Goal: Task Accomplishment & Management: Manage account settings

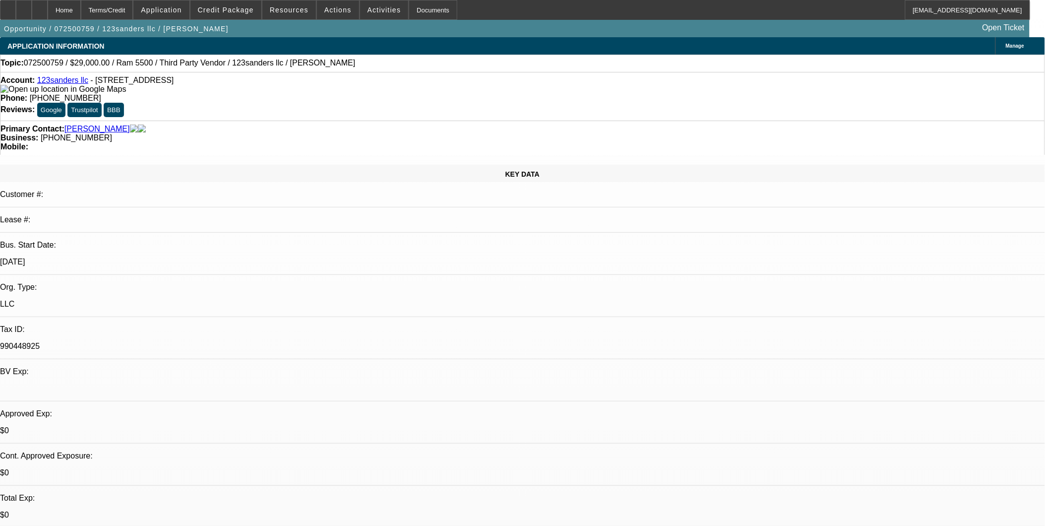
select select "0"
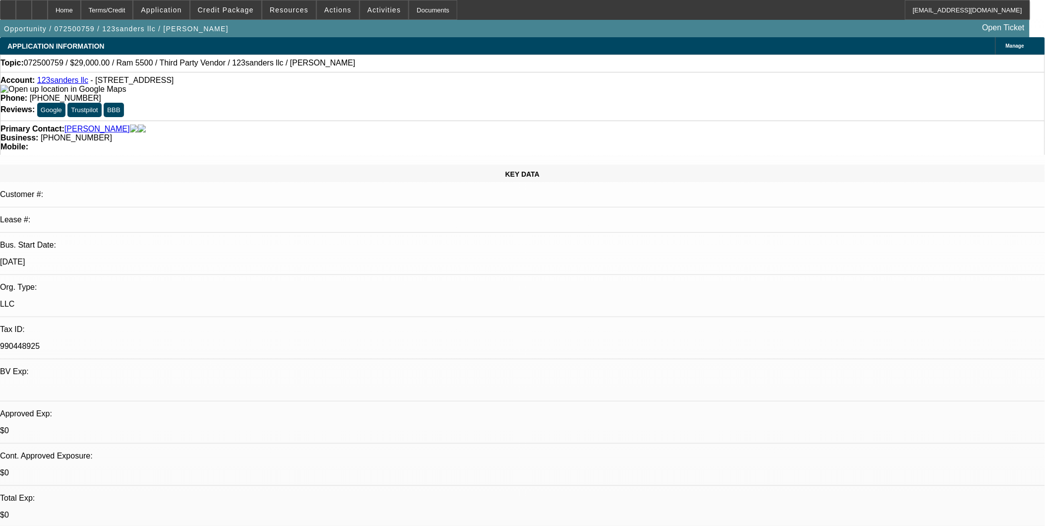
select select "0"
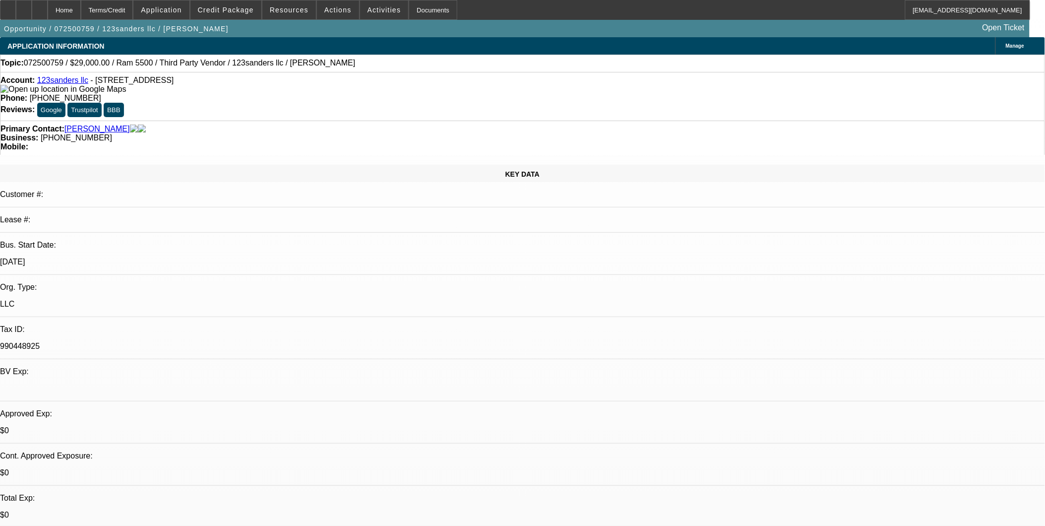
select select "0"
select select "1"
select select "6"
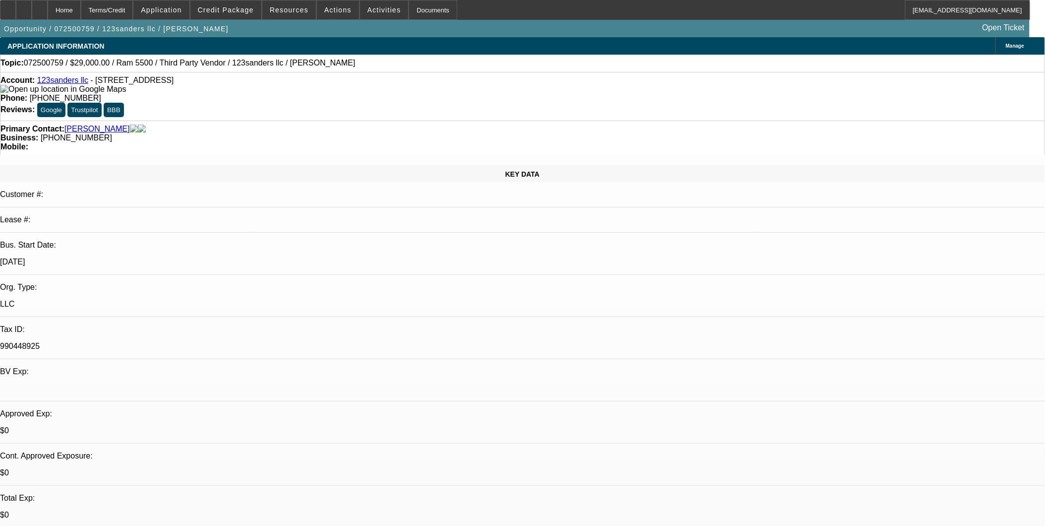
select select "1"
select select "6"
select select "1"
select select "2"
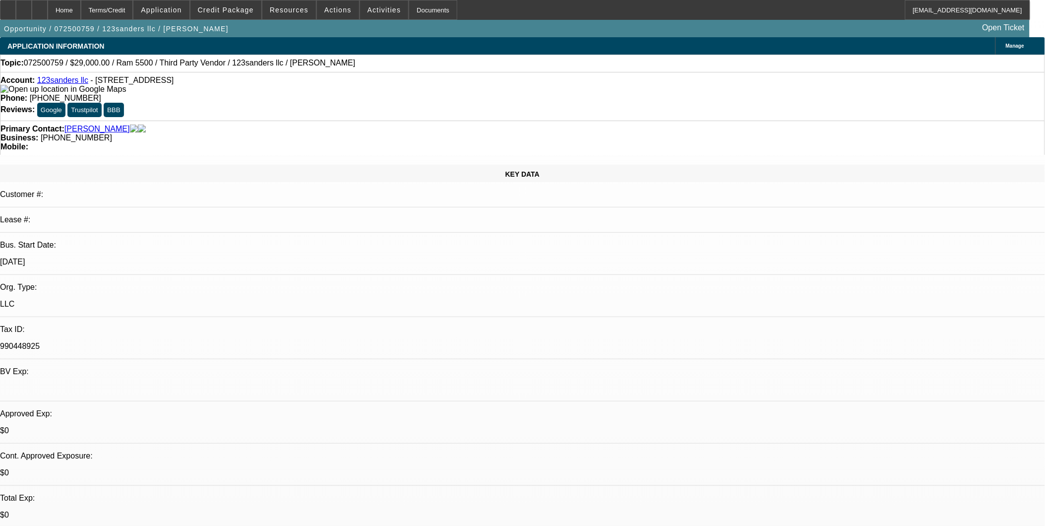
select select "6"
select select "1"
select select "6"
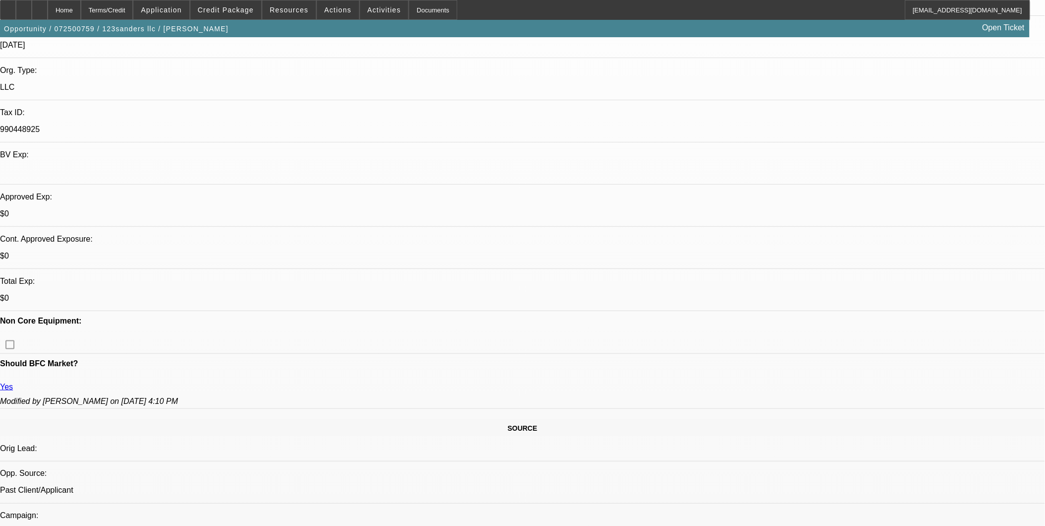
scroll to position [275, 0]
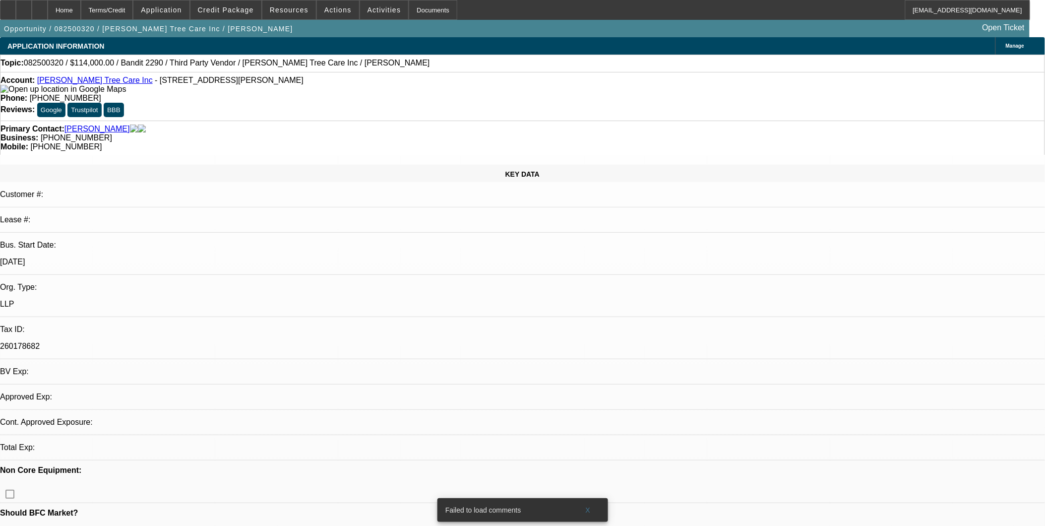
select select "0"
select select "2"
select select "0"
select select "1"
select select "2"
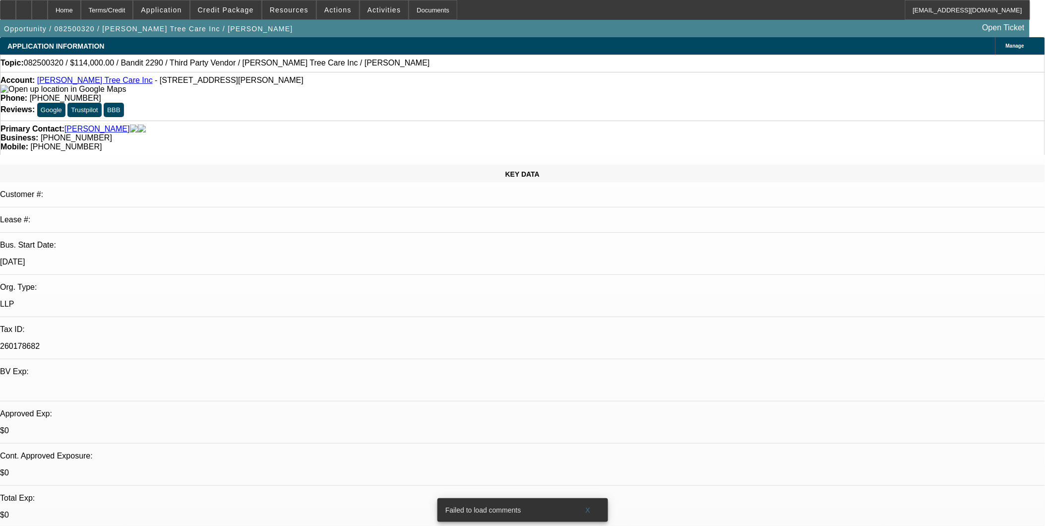
select select "6"
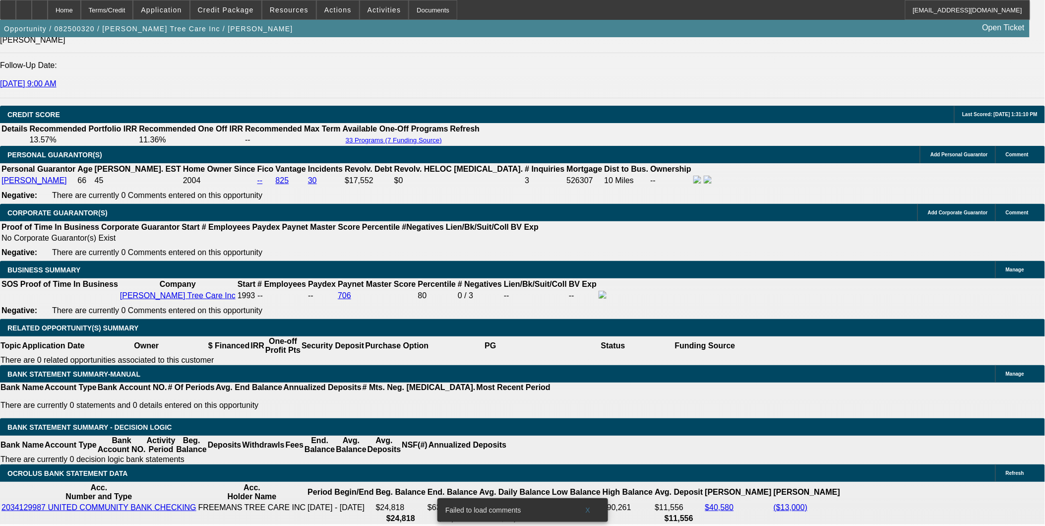
scroll to position [165, 0]
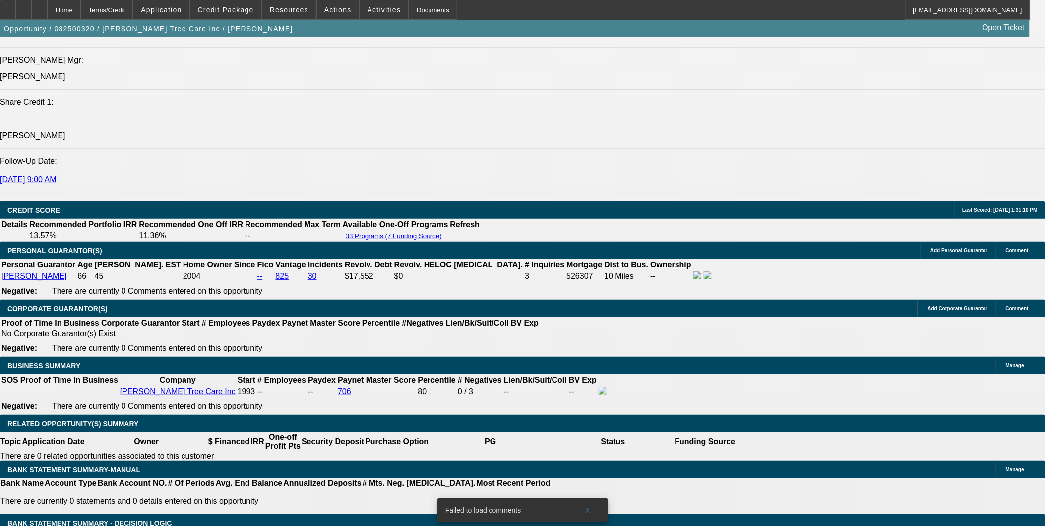
scroll to position [1385, 0]
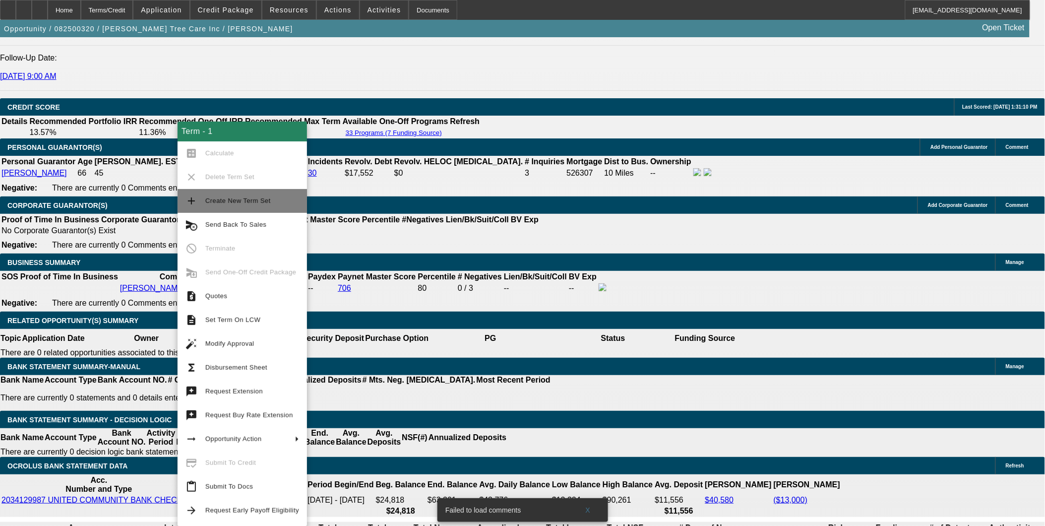
click at [238, 202] on span "Create New Term Set" at bounding box center [237, 200] width 65 height 7
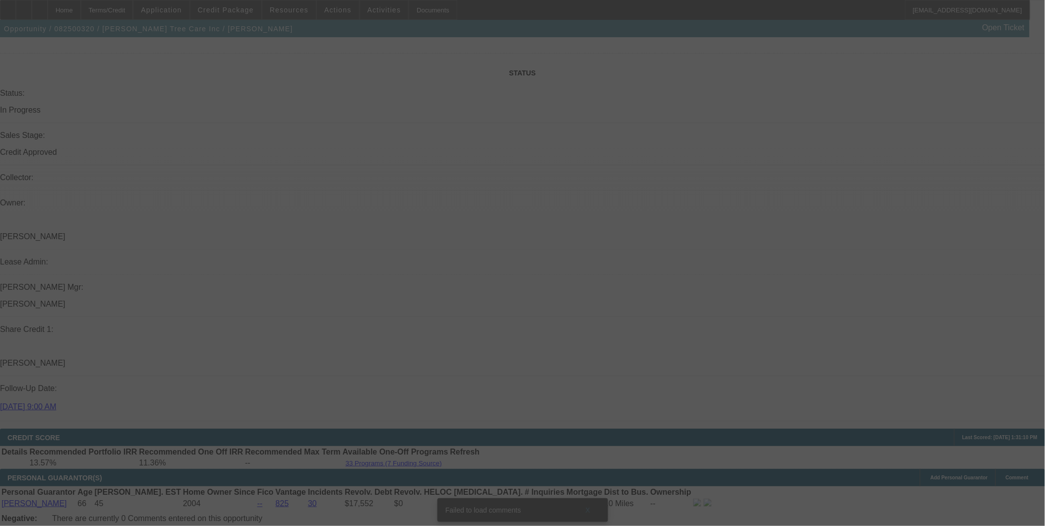
scroll to position [1219, 0]
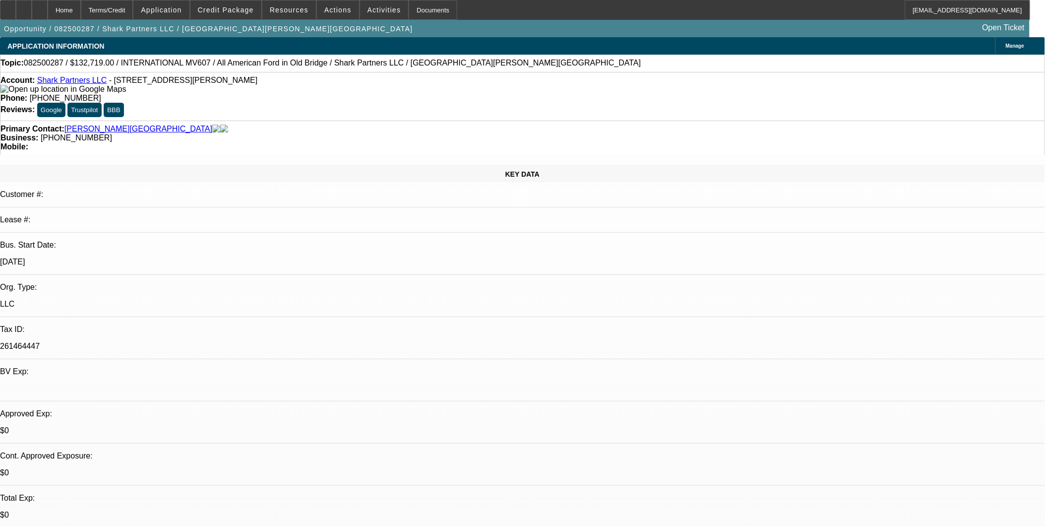
select select "0"
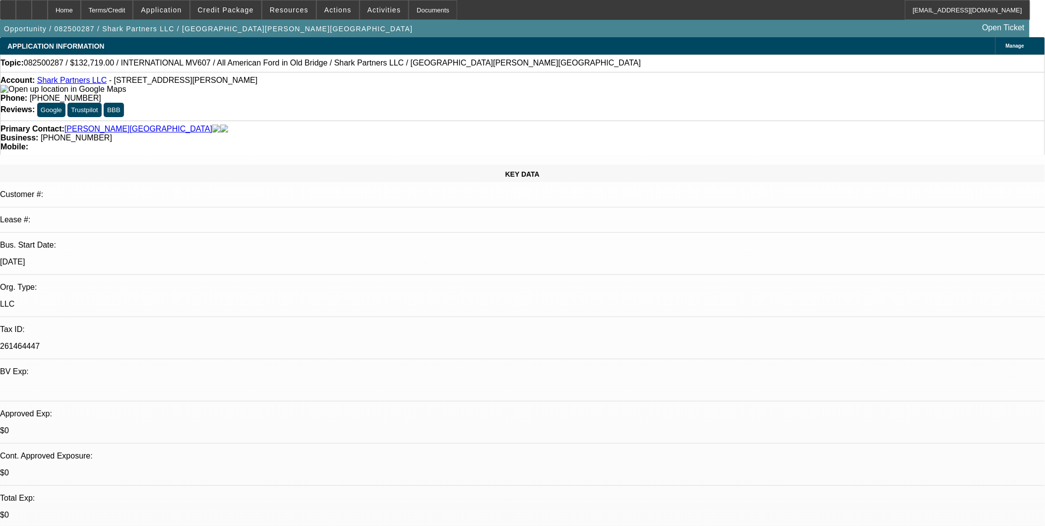
select select "0.1"
select select "0"
select select "0.1"
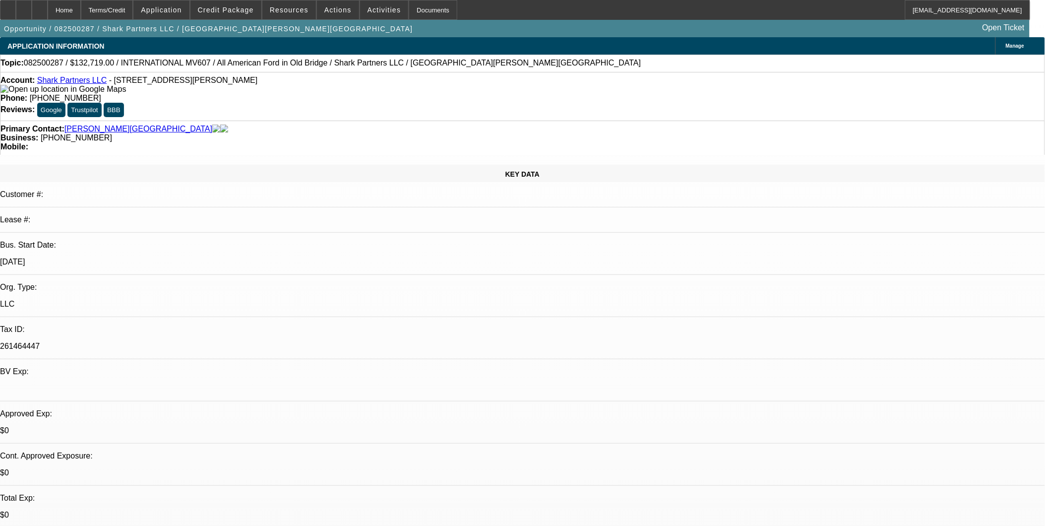
select select "2"
select select "0.1"
select select "1"
select select "2"
select select "6"
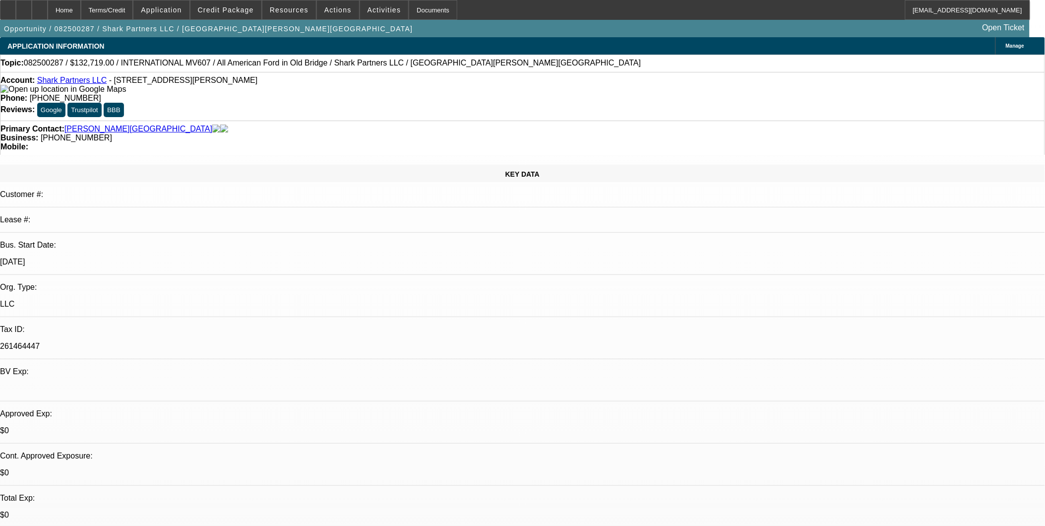
select select "1"
select select "2"
select select "4"
select select "1"
select select "2"
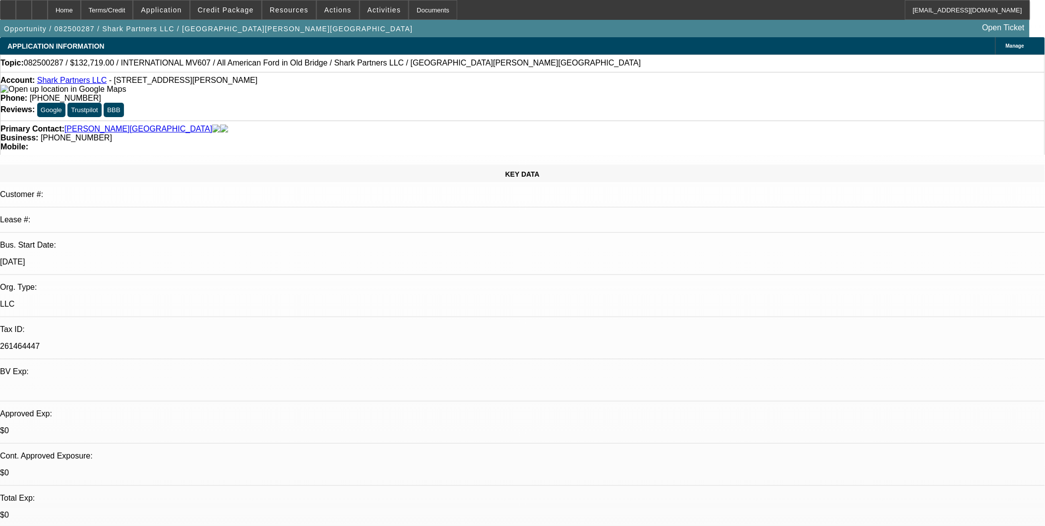
select select "4"
select select "1"
select select "2"
select select "4"
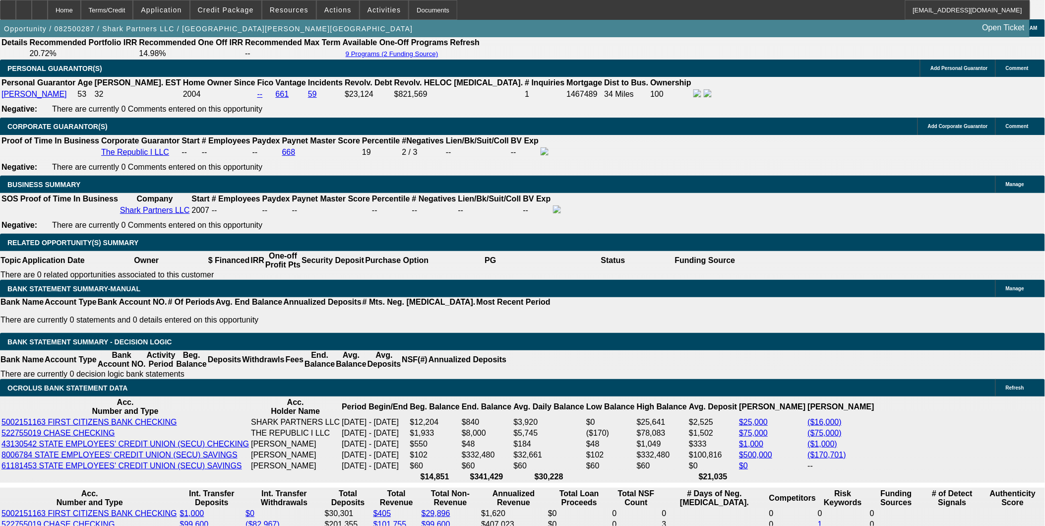
scroll to position [1598, 0]
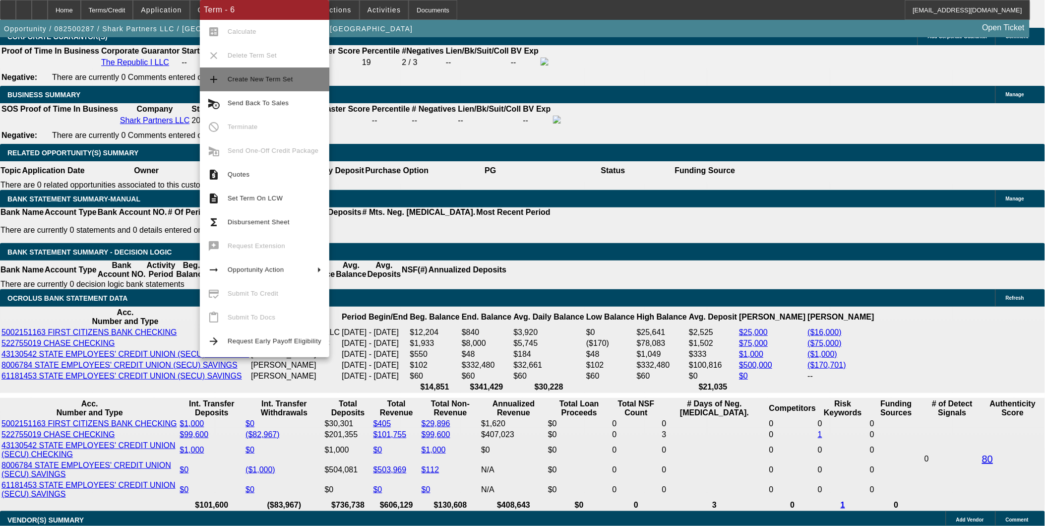
click at [267, 86] on button "add Create New Term Set" at bounding box center [264, 79] width 129 height 24
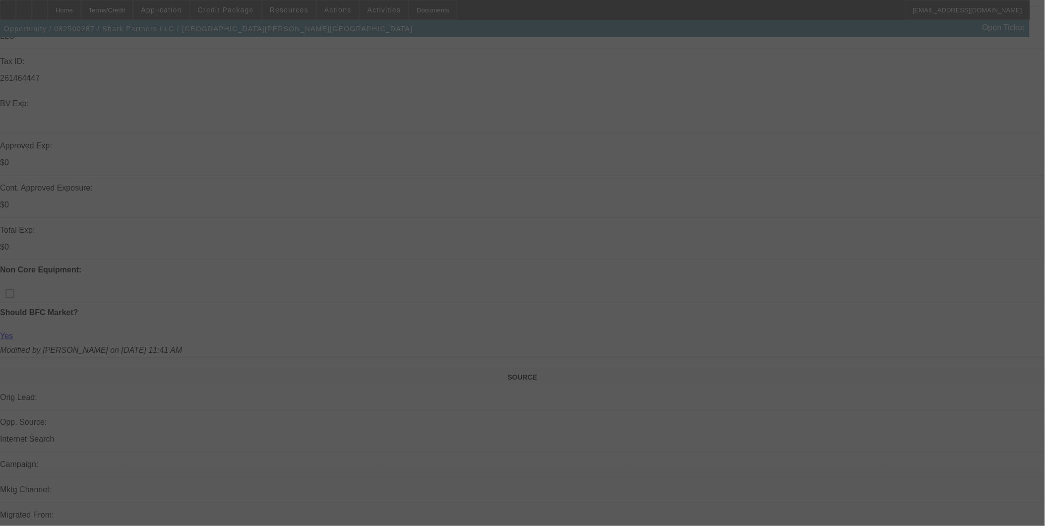
scroll to position [110, 0]
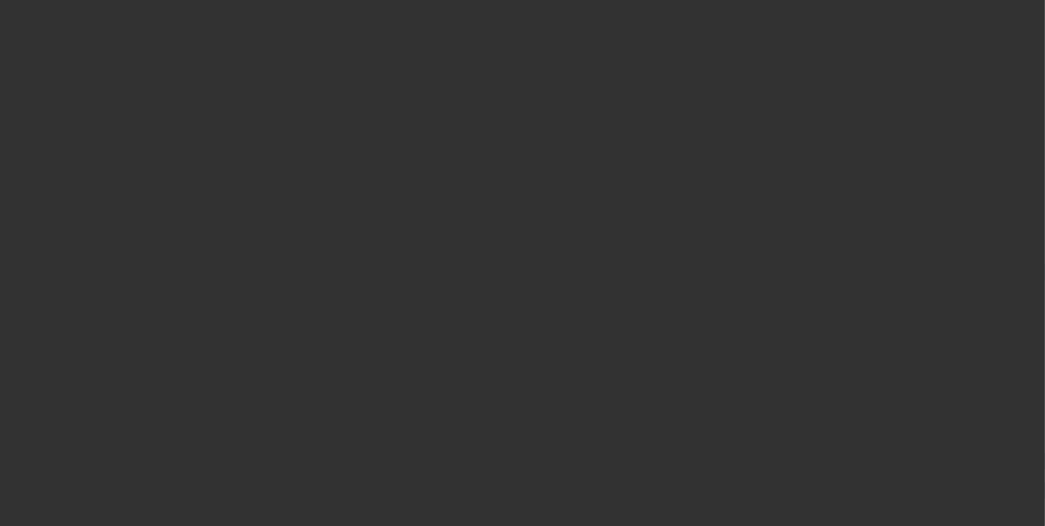
click at [553, 324] on div at bounding box center [522, 263] width 1045 height 526
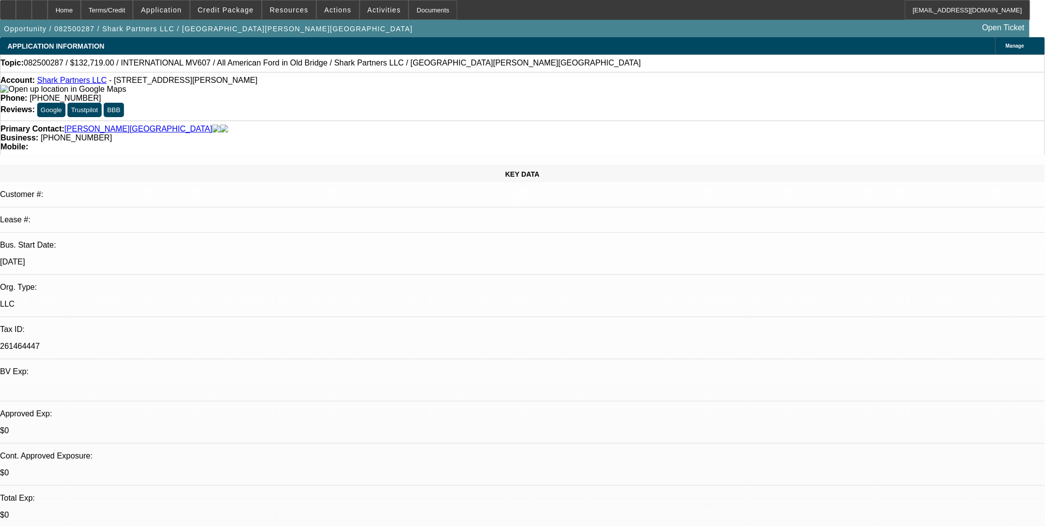
select select "0"
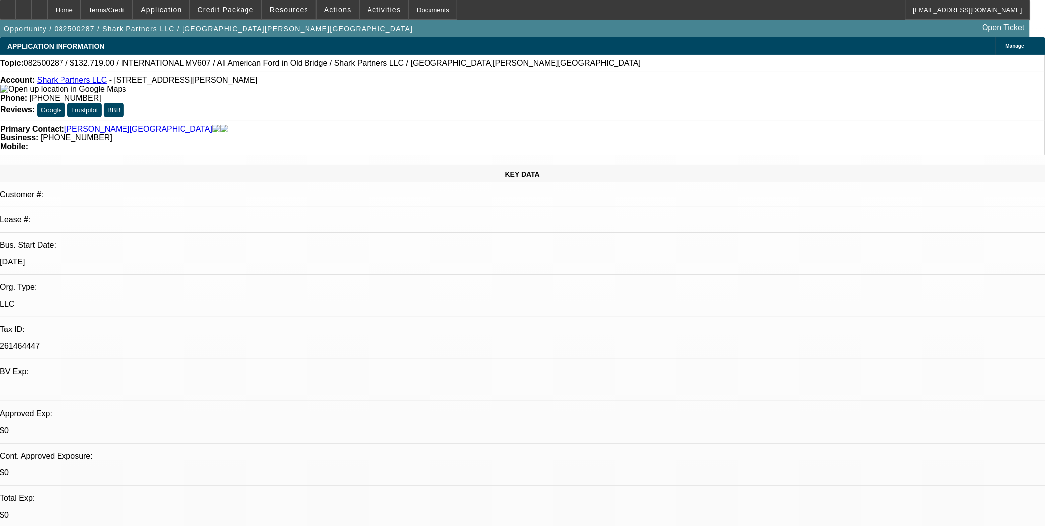
select select "0"
select select "0.1"
select select "0"
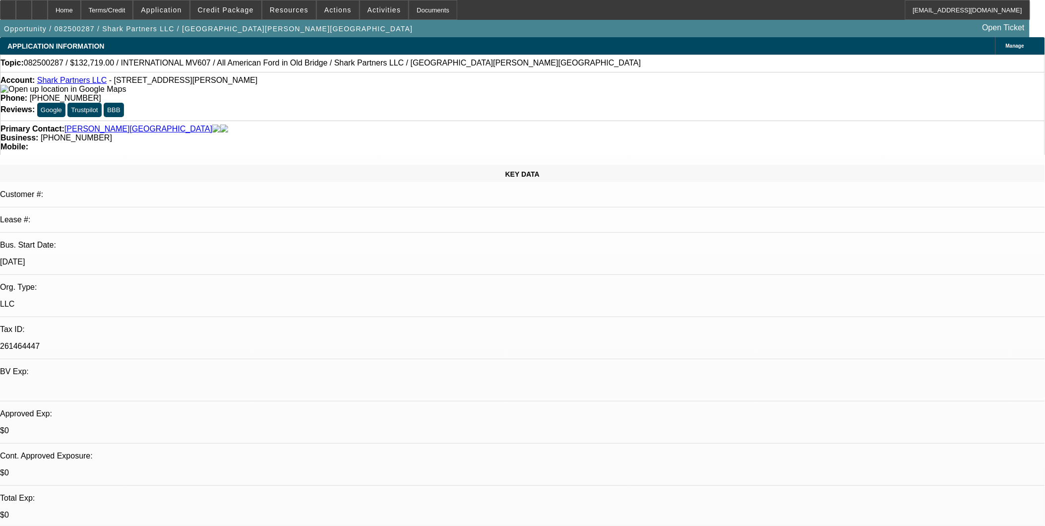
select select "0"
select select "0.1"
select select "1"
select select "2"
select select "6"
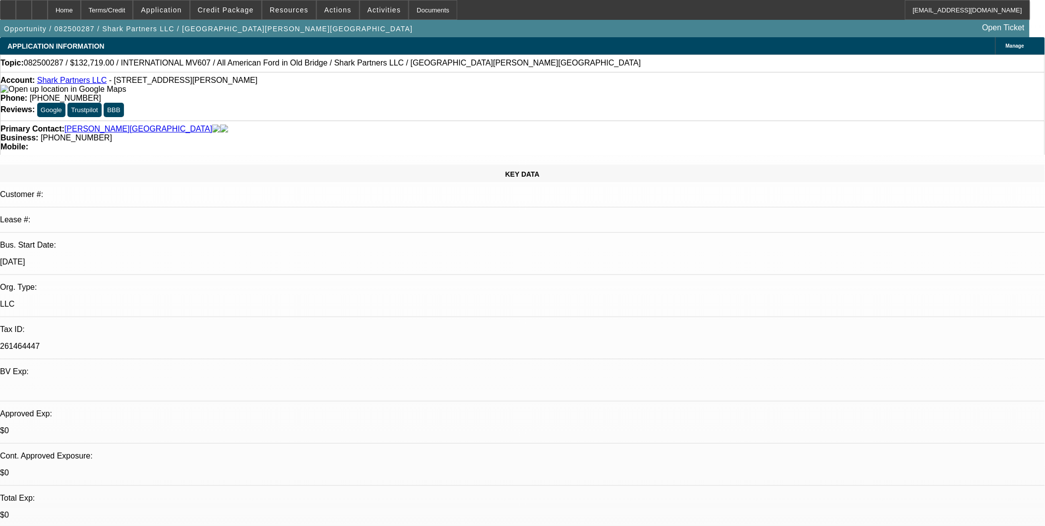
select select "1"
select select "2"
select select "6"
select select "1"
select select "2"
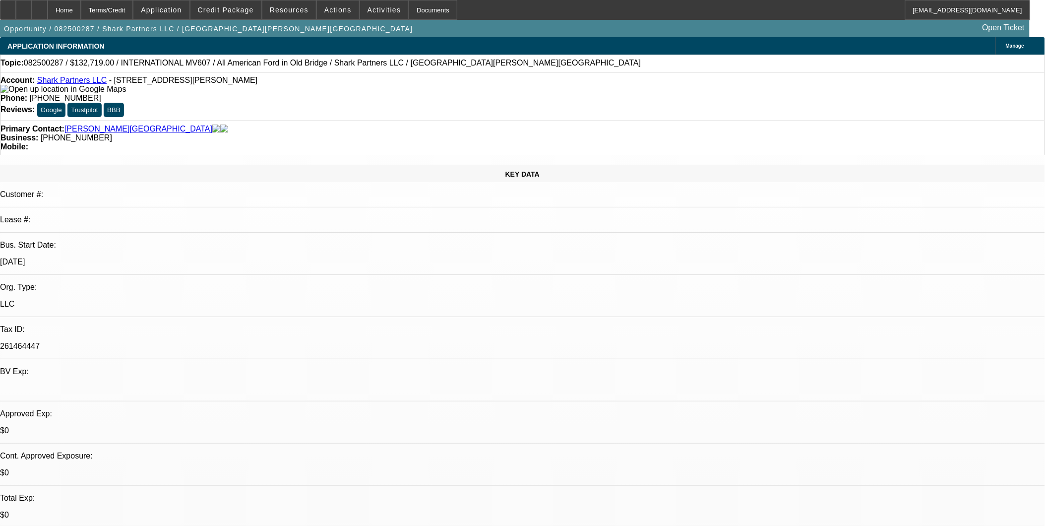
select select "4"
select select "1"
select select "2"
select select "4"
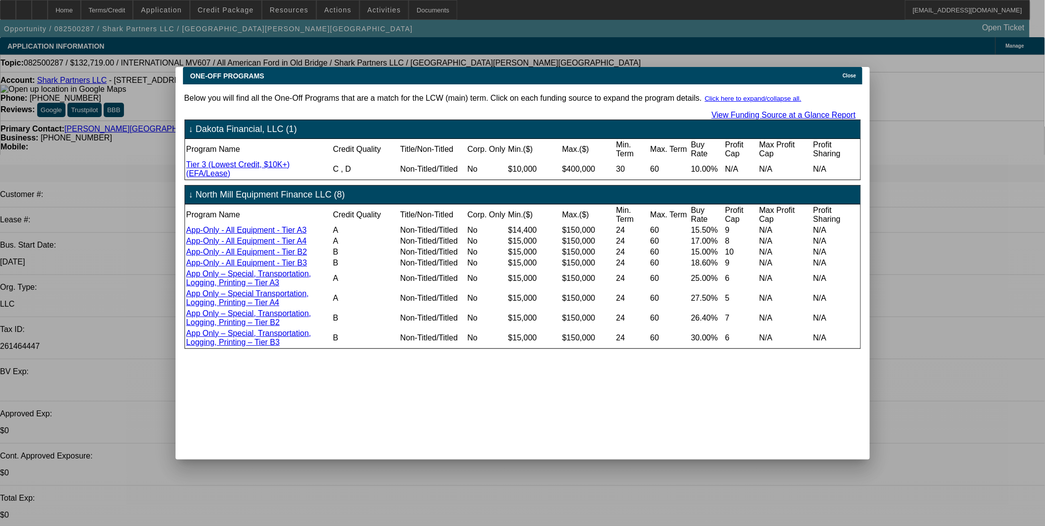
click at [856, 73] on span "Close" at bounding box center [849, 75] width 13 height 5
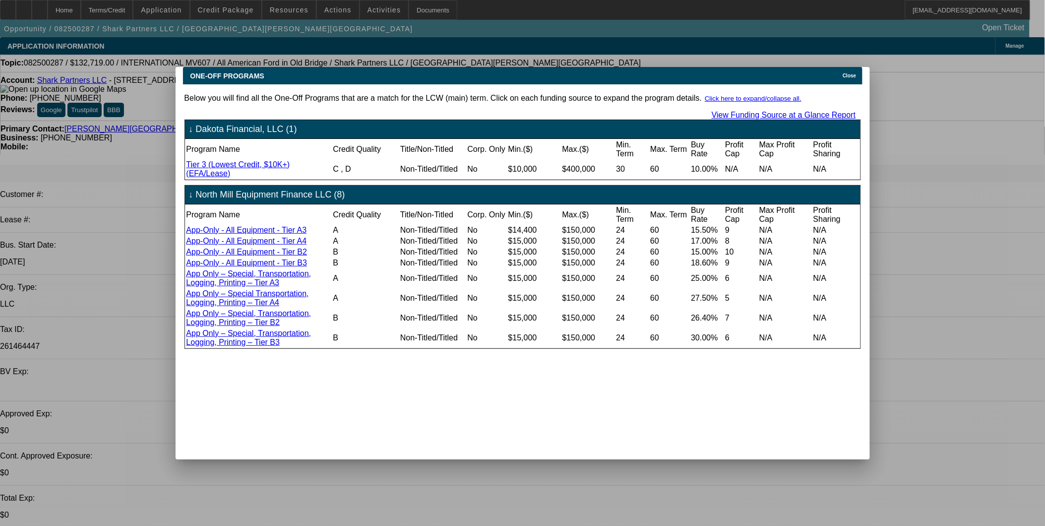
click at [849, 73] on span "Close" at bounding box center [849, 75] width 13 height 5
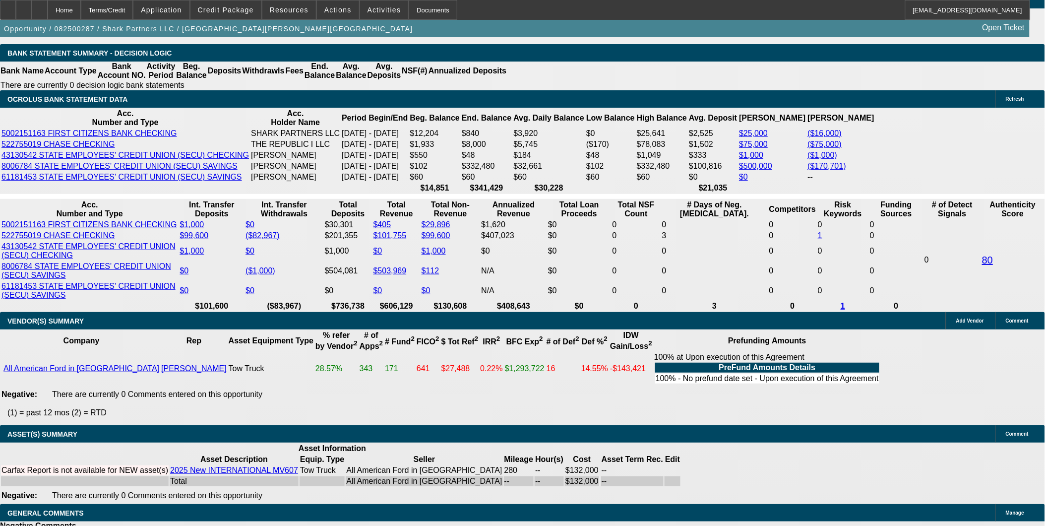
scroll to position [1763, 0]
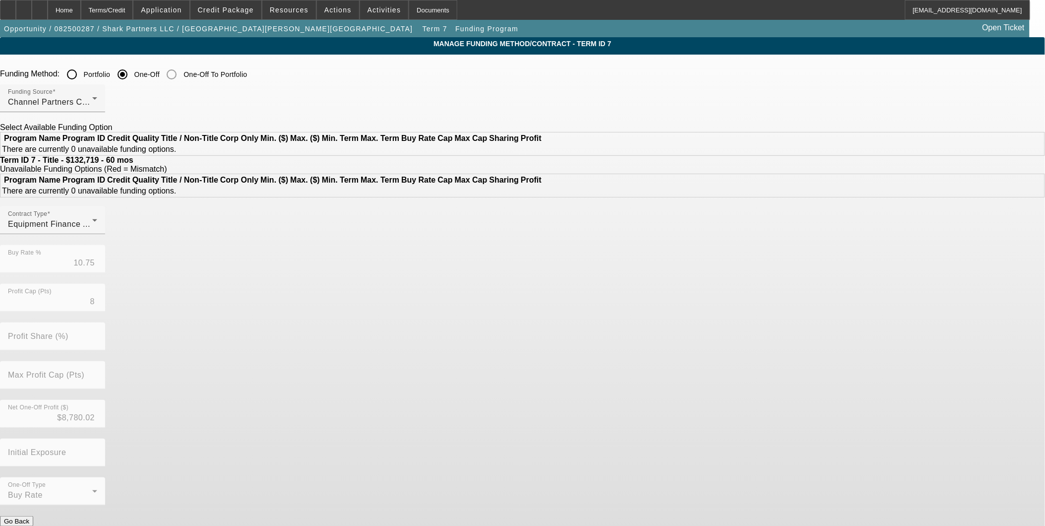
click at [105, 112] on div at bounding box center [52, 117] width 105 height 11
click at [139, 105] on span "Channel Partners Capital LLC (EF)" at bounding box center [73, 102] width 131 height 8
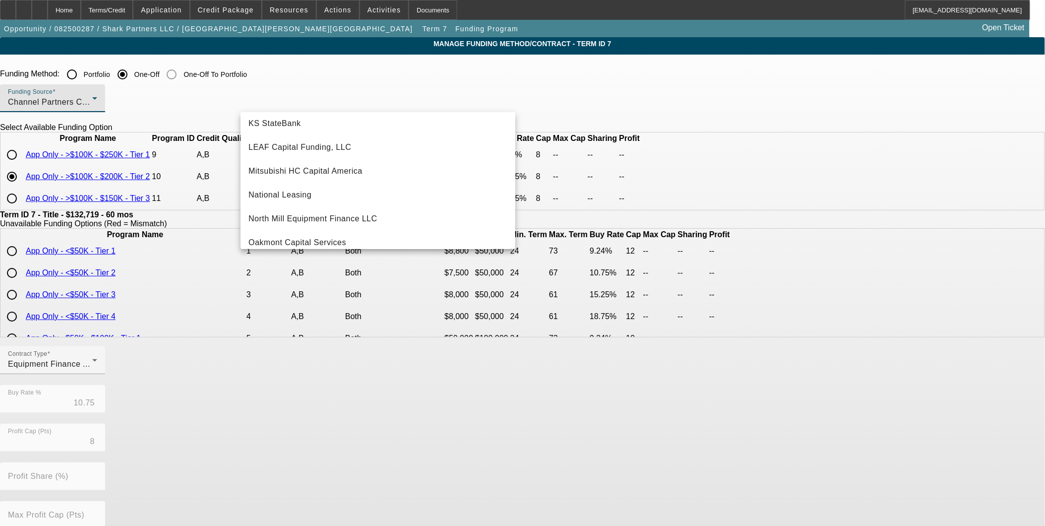
scroll to position [220, 0]
click at [316, 218] on span "North Mill Equipment Finance LLC" at bounding box center [312, 218] width 129 height 12
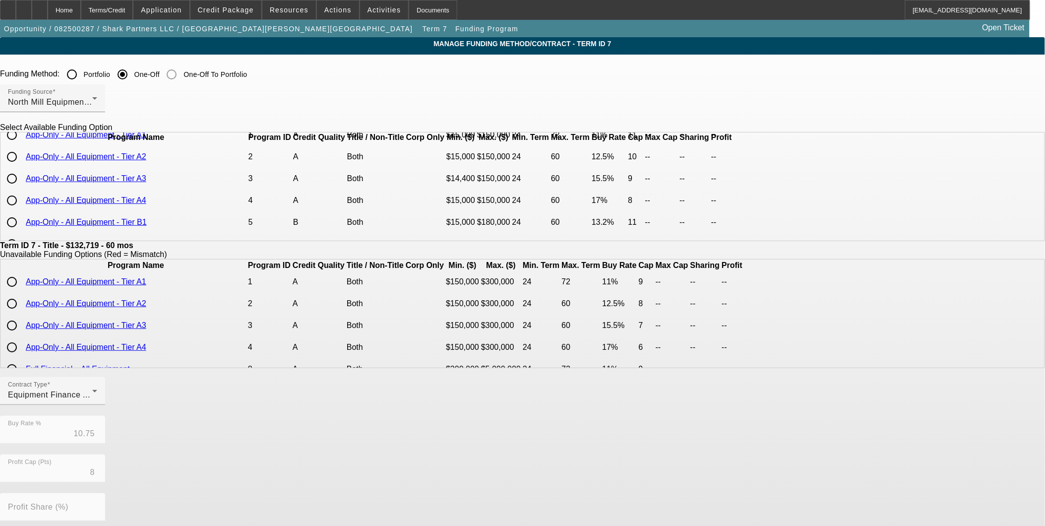
scroll to position [0, 0]
click at [22, 186] on input "radio" at bounding box center [12, 177] width 20 height 20
radio input "true"
type input "12.50"
type input "10"
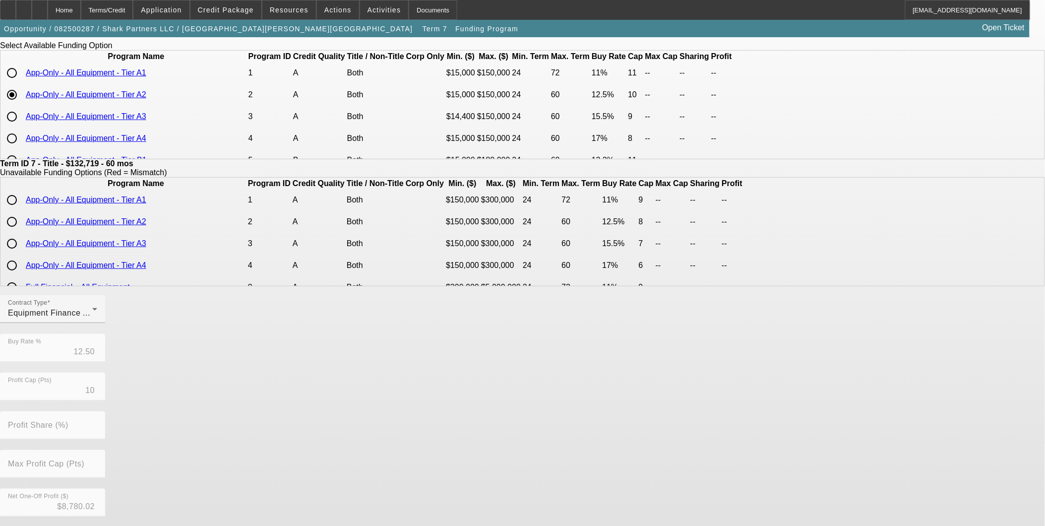
scroll to position [158, 0]
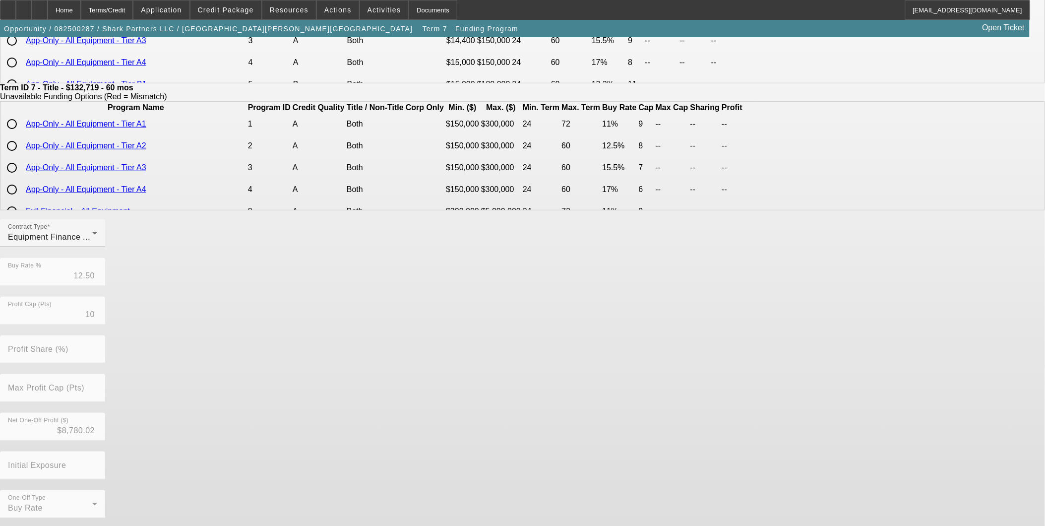
click at [442, 516] on form "Funding Method: Portfolio One-Off One-Off To Portfolio Funding Source North Mil…" at bounding box center [522, 233] width 1045 height 652
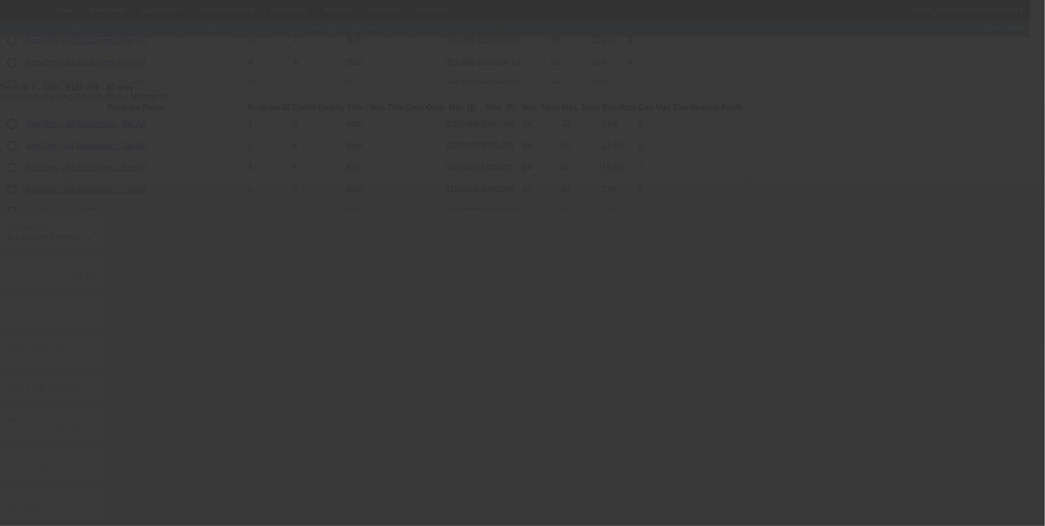
type input "10.75"
type input "8"
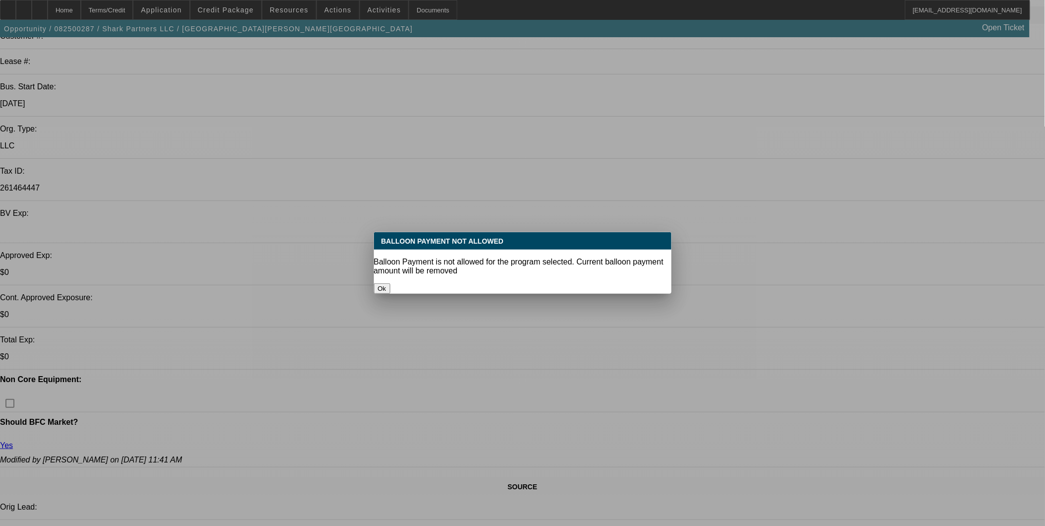
select select "0"
select select "2"
select select "0"
select select "6"
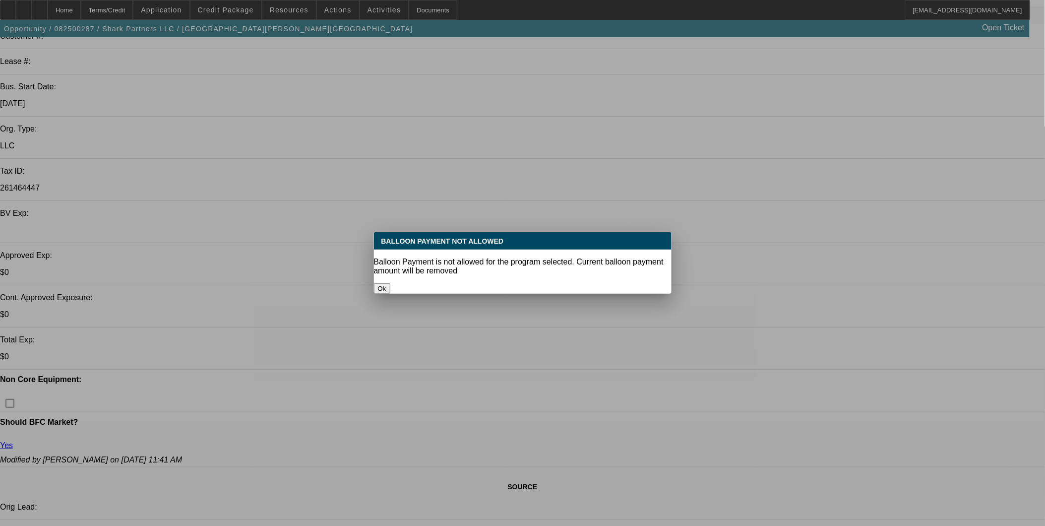
select select "0"
select select "2"
select select "0"
select select "6"
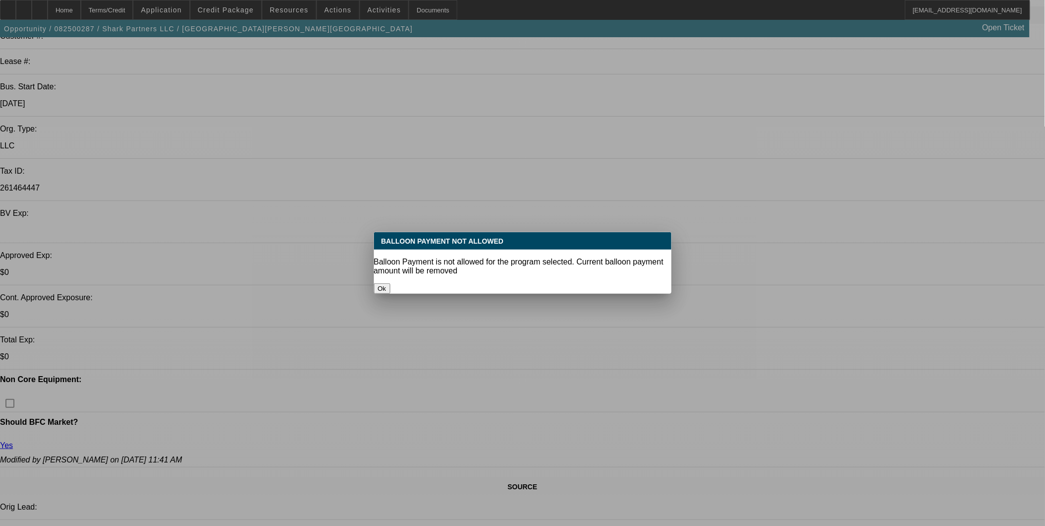
select select "0"
select select "2"
select select "0.1"
select select "4"
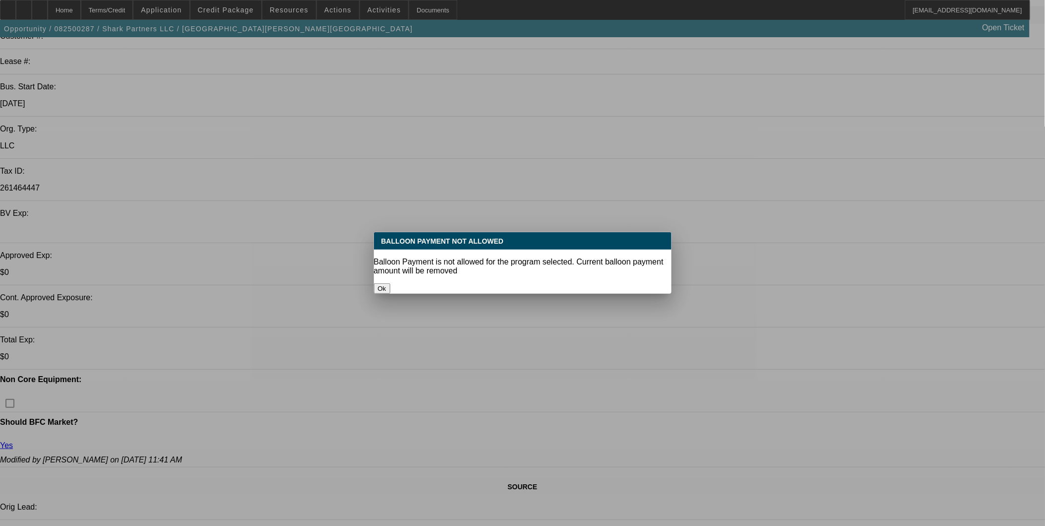
select select "0"
select select "2"
select select "0.1"
select select "4"
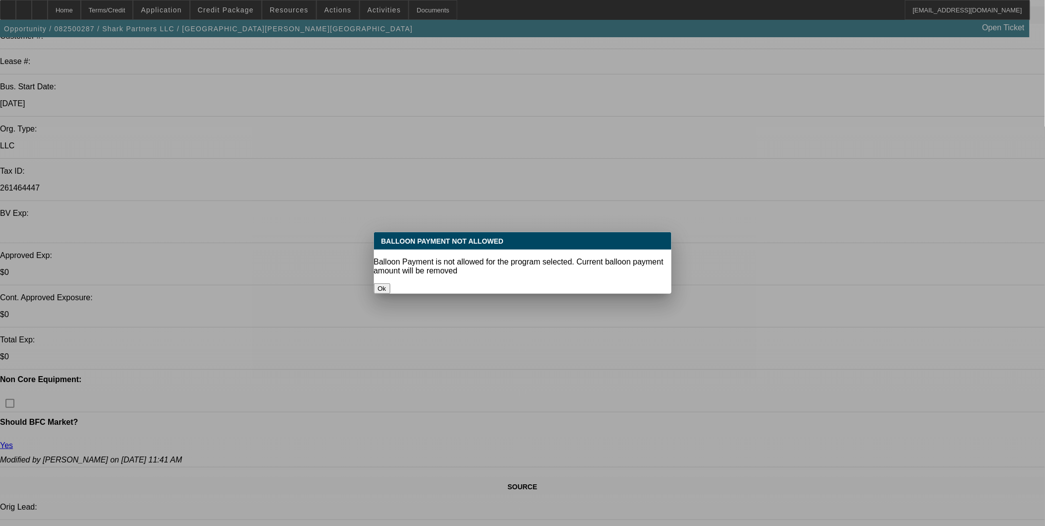
click at [390, 283] on button "Ok" at bounding box center [382, 288] width 16 height 10
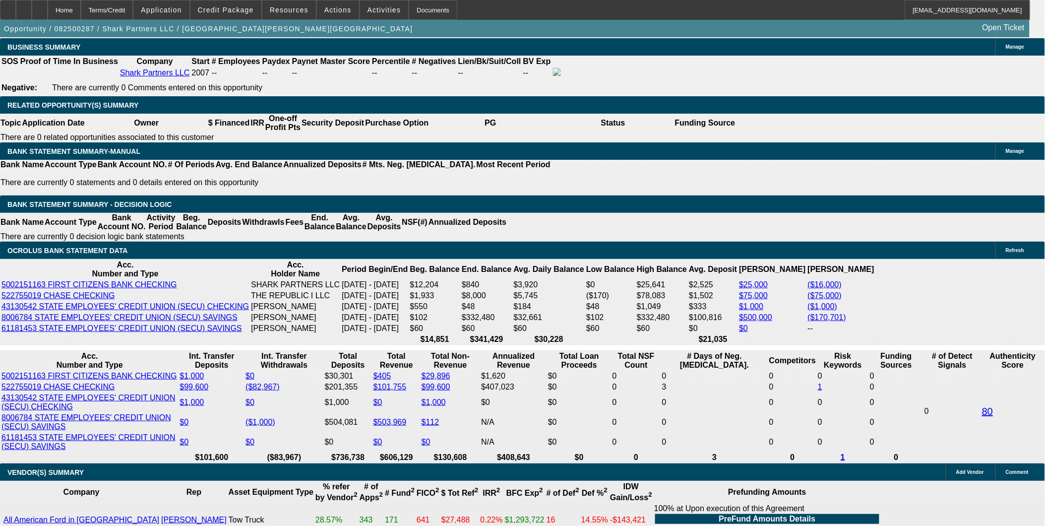
scroll to position [1701, 0]
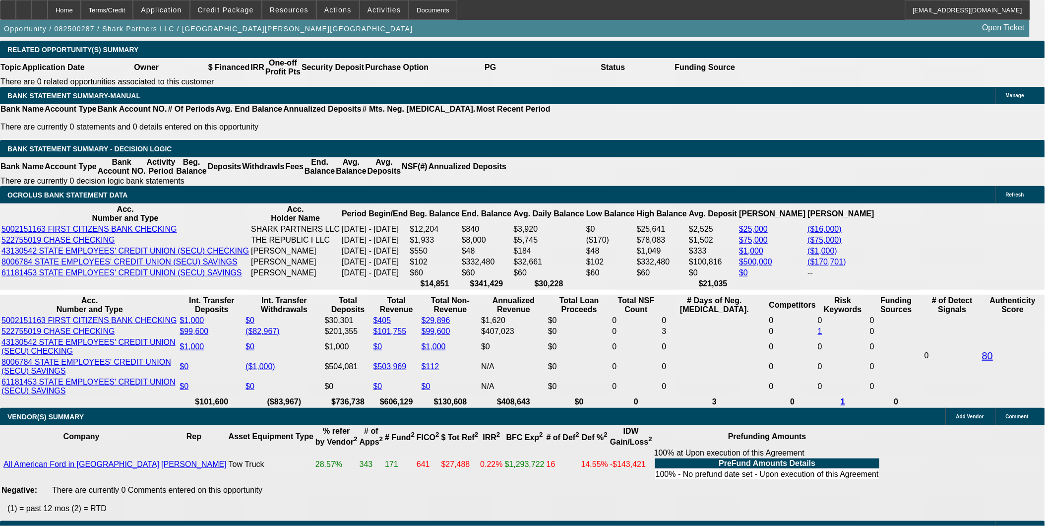
type input "1"
type input "UNKNOWN"
type input "$2,268.67"
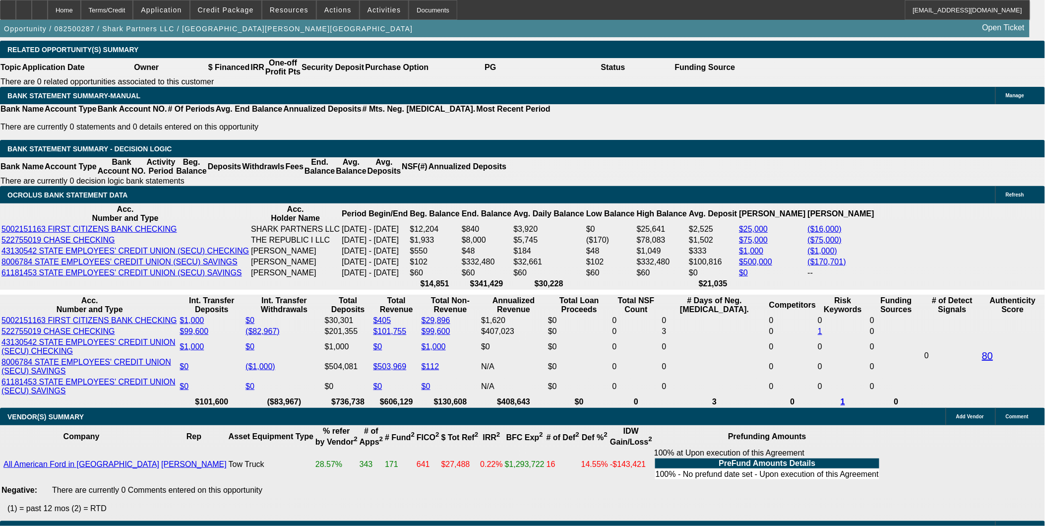
type input "17"
type input "$3,298.41"
type input "17"
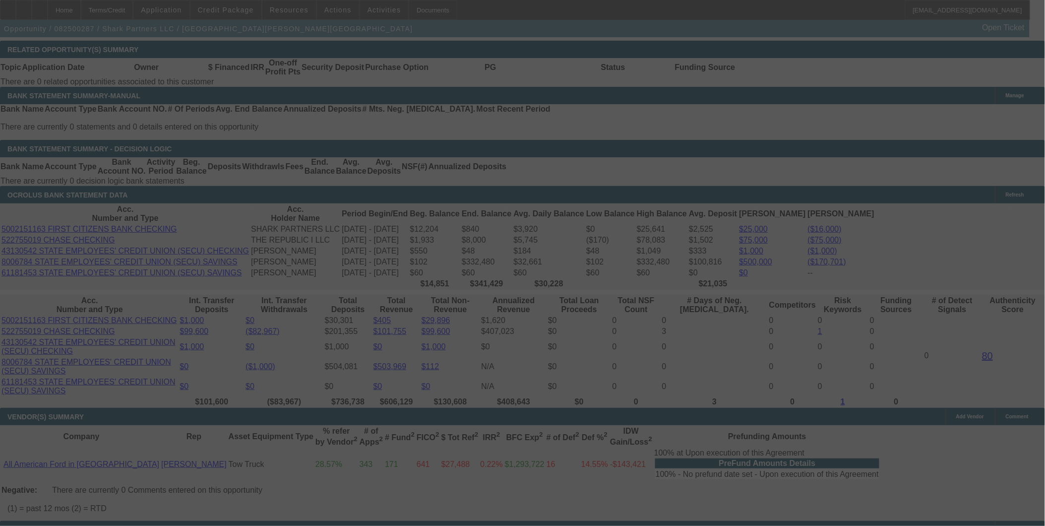
select select "0"
select select "2"
select select "0"
select select "6"
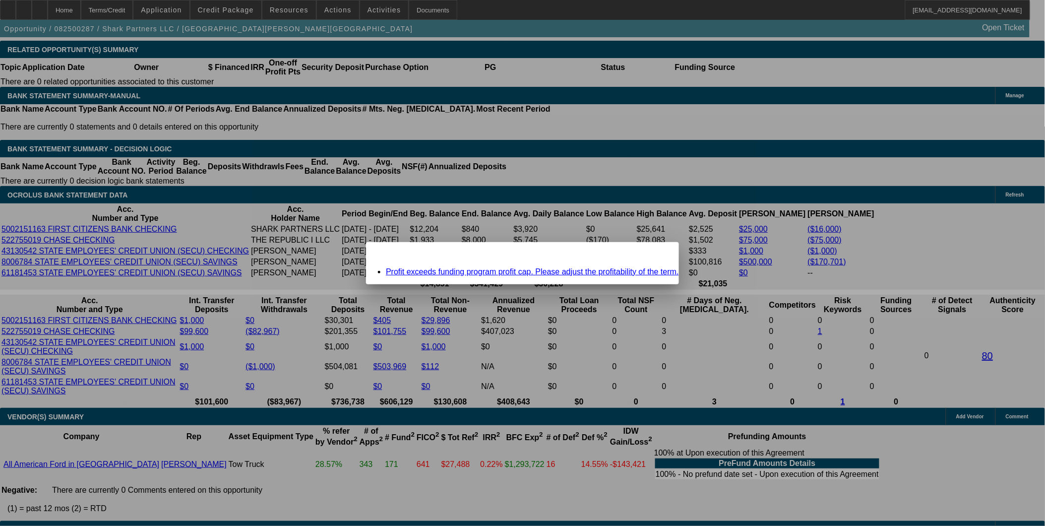
scroll to position [0, 0]
drag, startPoint x: 668, startPoint y: 259, endPoint x: 662, endPoint y: 259, distance: 6.4
click at [667, 259] on div at bounding box center [522, 263] width 1045 height 526
click at [657, 253] on div "Close" at bounding box center [668, 247] width 22 height 11
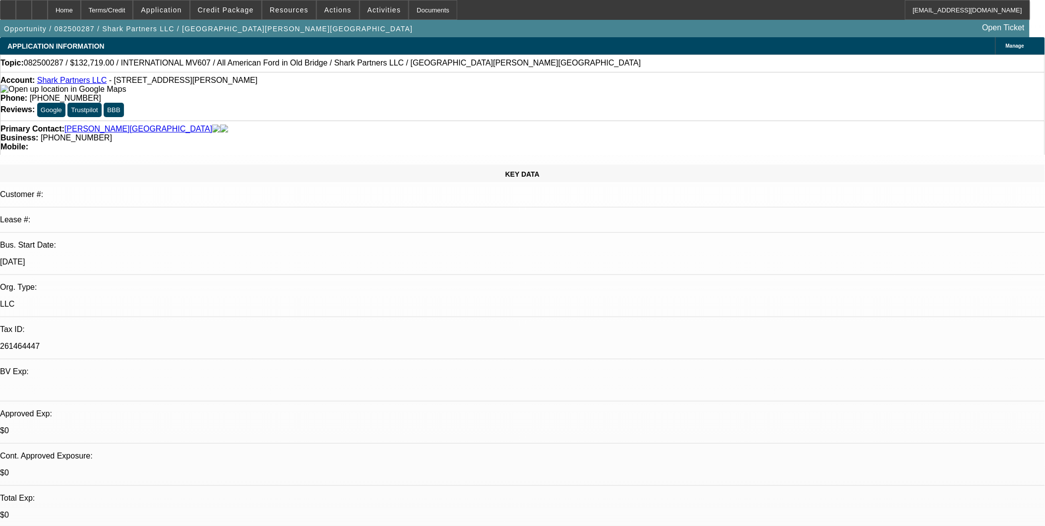
scroll to position [1701, 0]
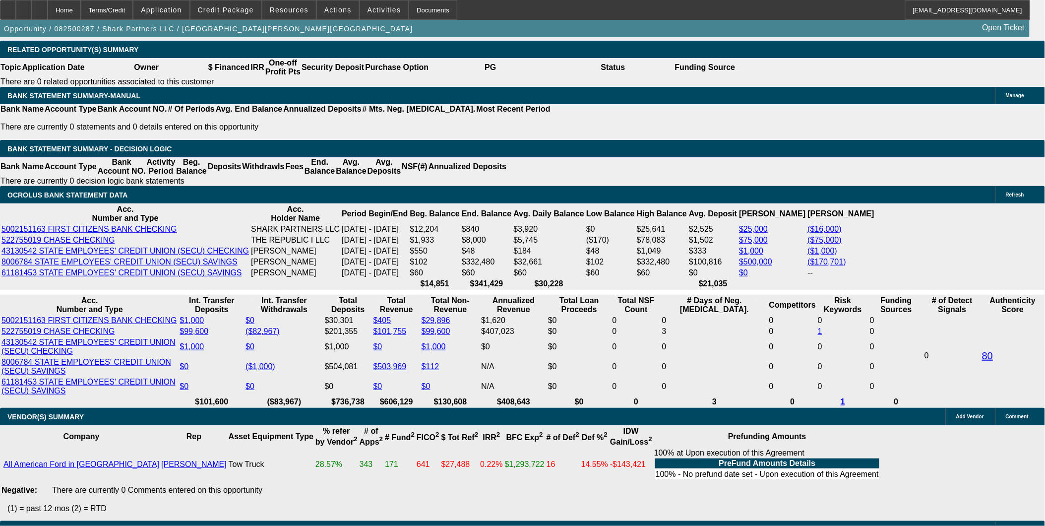
type input "UNKNOWN"
type input "1"
type input "$2,268.67"
type input "15"
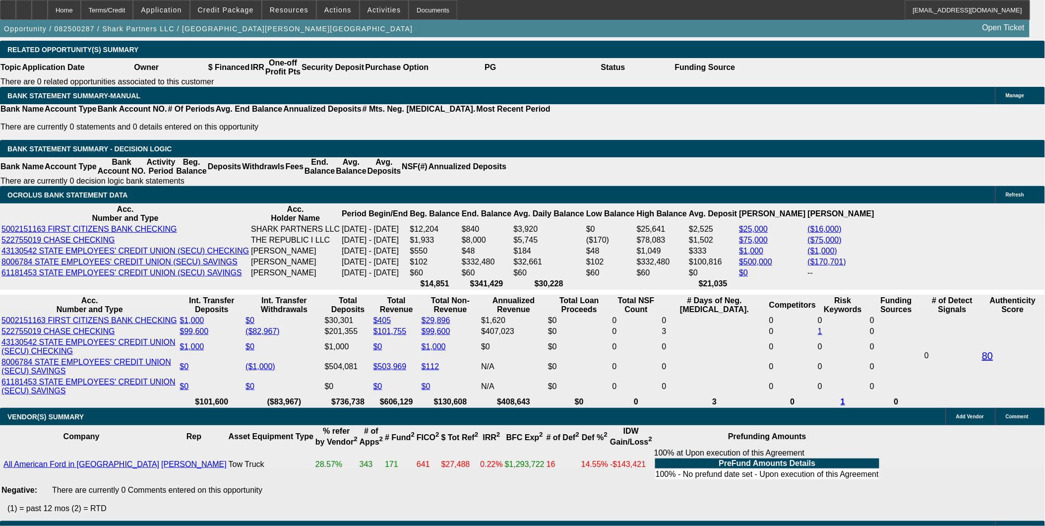
type input "$3,157.38"
type input "15"
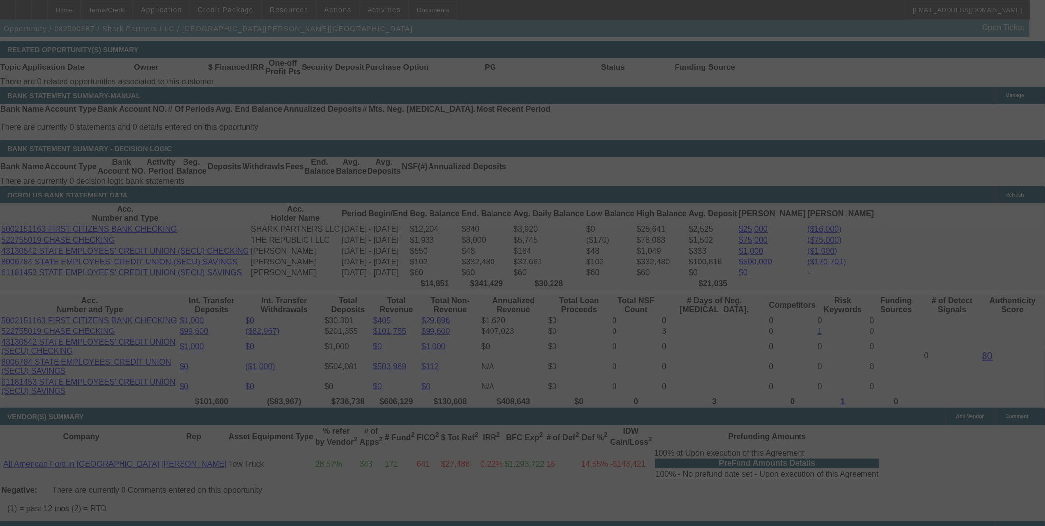
select select "0"
select select "2"
select select "0"
select select "6"
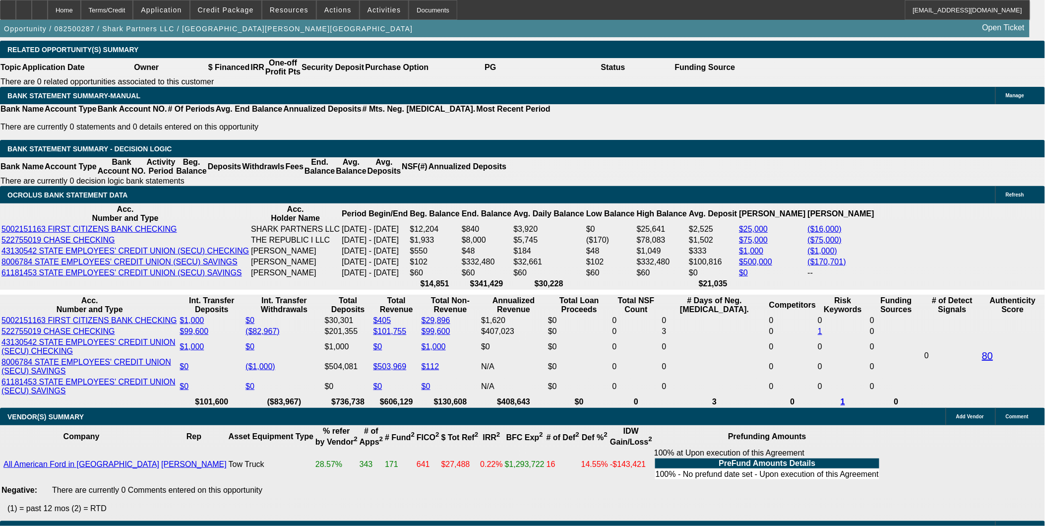
type input "UNKNOWN"
type input "1"
type input "$2,268.67"
type input "16"
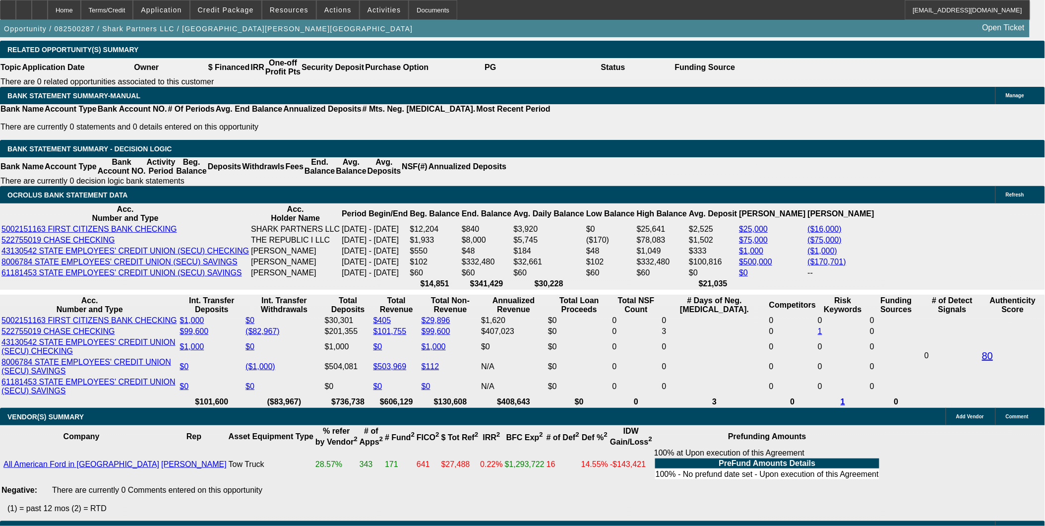
type input "$3,227.47"
type input "16"
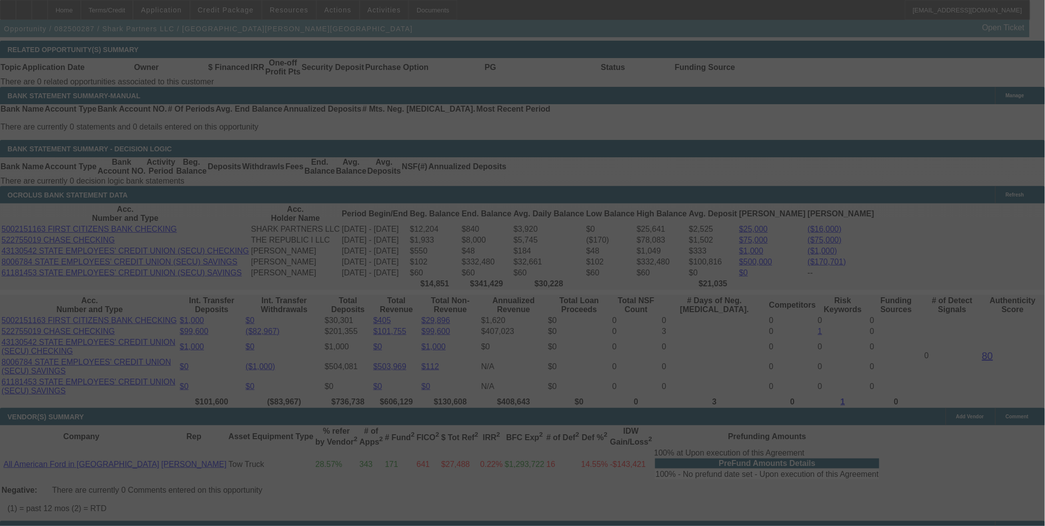
select select "0"
select select "2"
select select "0"
select select "6"
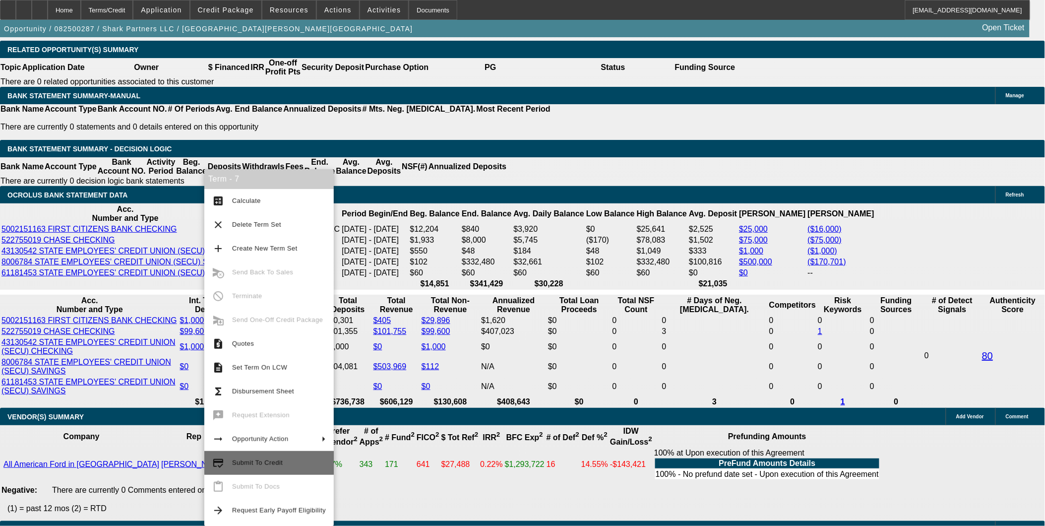
click at [277, 461] on span "Submit To Credit" at bounding box center [257, 462] width 51 height 7
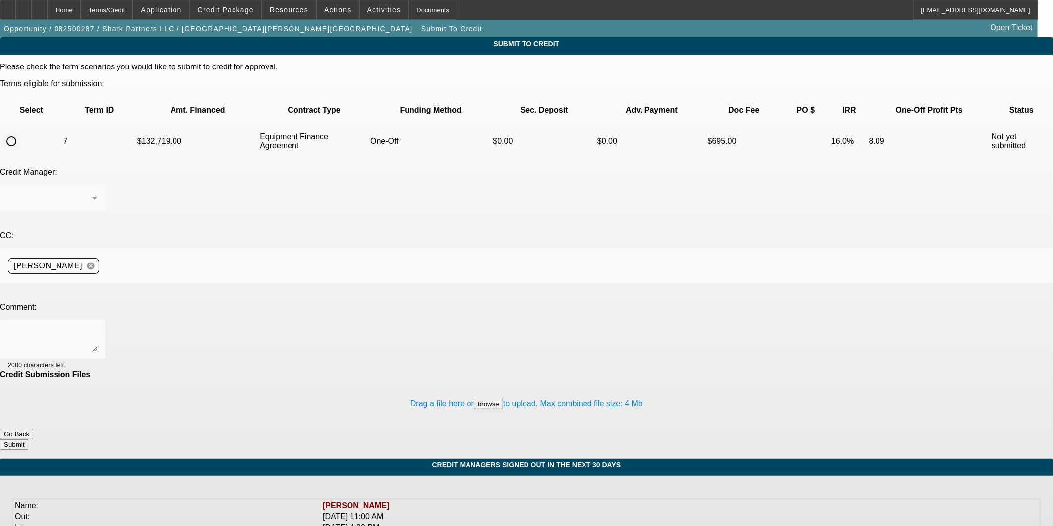
click at [21, 131] on input "radio" at bounding box center [11, 141] width 20 height 20
radio input "true"
click at [97, 327] on textarea at bounding box center [52, 339] width 89 height 24
type textarea "Can we try NorthMill?"
click at [28, 439] on button "Submit" at bounding box center [14, 444] width 28 height 10
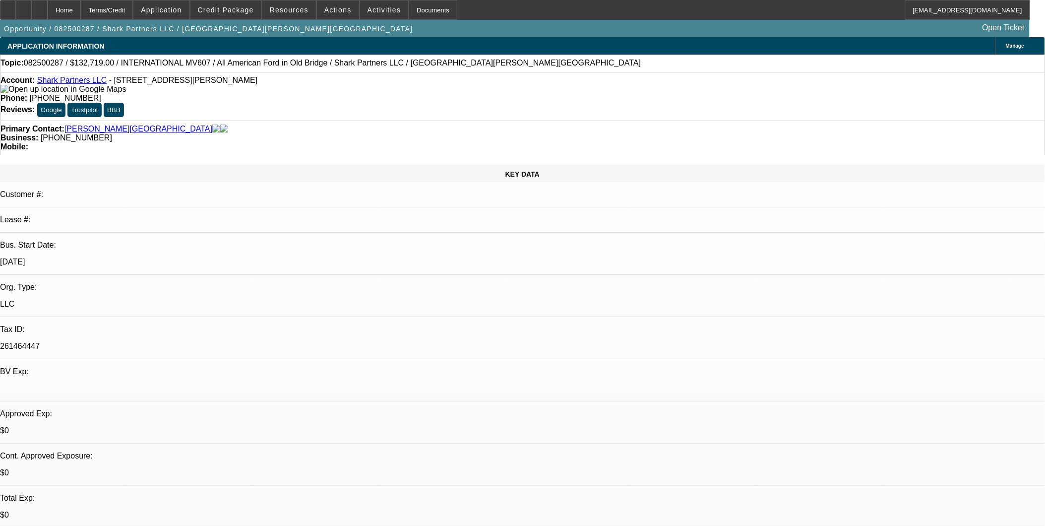
select select "0"
select select "2"
select select "0"
select select "6"
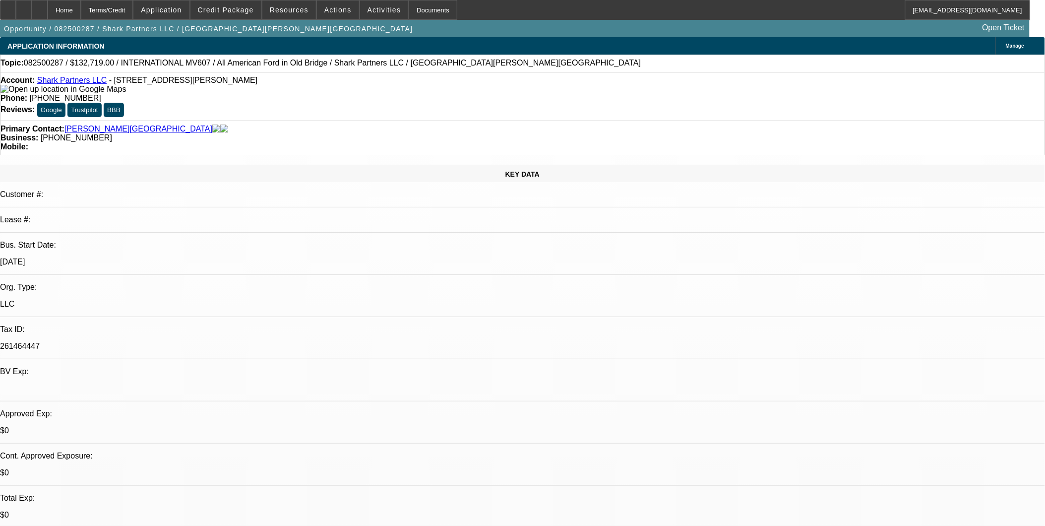
select select "0"
select select "2"
select select "0"
select select "6"
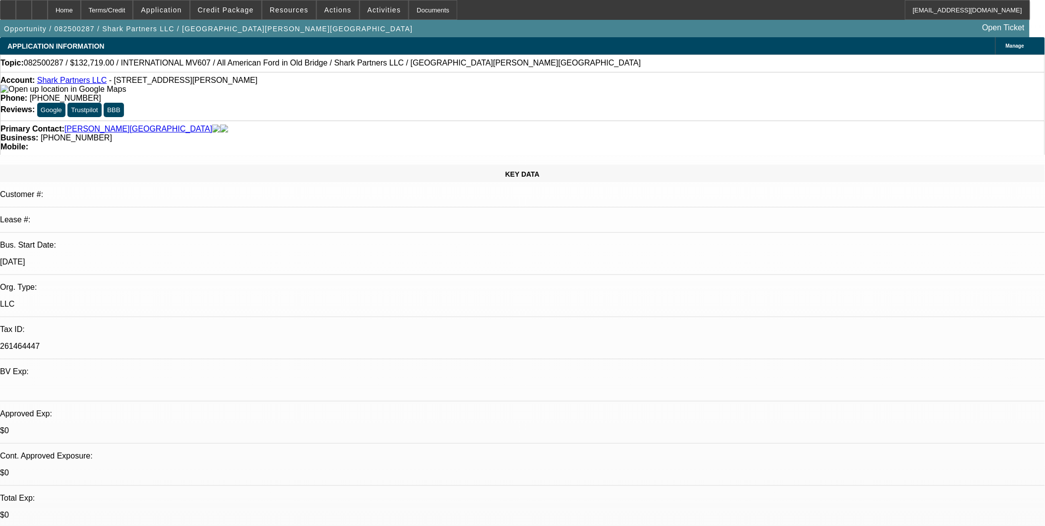
select select "0"
select select "2"
select select "0.1"
select select "4"
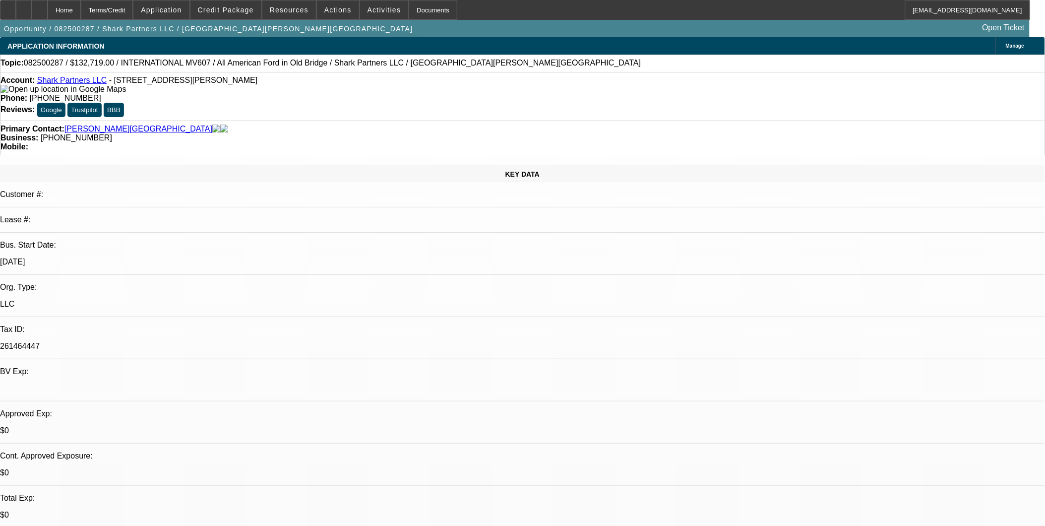
select select "0"
select select "2"
select select "0.1"
select select "4"
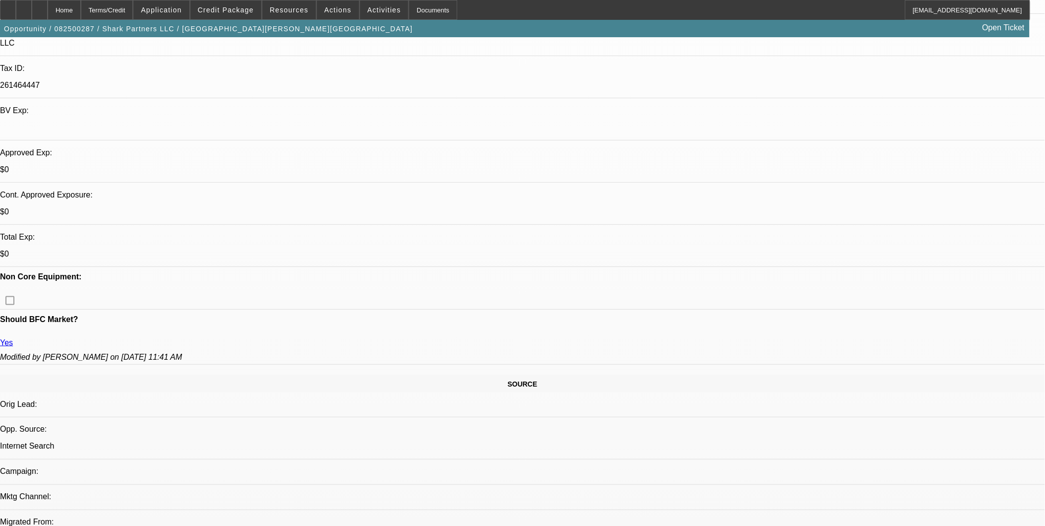
scroll to position [110, 0]
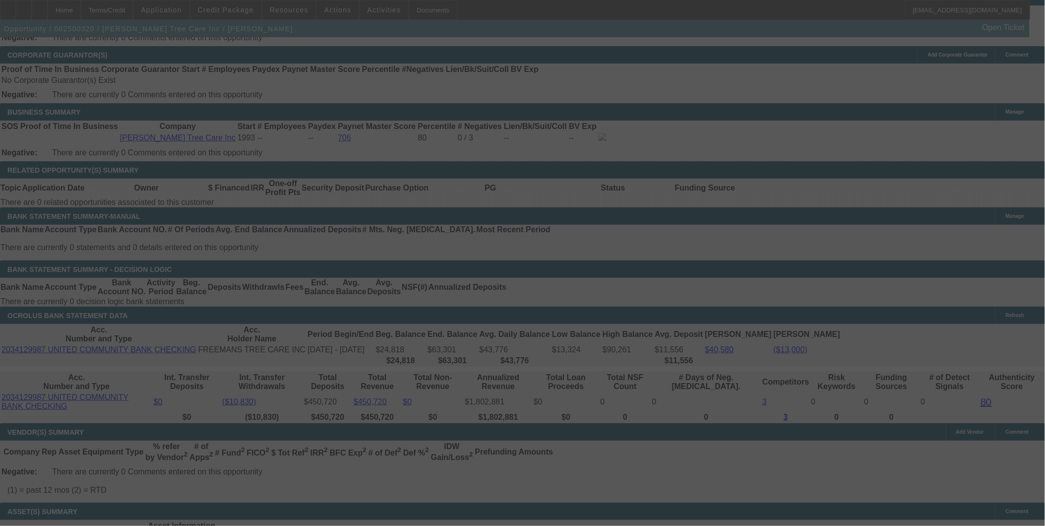
select select "0"
select select "2"
select select "0"
select select "6"
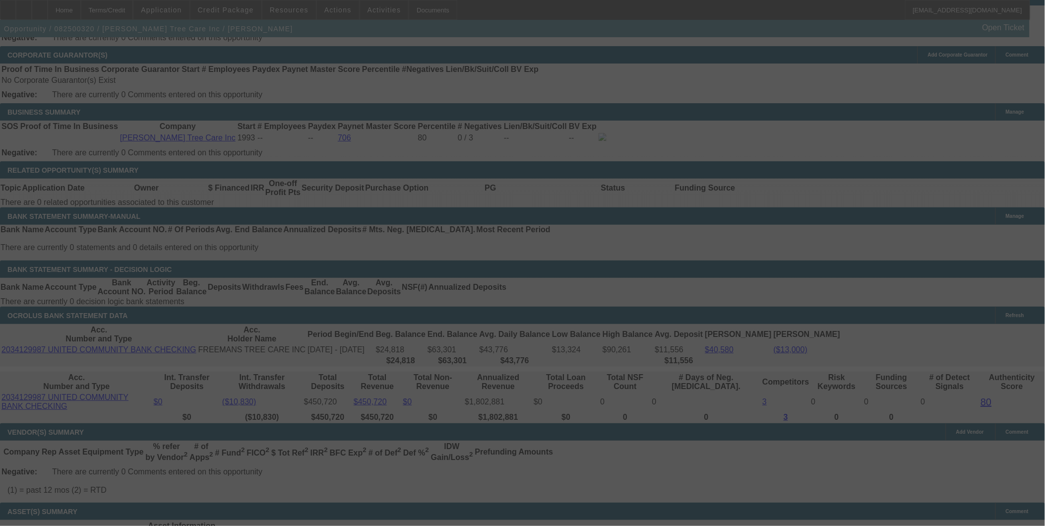
select select "0"
select select "2"
select select "0"
select select "6"
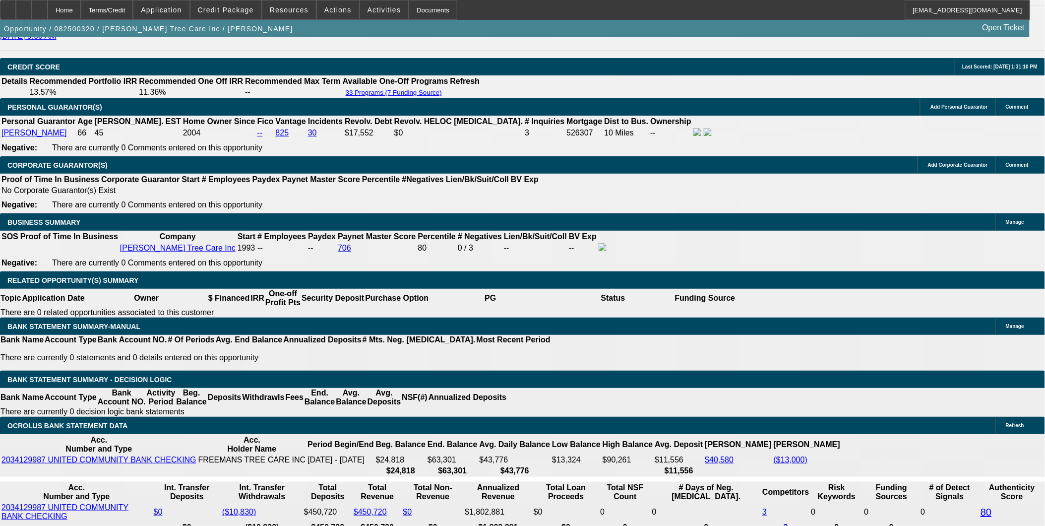
scroll to position [1458, 0]
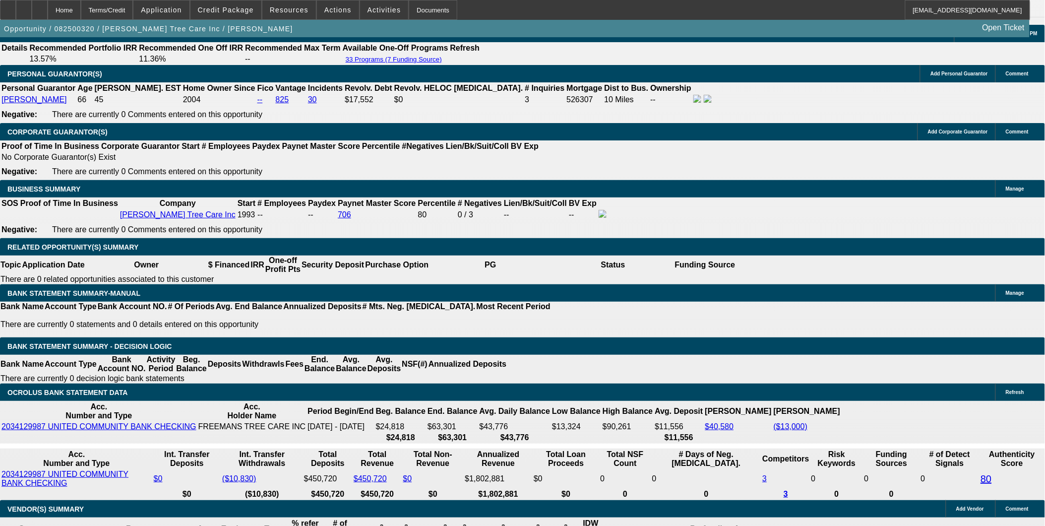
type input "9"
type input "UNKNOWN"
type input "$2,836.89"
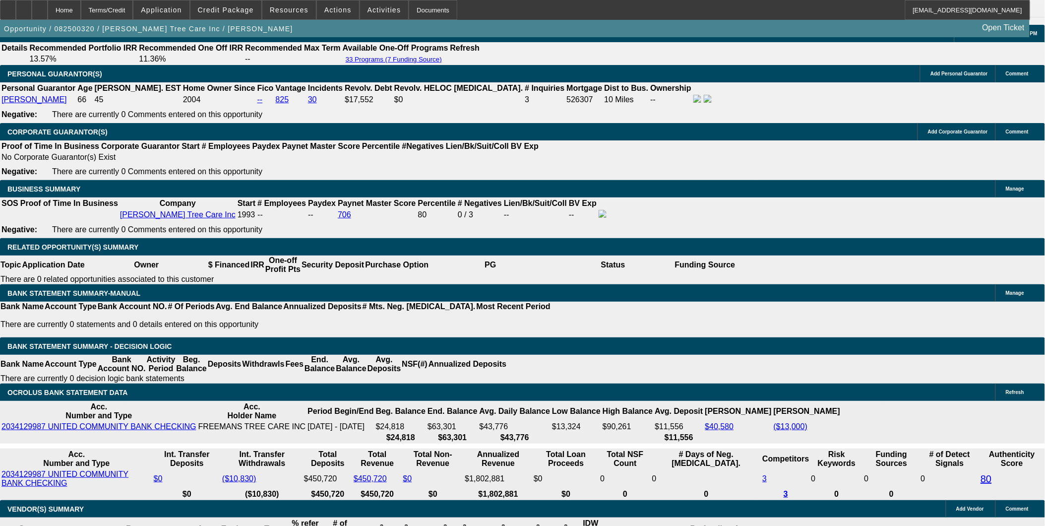
type input "$5,673.78"
type input "9.5"
type input "$2,864.04"
type input "$5,728.08"
type input "9.5"
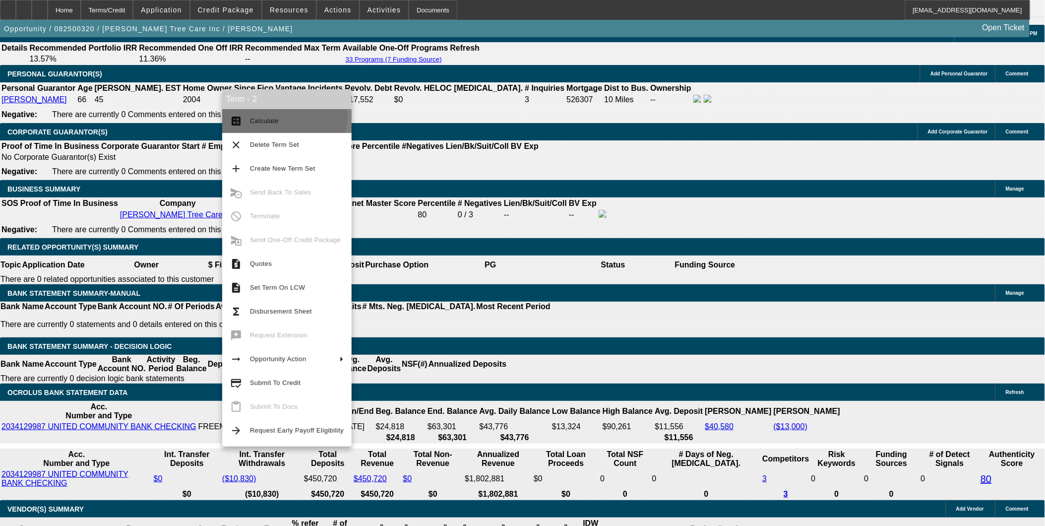
click at [280, 116] on span "Calculate" at bounding box center [297, 121] width 94 height 12
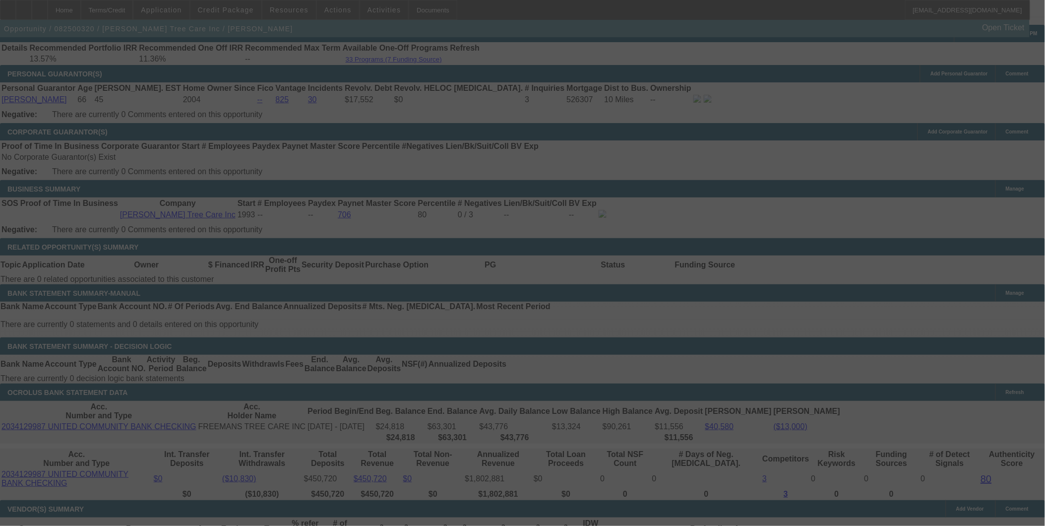
select select "0"
select select "2"
select select "0"
select select "6"
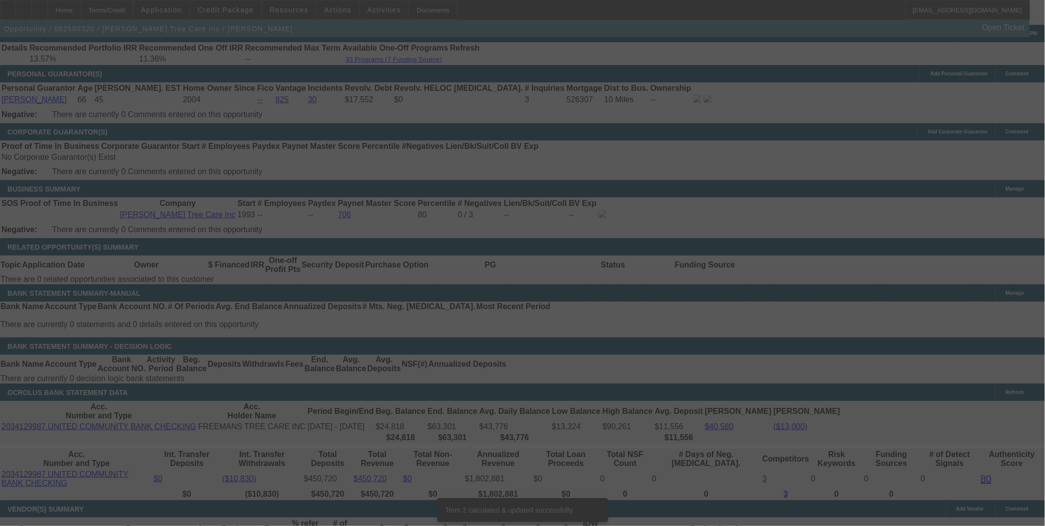
scroll to position [1452, 0]
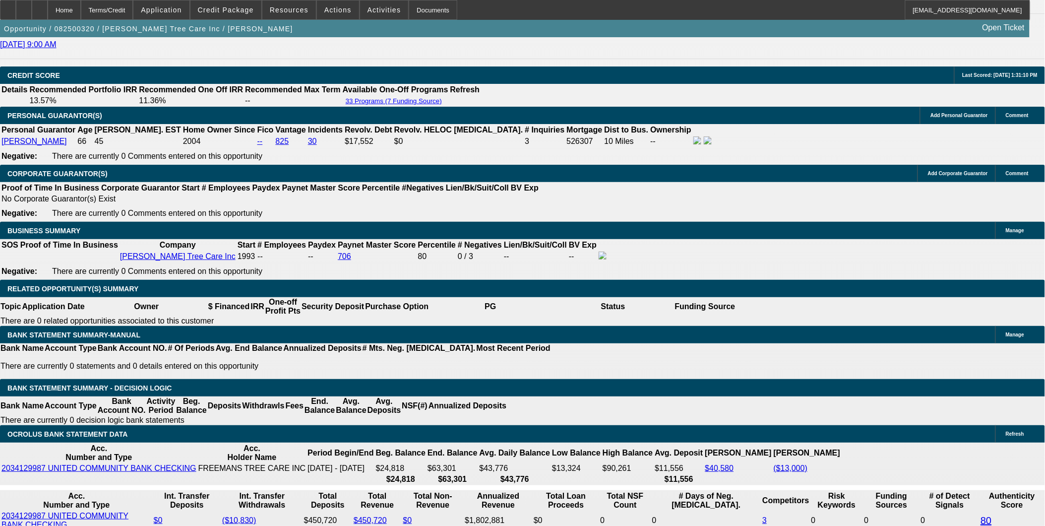
scroll to position [1397, 0]
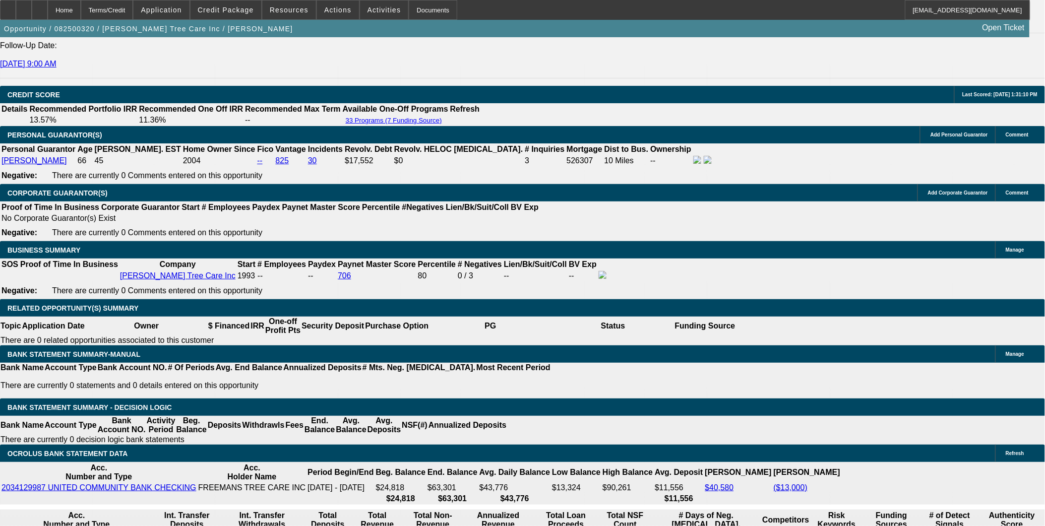
drag, startPoint x: 225, startPoint y: 313, endPoint x: 229, endPoint y: 321, distance: 8.7
select select "0"
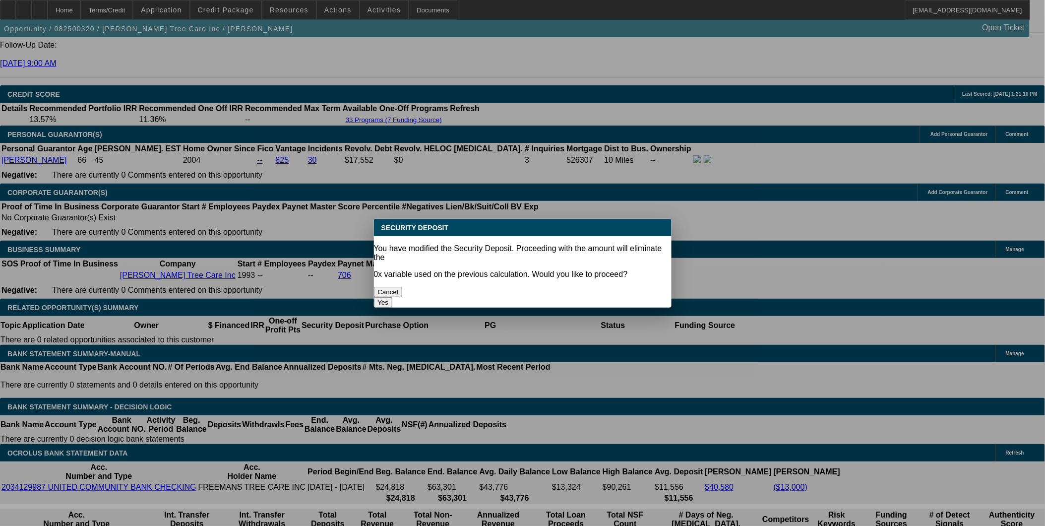
scroll to position [0, 0]
click at [393, 297] on button "Yes" at bounding box center [383, 302] width 19 height 10
type input "$0.00"
type input "UNKNOWN"
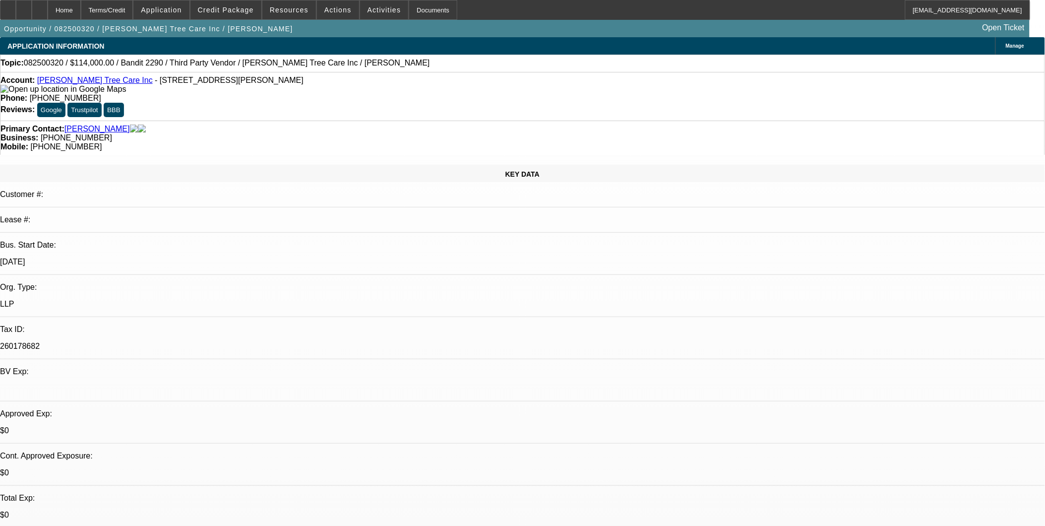
scroll to position [1397, 0]
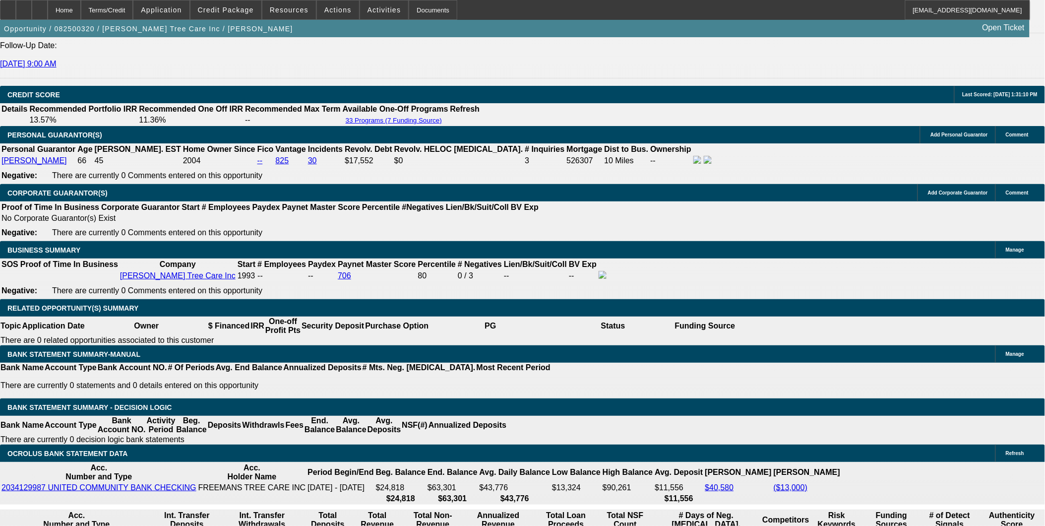
select select "1"
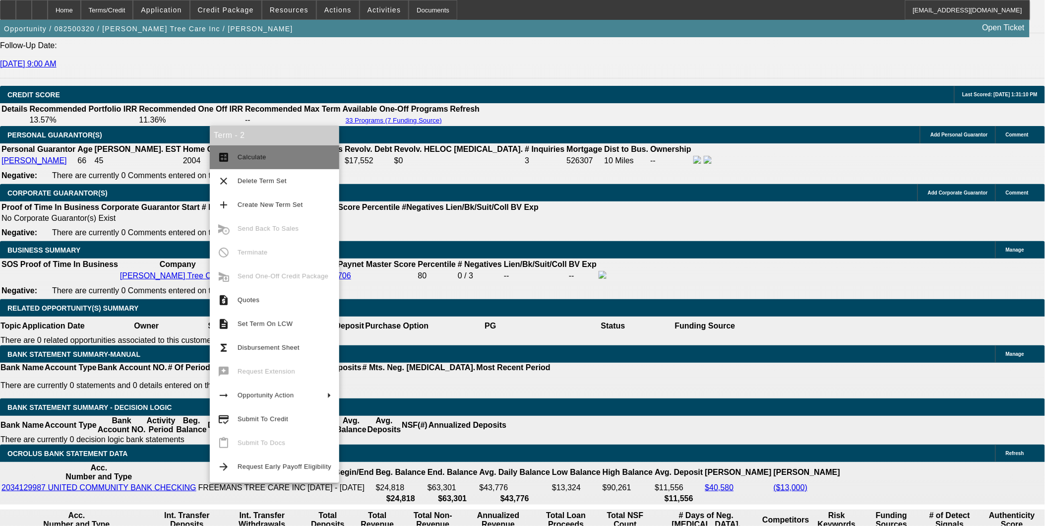
click at [272, 150] on button "calculate Calculate" at bounding box center [274, 157] width 129 height 24
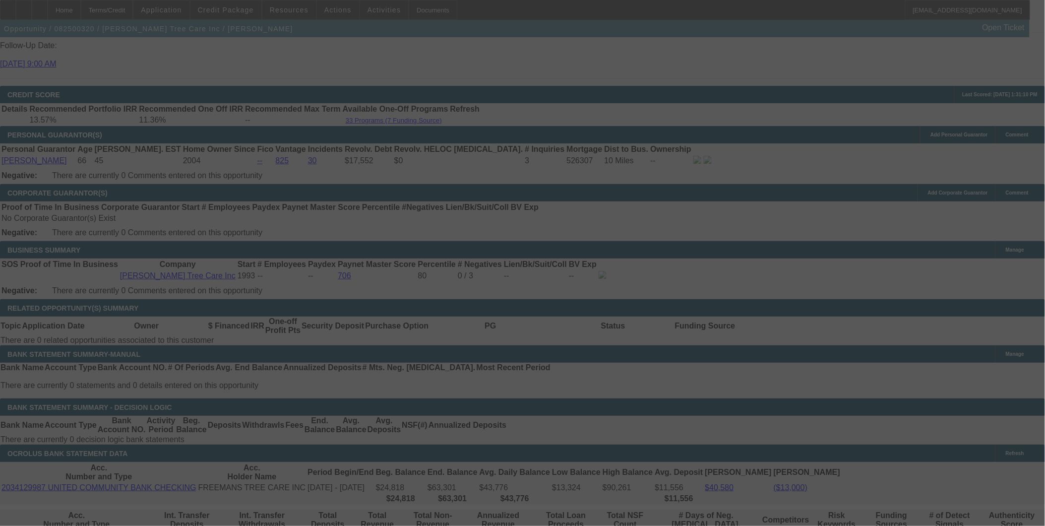
select select "0"
select select "6"
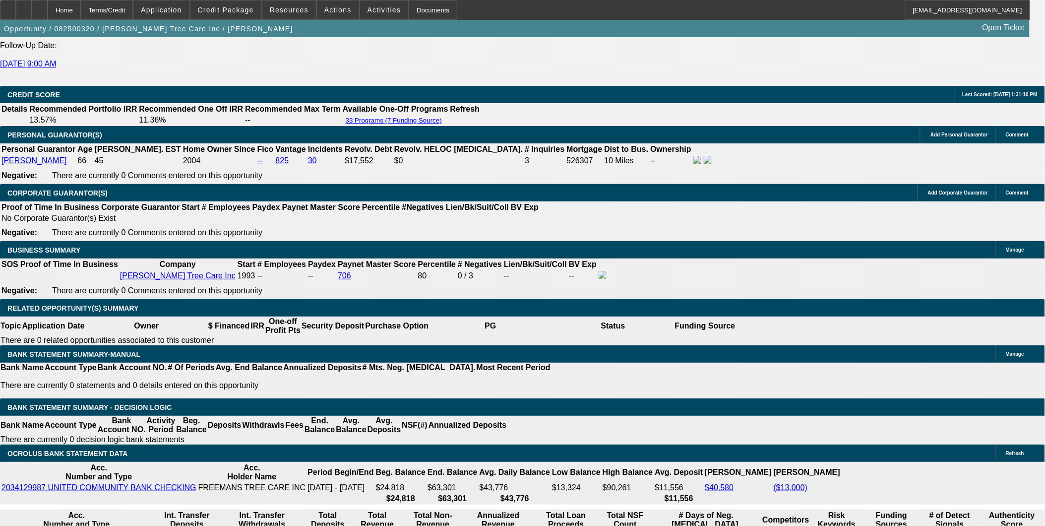
select select "2"
type input "UNKNOWN"
drag, startPoint x: 233, startPoint y: 311, endPoint x: 226, endPoint y: 320, distance: 12.0
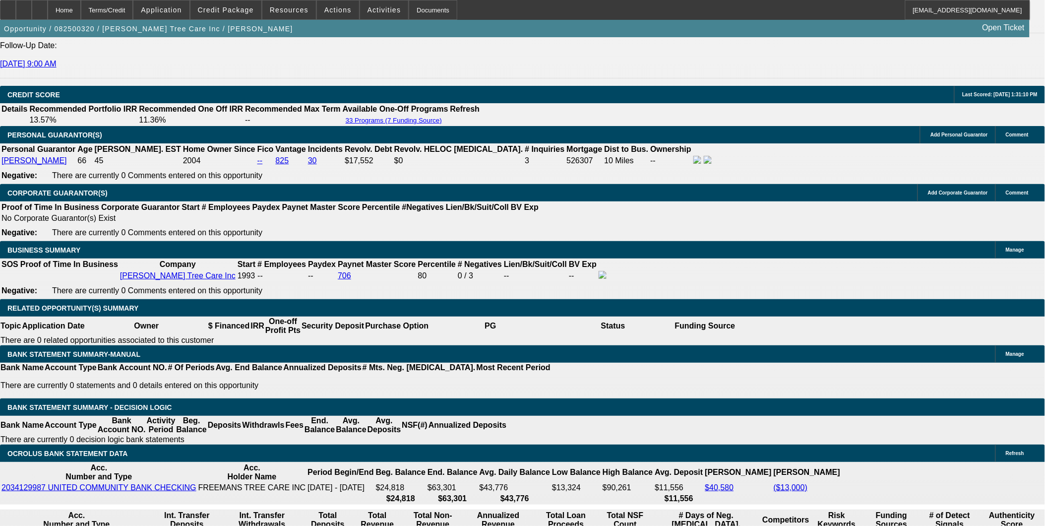
select select "2"
type input "$5,728.08"
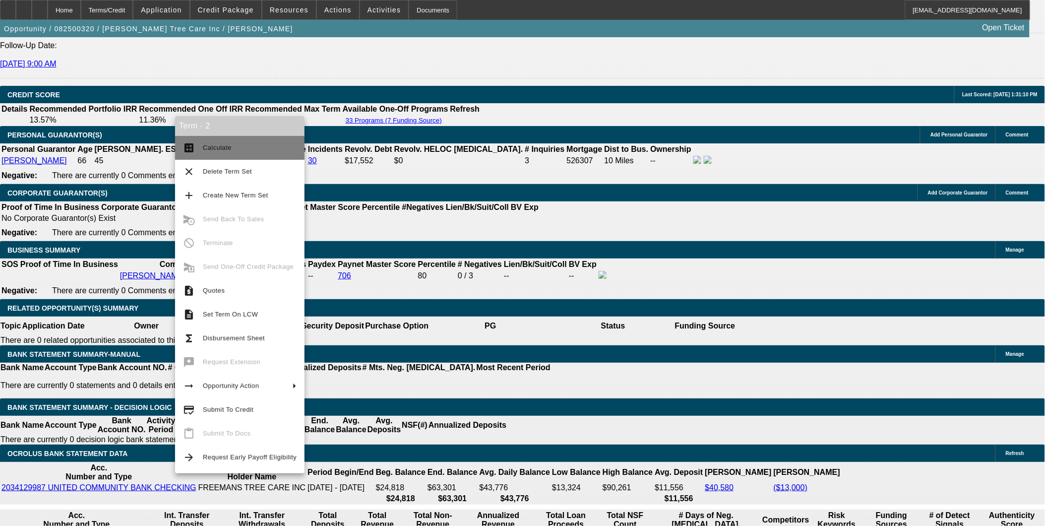
click at [226, 142] on span "Calculate" at bounding box center [250, 148] width 94 height 12
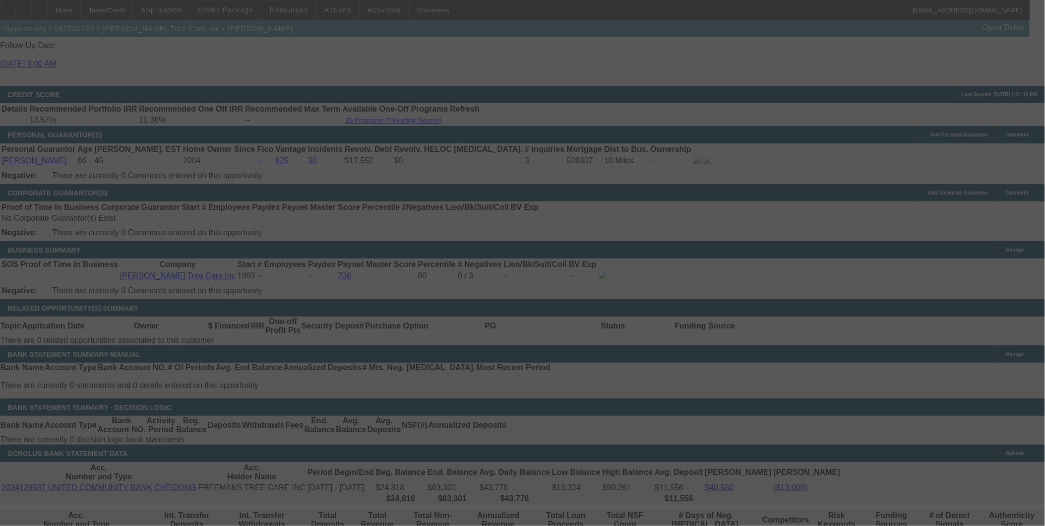
select select "0"
select select "2"
select select "0"
select select "6"
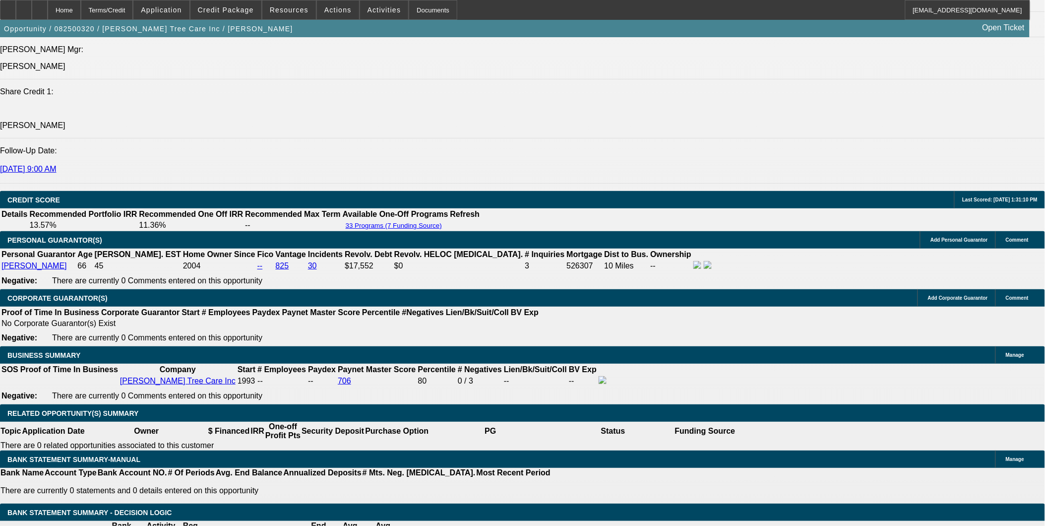
scroll to position [1287, 0]
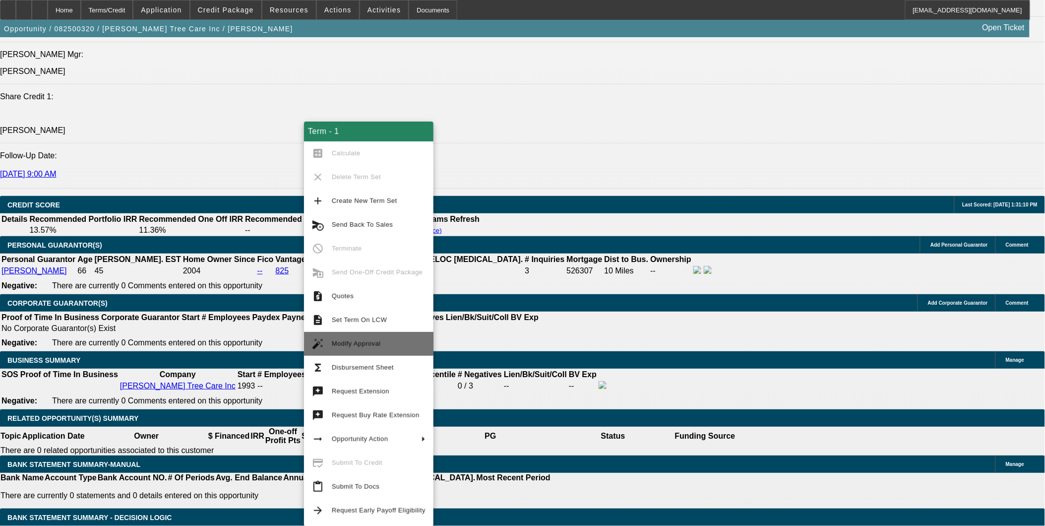
click at [379, 347] on span "Modify Approval" at bounding box center [379, 344] width 94 height 12
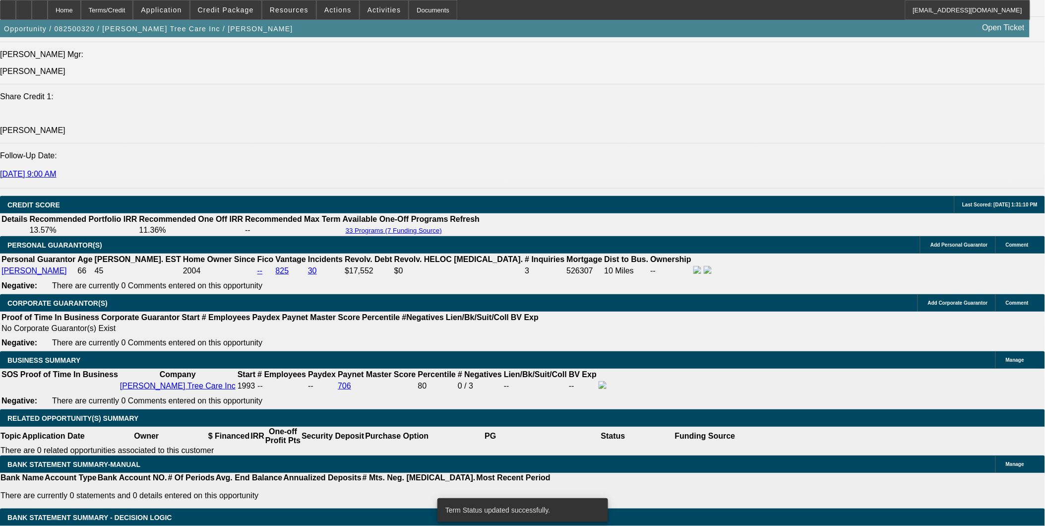
select select "0"
select select "2"
select select "0"
select select "6"
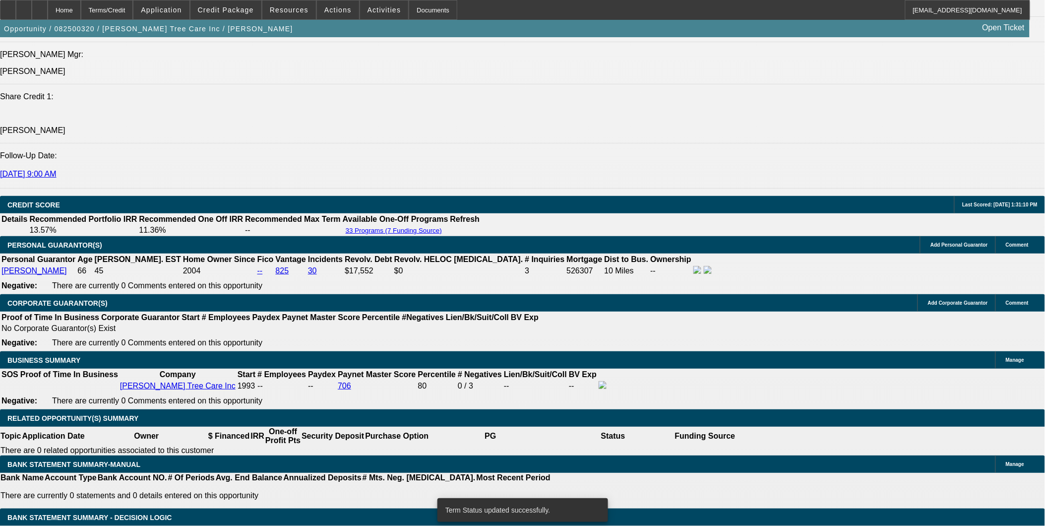
select select "0"
select select "2"
select select "0"
select select "6"
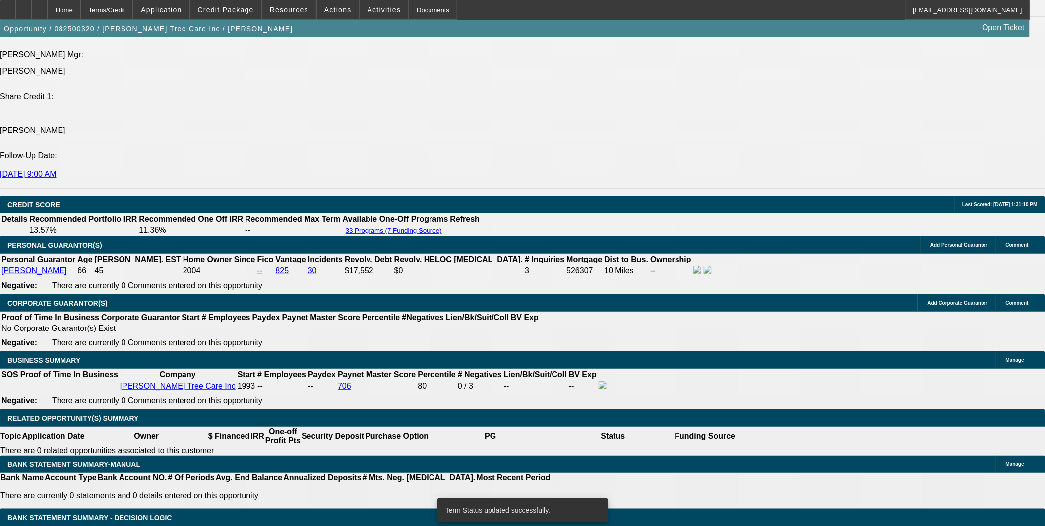
select select "0"
select select "2"
select select "0"
select select "6"
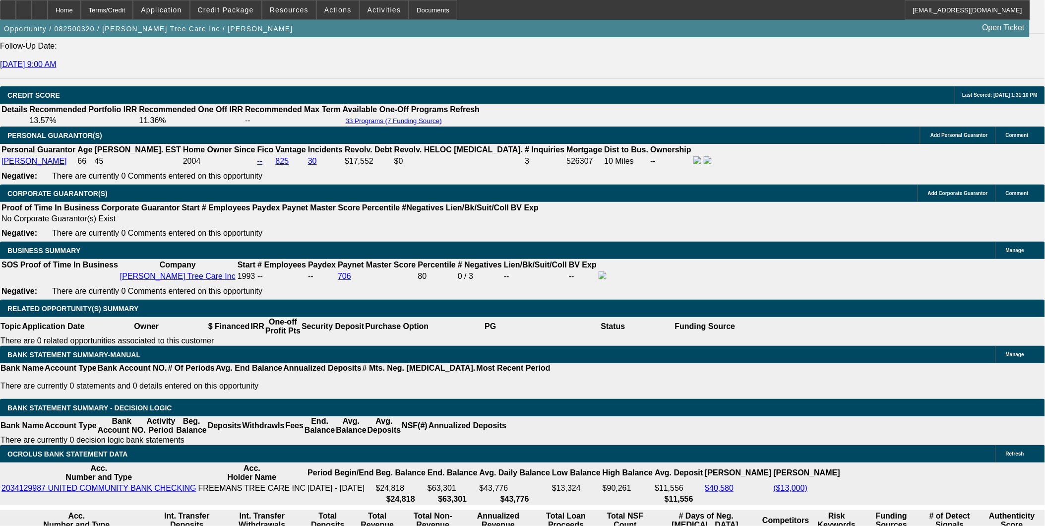
scroll to position [1397, 0]
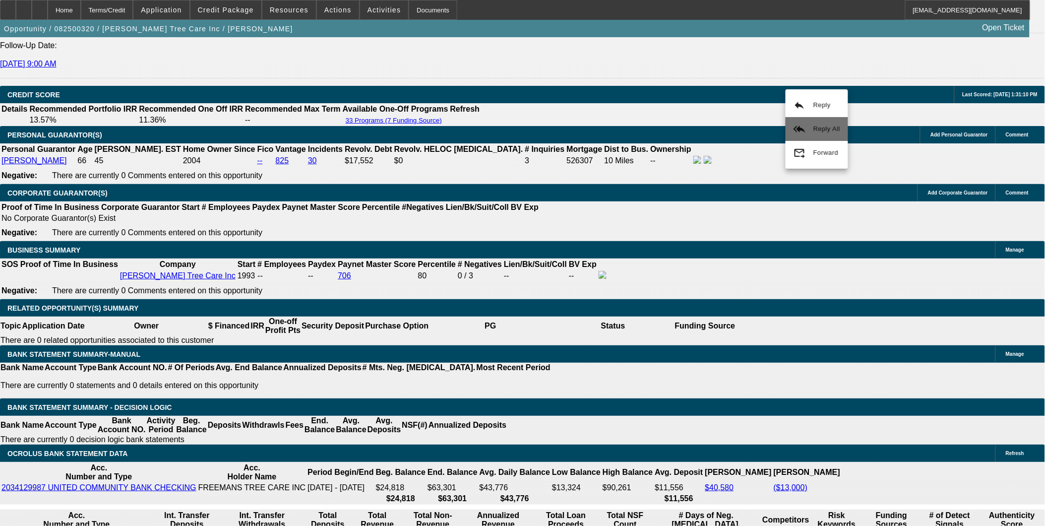
click at [835, 131] on span "Reply All" at bounding box center [826, 128] width 27 height 7
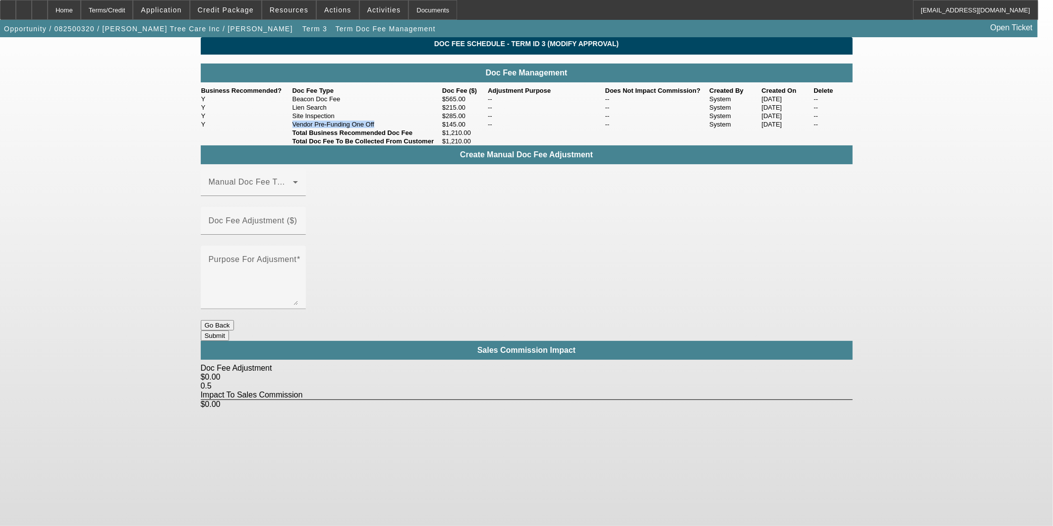
drag, startPoint x: 297, startPoint y: 156, endPoint x: 381, endPoint y: 154, distance: 84.3
click at [381, 128] on td "Vendor Pre-Funding One Off" at bounding box center [367, 124] width 150 height 8
copy td "Vendor Pre-Funding One Off"
click at [81, 11] on div "Home" at bounding box center [64, 10] width 33 height 20
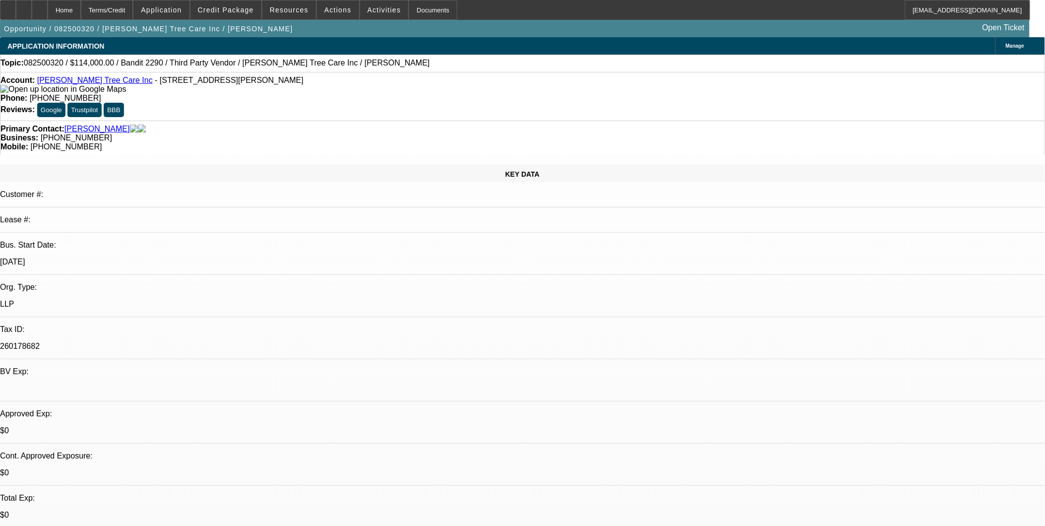
select select "0"
select select "6"
select select "0"
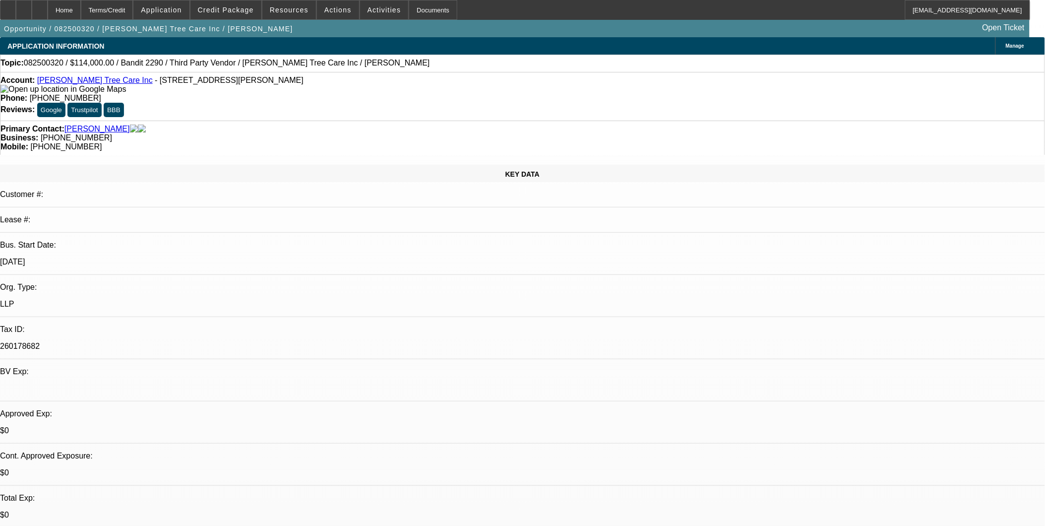
select select "2"
select select "0"
select select "6"
select select "0"
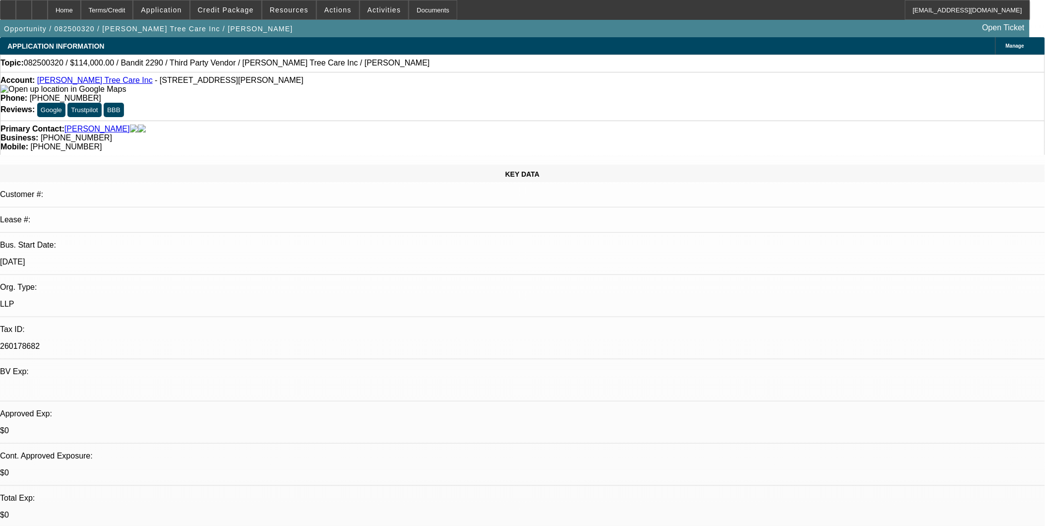
select select "2"
select select "0"
select select "6"
select select "0"
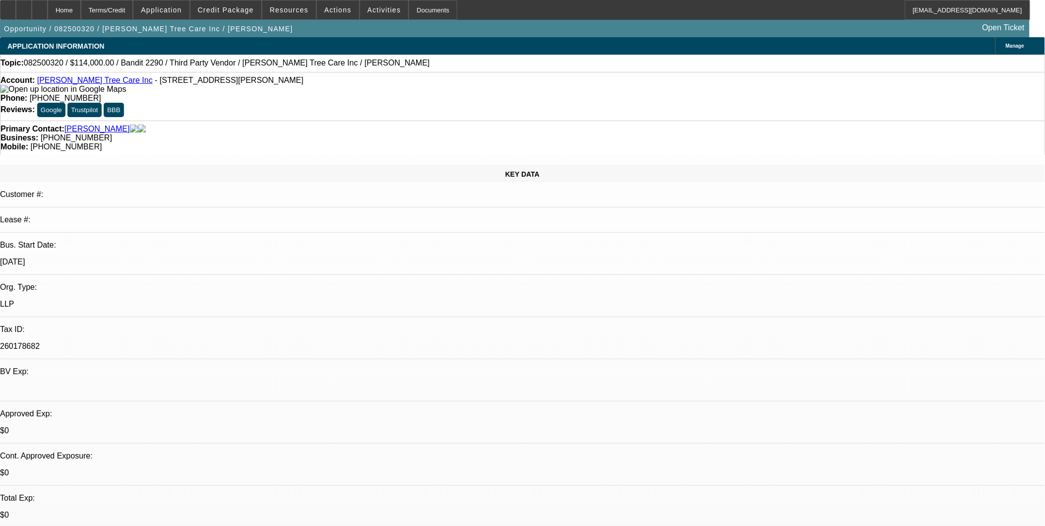
select select "2"
select select "0"
select select "6"
click at [48, 7] on div at bounding box center [40, 10] width 16 height 20
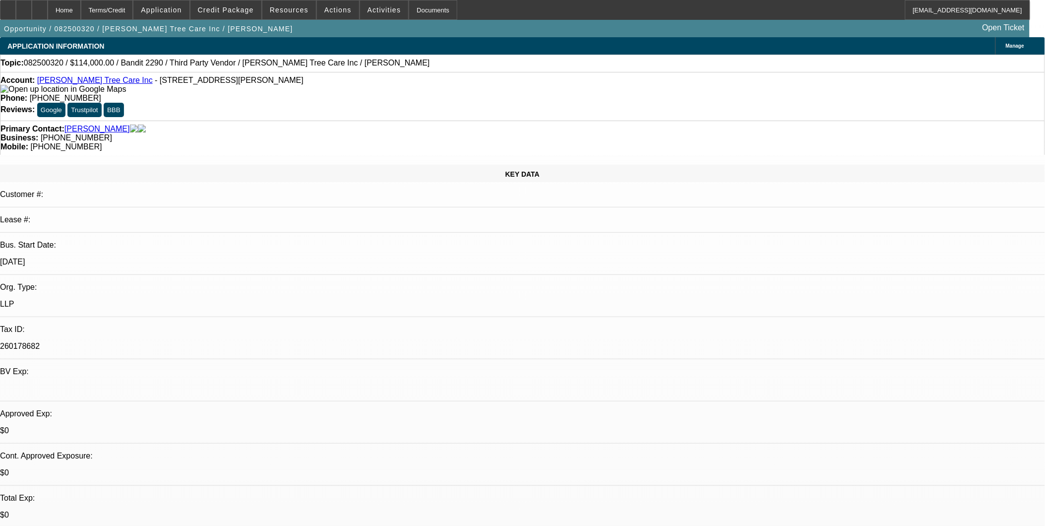
select select "0"
select select "2"
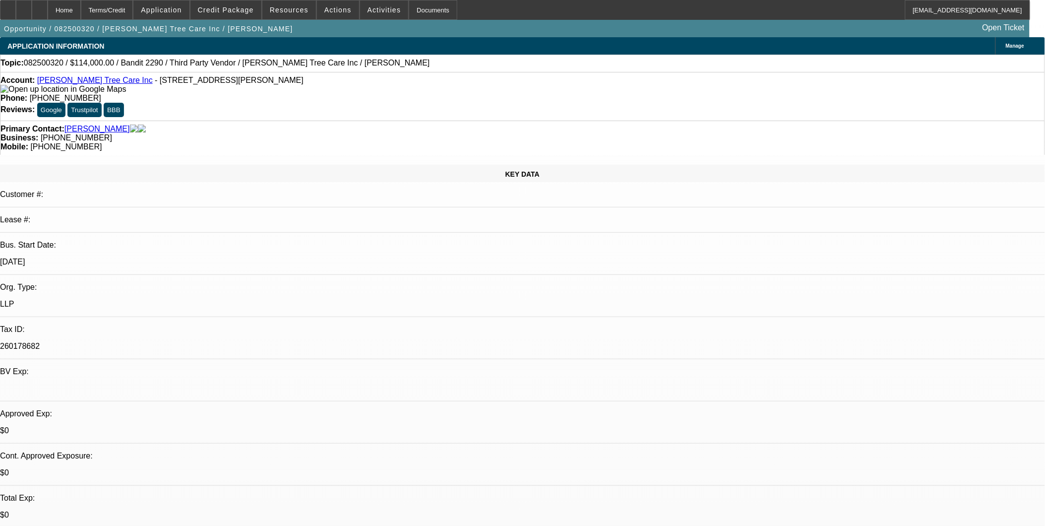
select select "0"
select select "2"
select select "0"
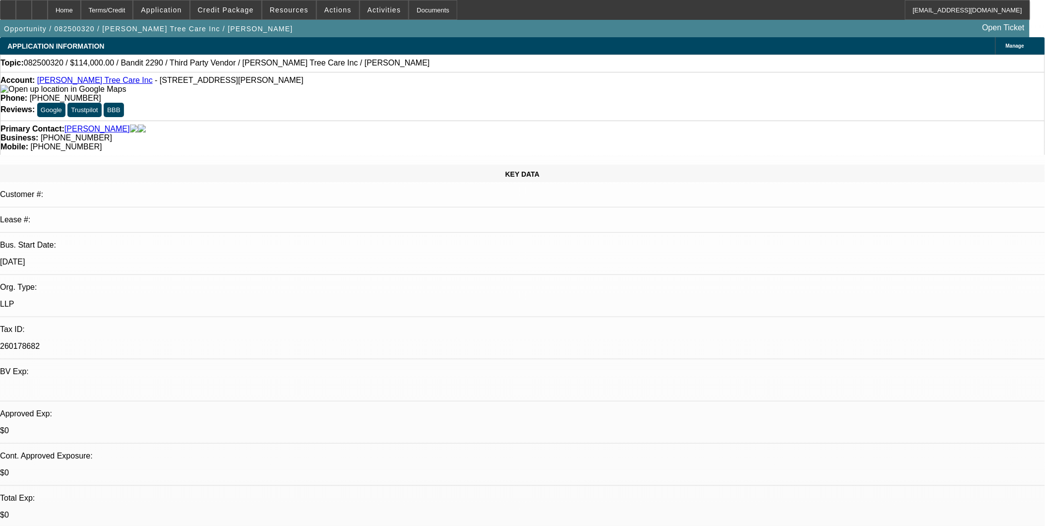
select select "2"
select select "0"
select select "1"
select select "6"
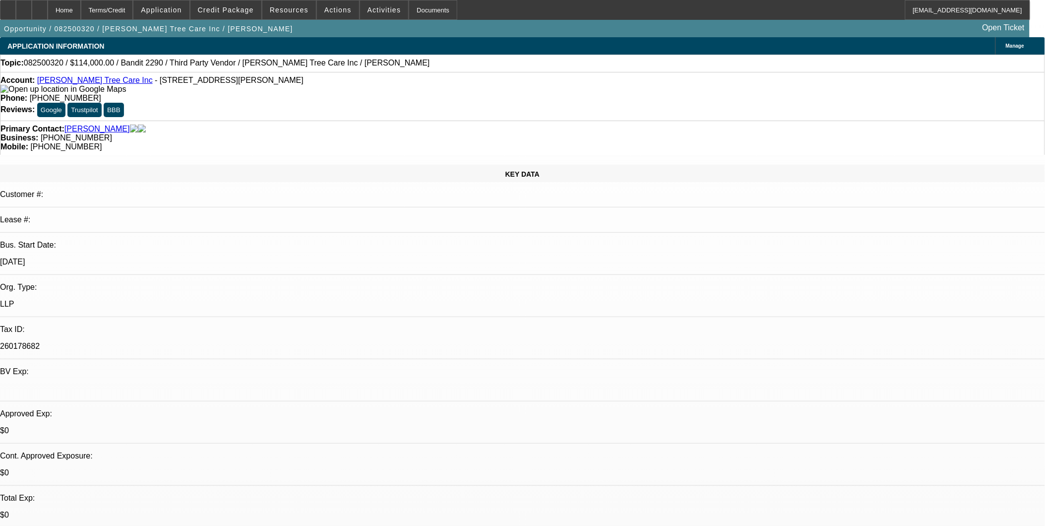
select select "1"
select select "2"
select select "6"
select select "1"
select select "2"
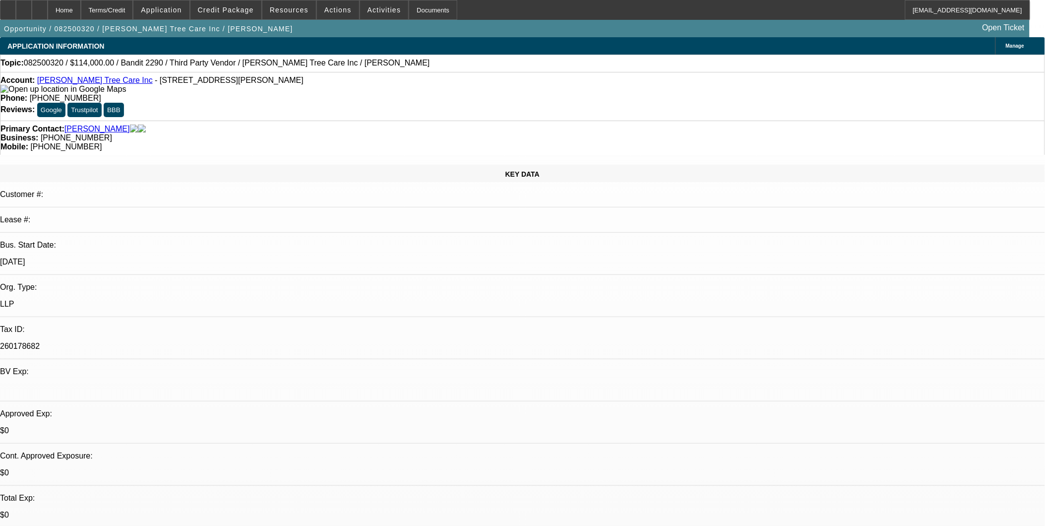
select select "6"
select select "1"
select select "2"
select select "6"
click at [48, 18] on div at bounding box center [40, 10] width 16 height 20
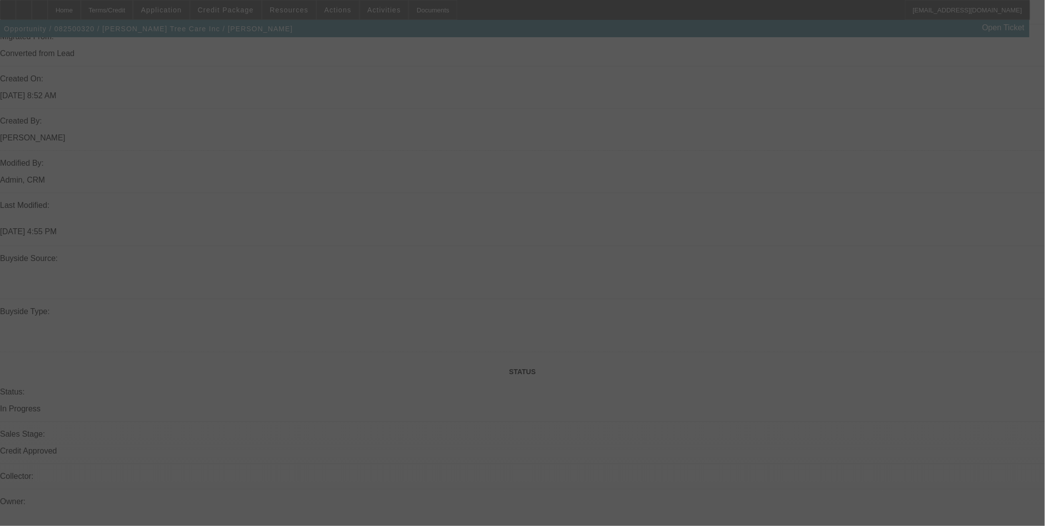
select select "0"
select select "2"
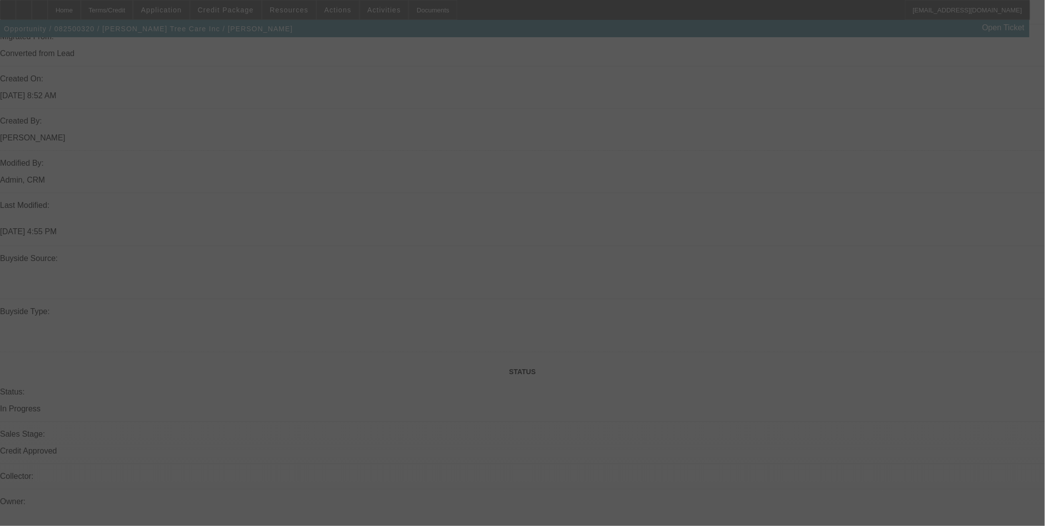
select select "0"
select select "2"
select select "0"
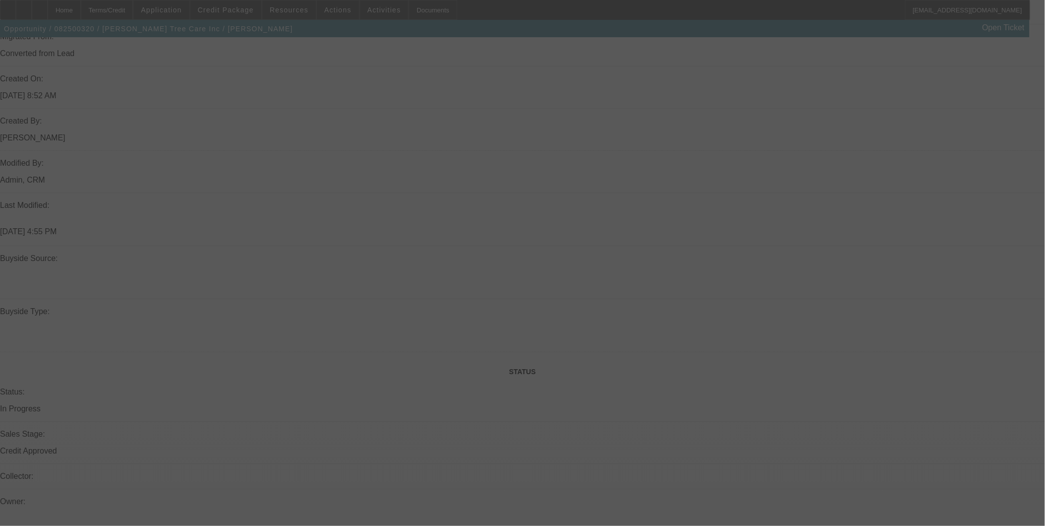
select select "2"
select select "0"
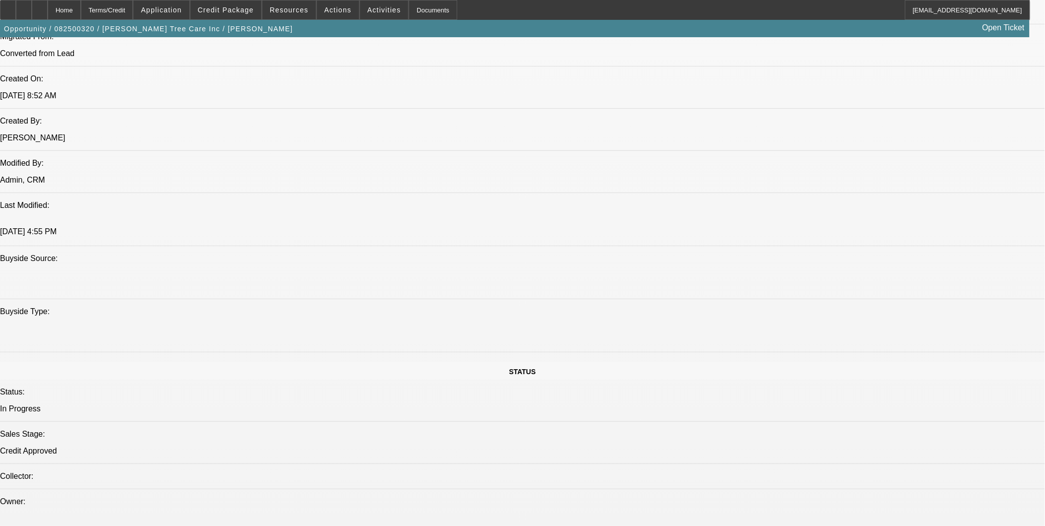
scroll to position [992, 0]
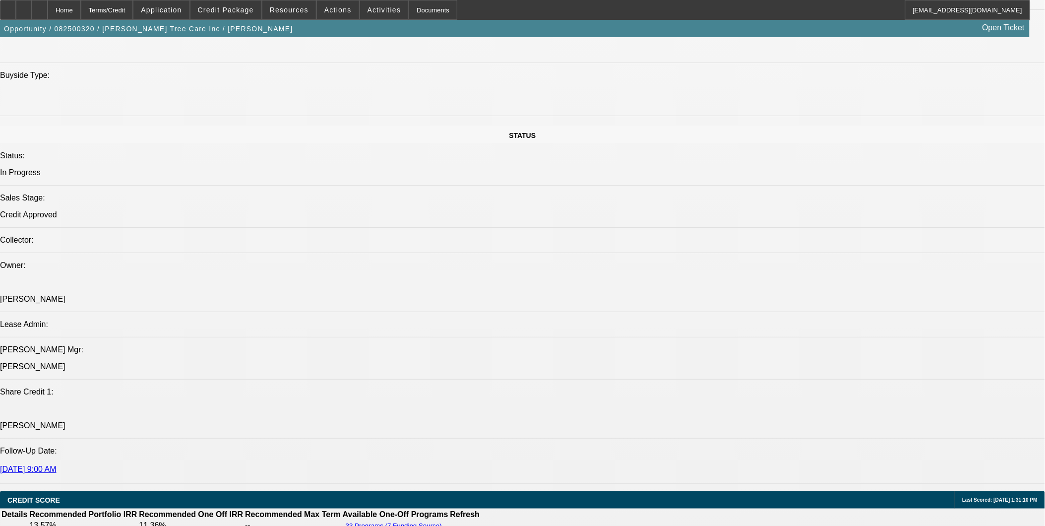
select select "1"
select select "6"
select select "1"
select select "2"
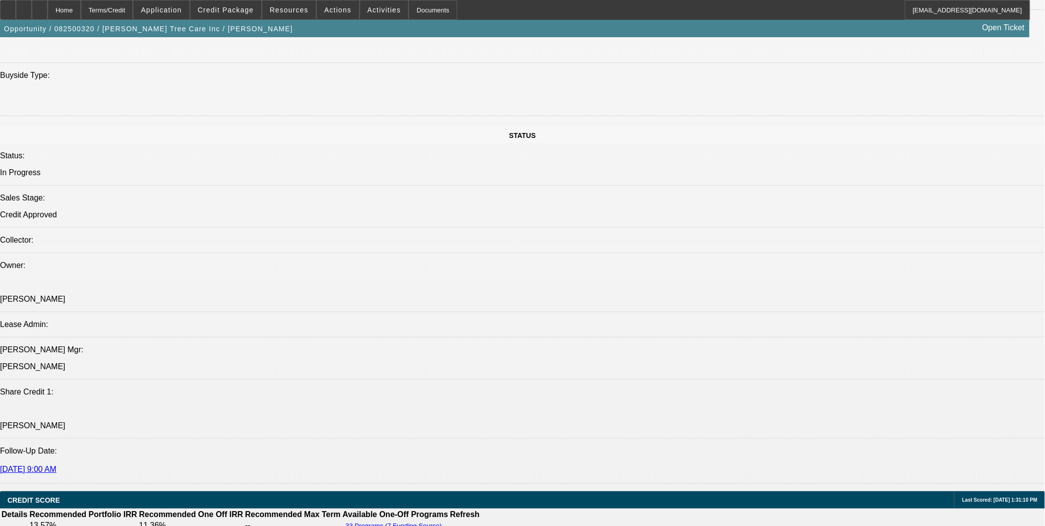
select select "6"
select select "1"
select select "2"
select select "6"
select select "1"
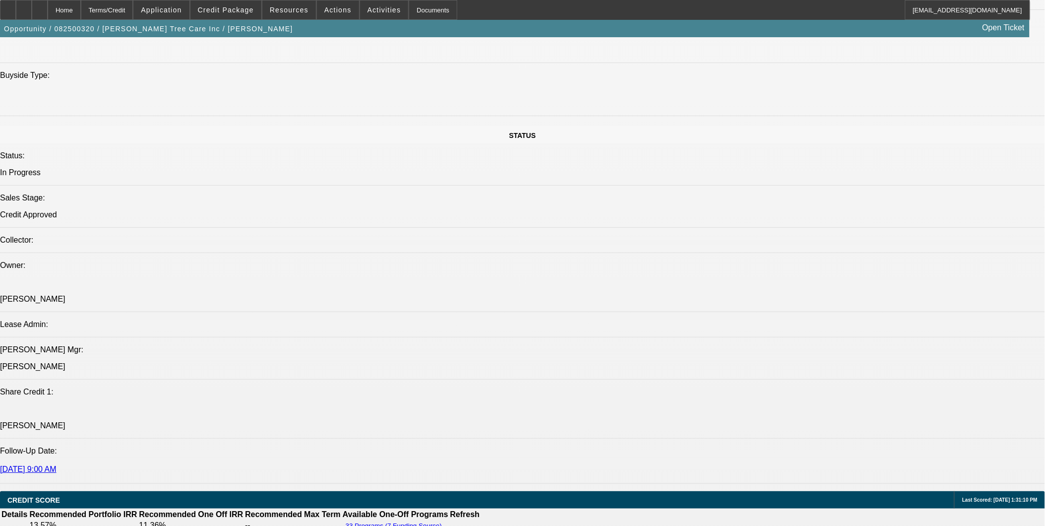
select select "2"
select select "6"
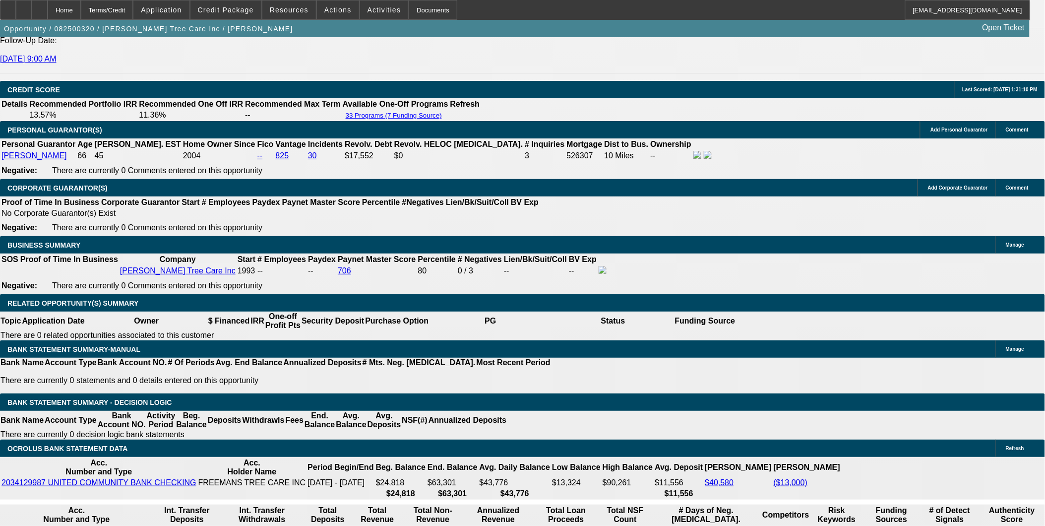
scroll to position [1377, 0]
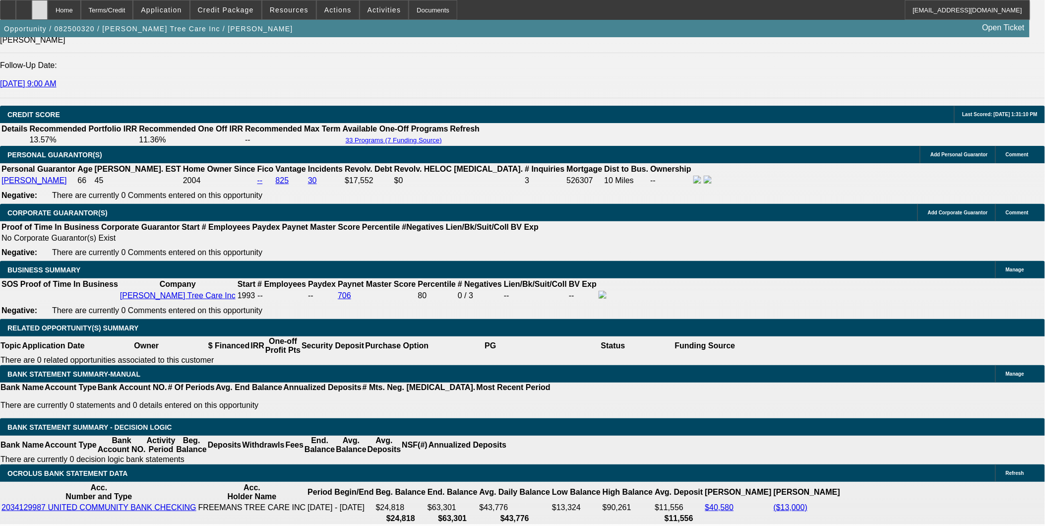
click at [48, 7] on div at bounding box center [40, 10] width 16 height 20
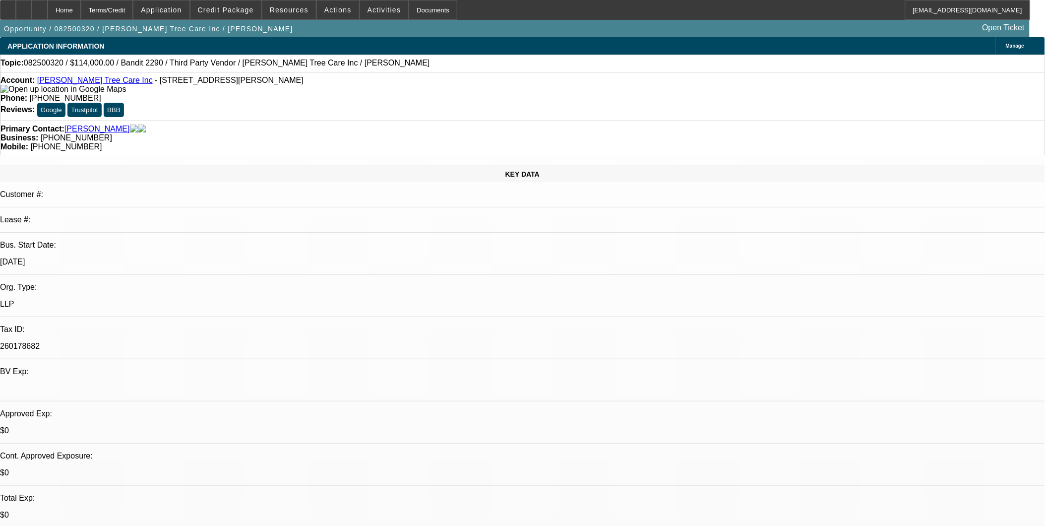
select select "0"
select select "2"
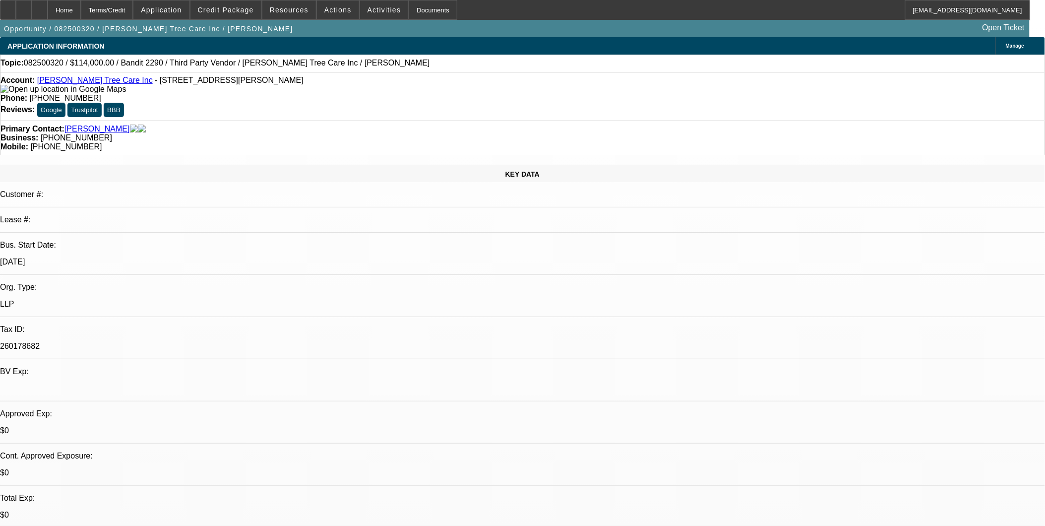
select select "0"
select select "2"
select select "0"
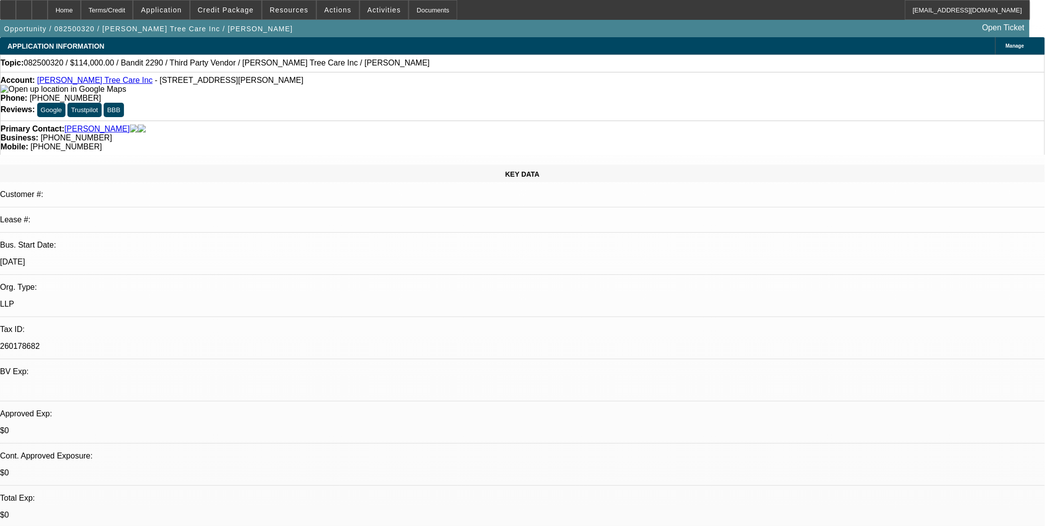
select select "2"
select select "0"
select select "1"
select select "6"
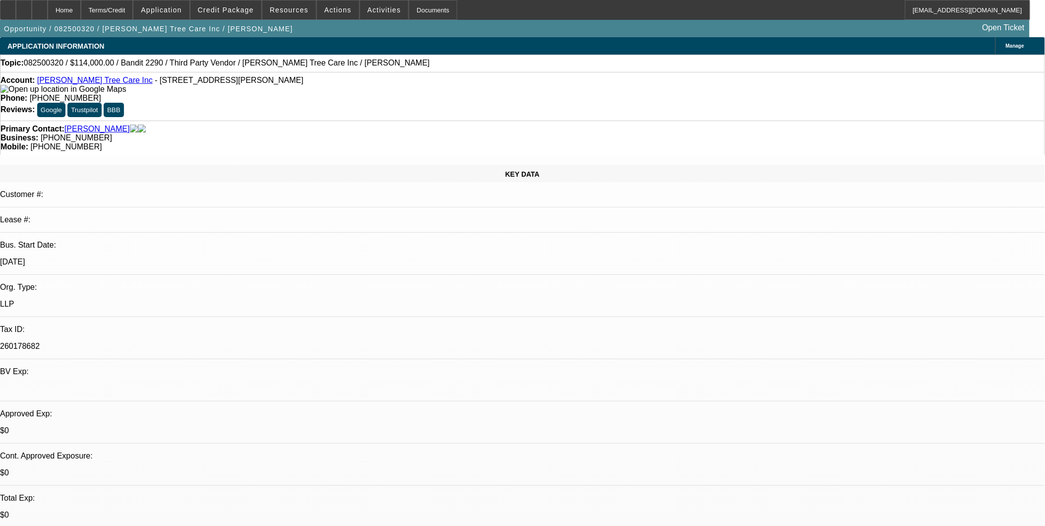
select select "1"
select select "2"
select select "6"
select select "1"
select select "2"
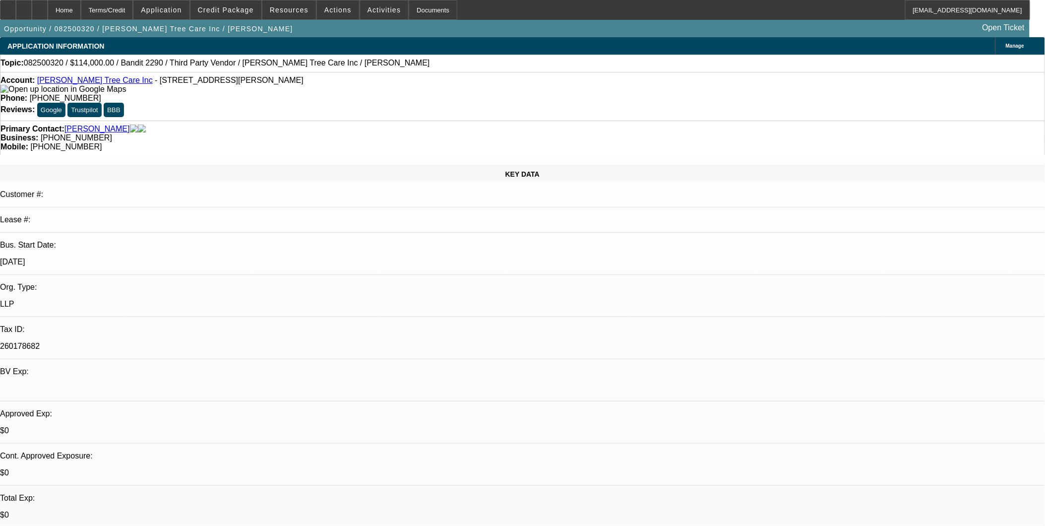
select select "6"
select select "1"
select select "2"
select select "6"
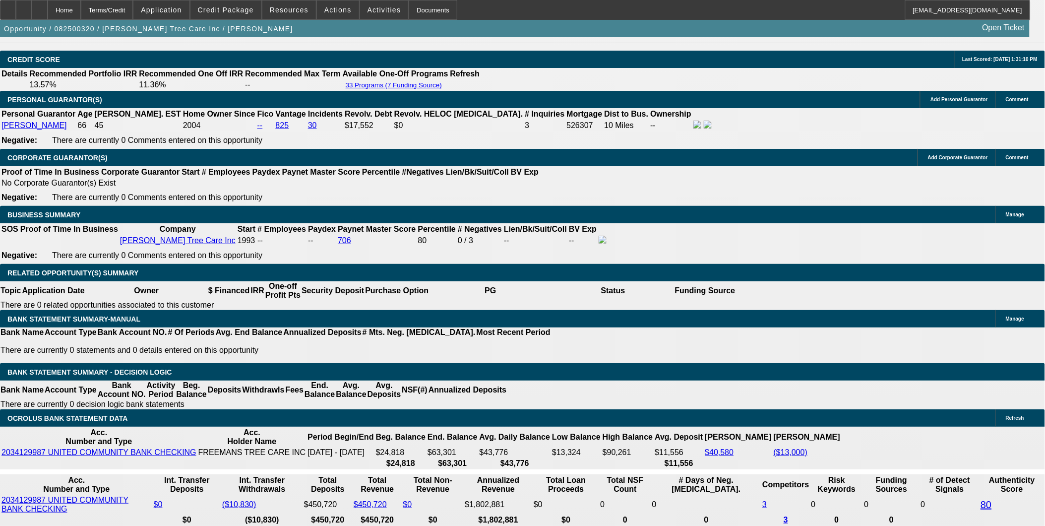
scroll to position [1377, 0]
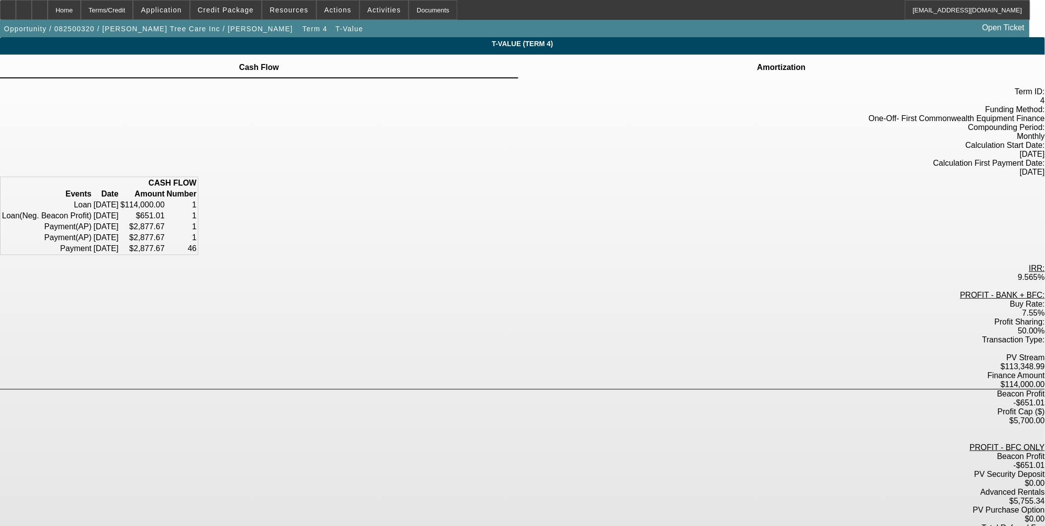
scroll to position [28, 0]
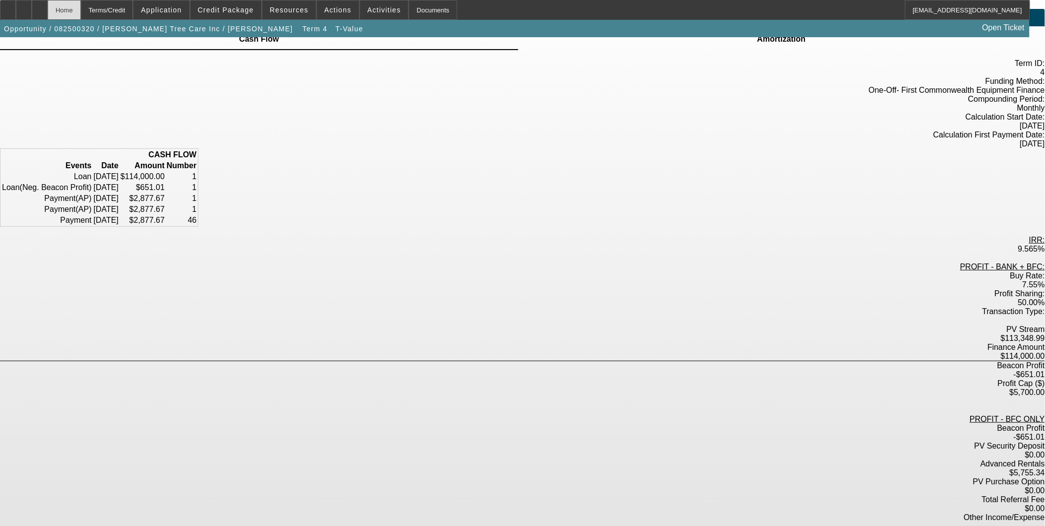
click at [81, 15] on div "Home" at bounding box center [64, 10] width 33 height 20
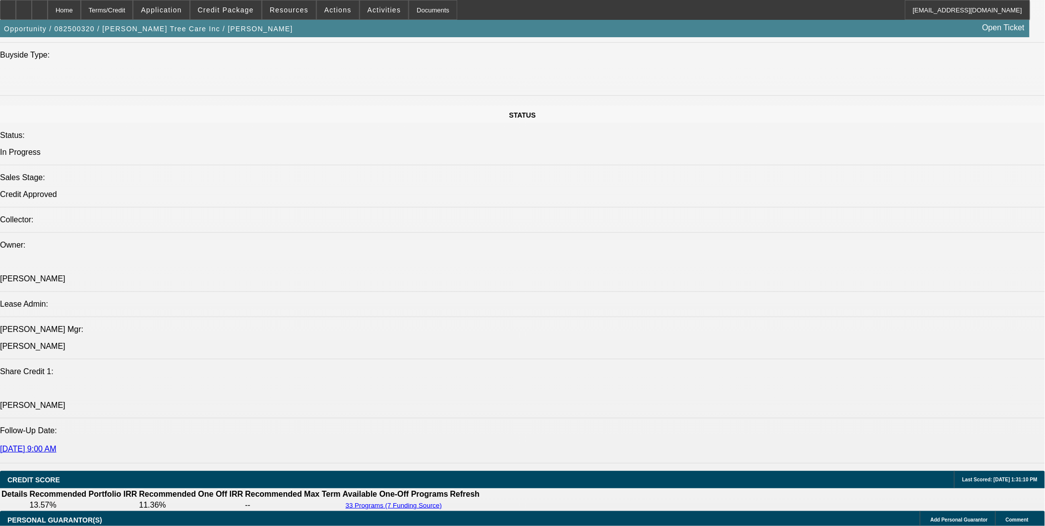
select select "0"
select select "6"
select select "0"
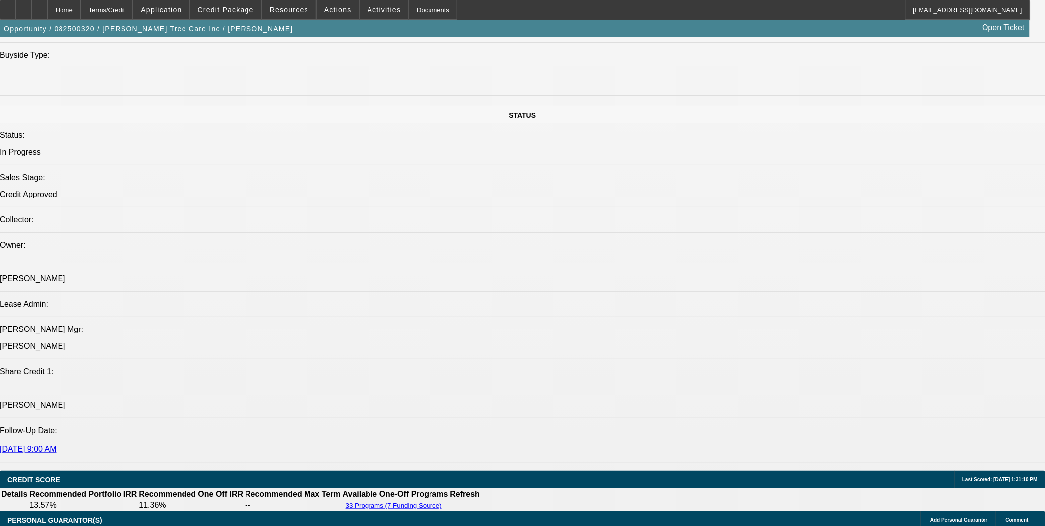
select select "2"
select select "0"
select select "6"
select select "0"
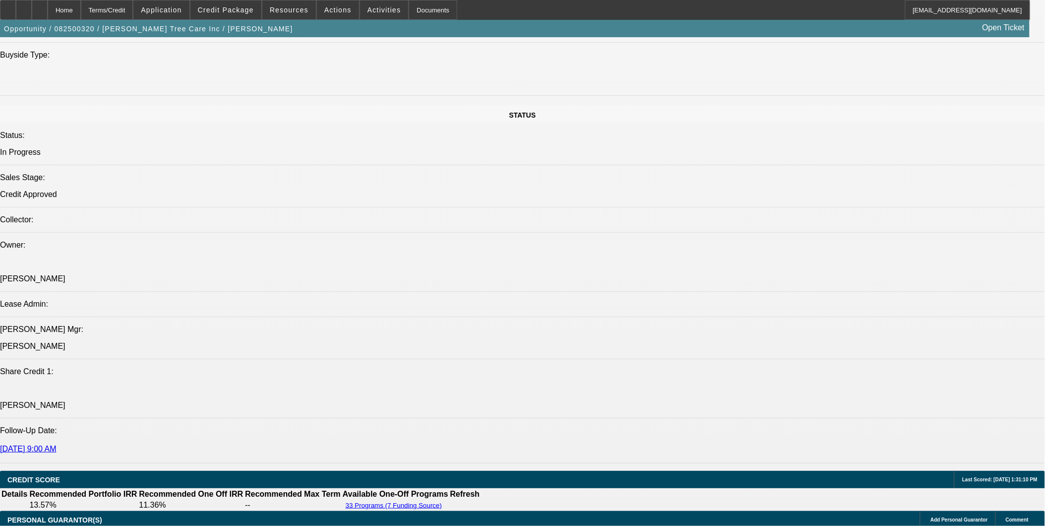
select select "2"
select select "0"
select select "6"
select select "0"
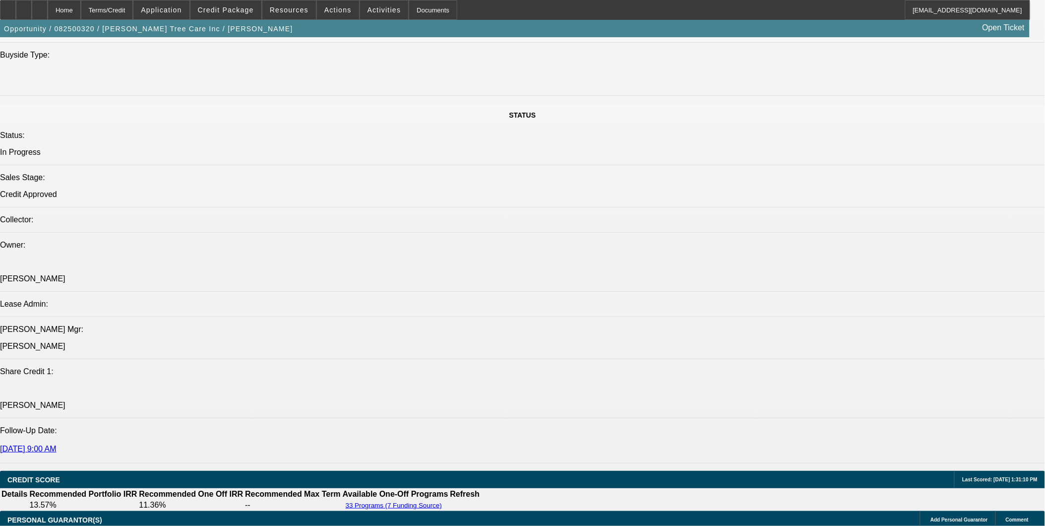
select select "2"
select select "0"
select select "6"
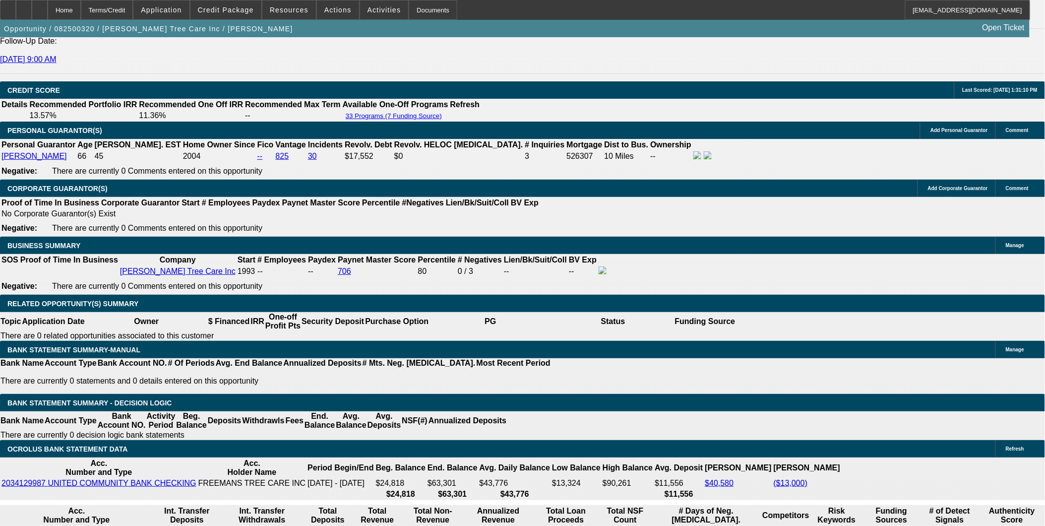
scroll to position [1333, 0]
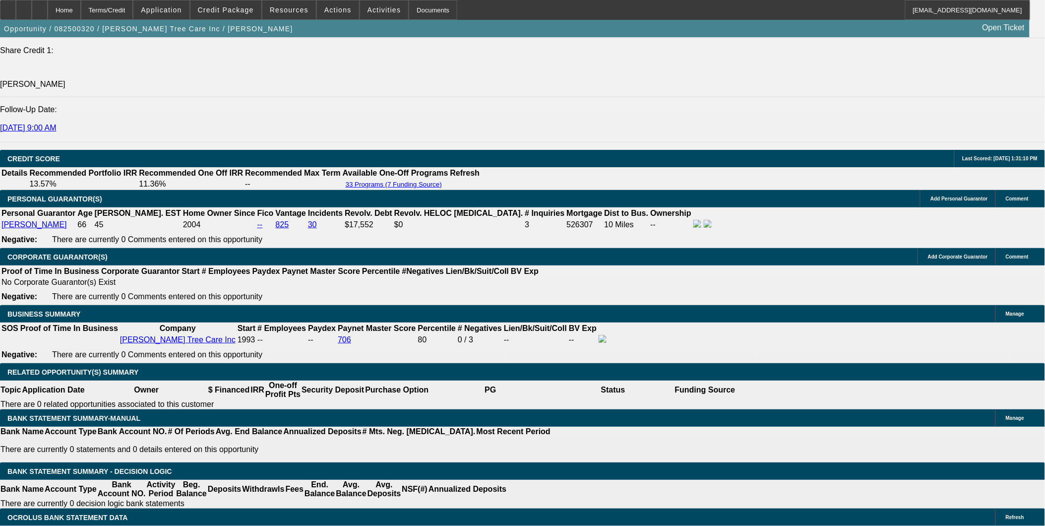
drag, startPoint x: 731, startPoint y: 351, endPoint x: 798, endPoint y: 344, distance: 66.9
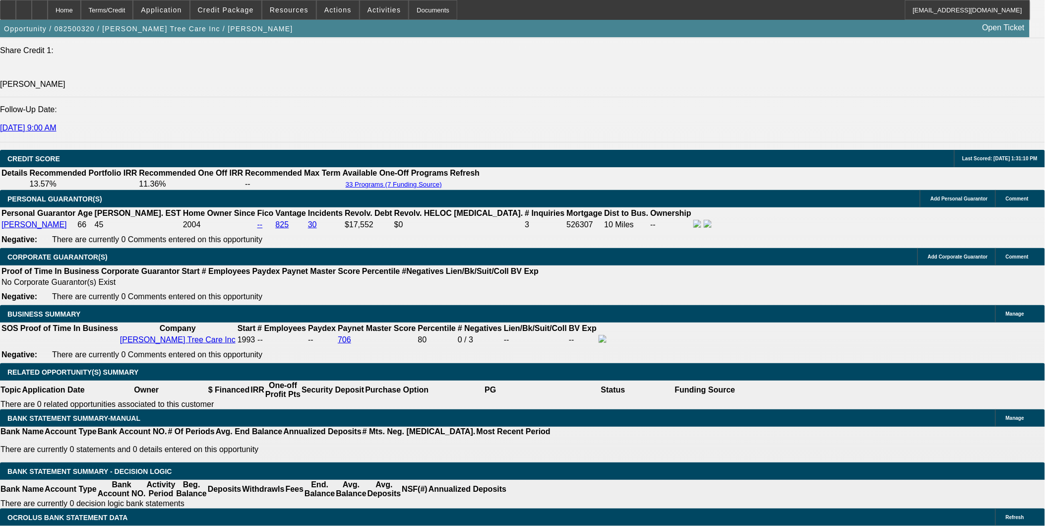
drag, startPoint x: 766, startPoint y: 346, endPoint x: 724, endPoint y: 347, distance: 41.7
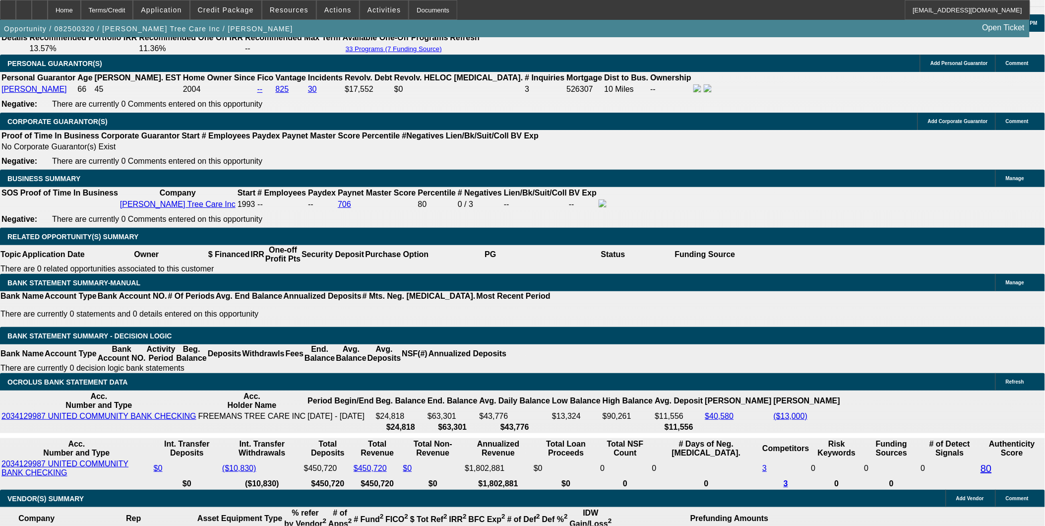
scroll to position [1444, 0]
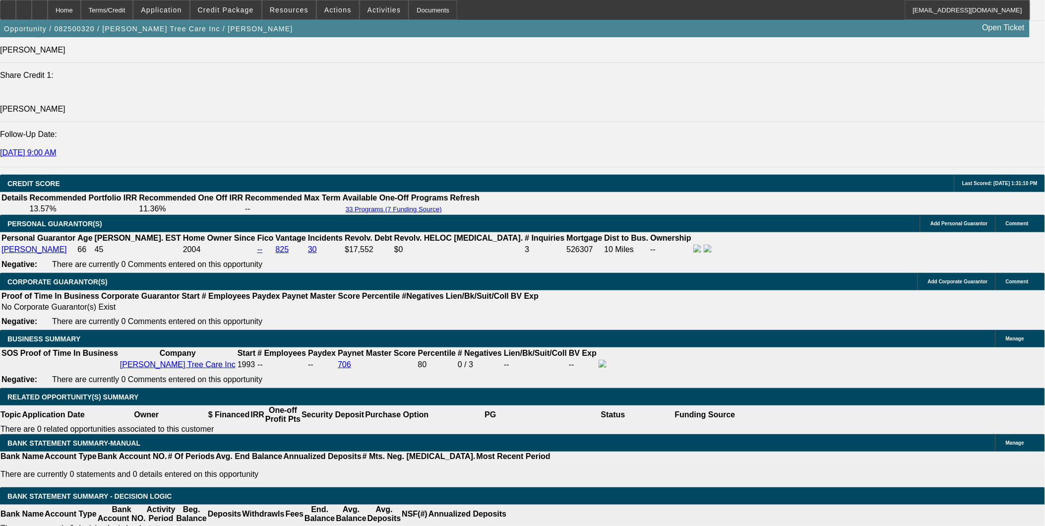
scroll to position [1333, 0]
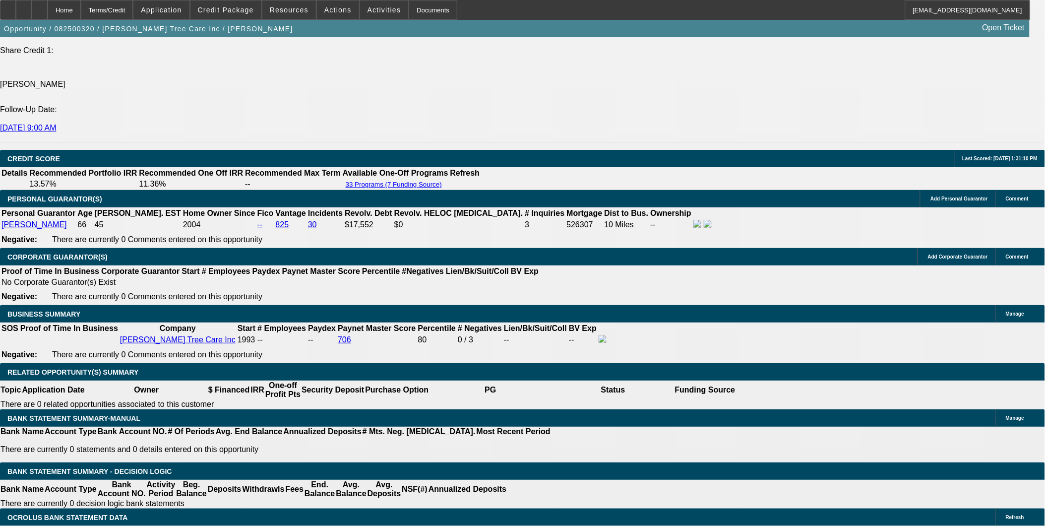
drag, startPoint x: 227, startPoint y: 165, endPoint x: 246, endPoint y: 164, distance: 19.3
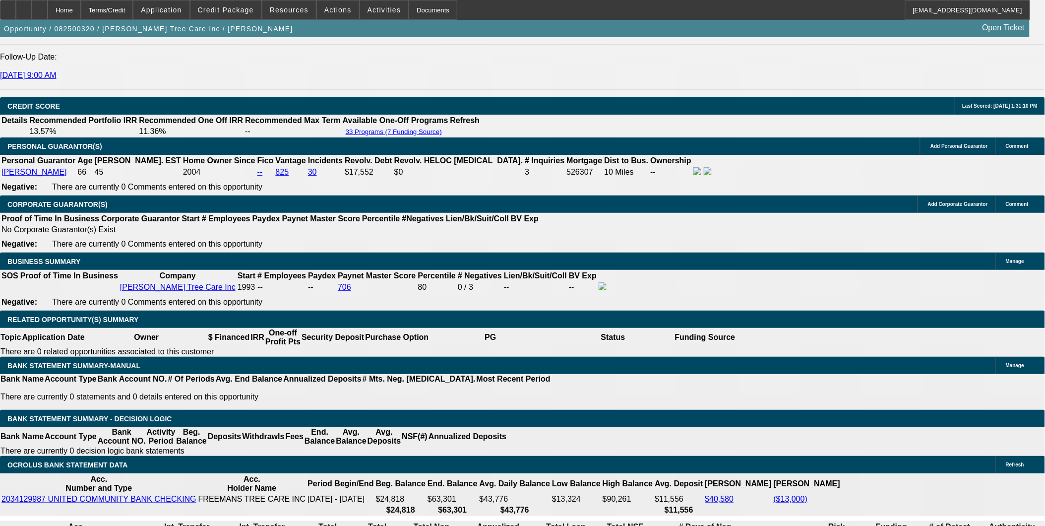
scroll to position [1444, 0]
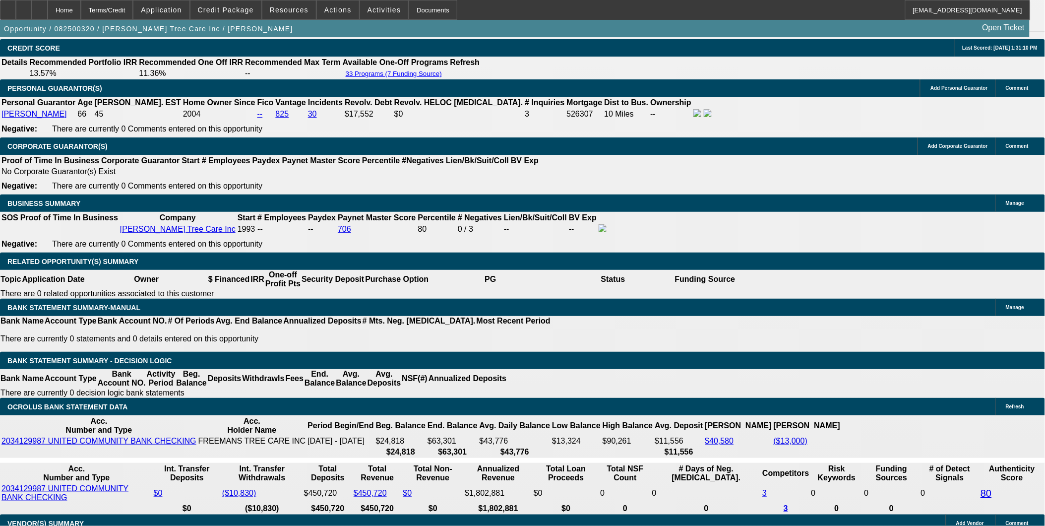
drag, startPoint x: 210, startPoint y: 344, endPoint x: 232, endPoint y: 344, distance: 21.8
drag, startPoint x: 236, startPoint y: 343, endPoint x: 226, endPoint y: 345, distance: 10.7
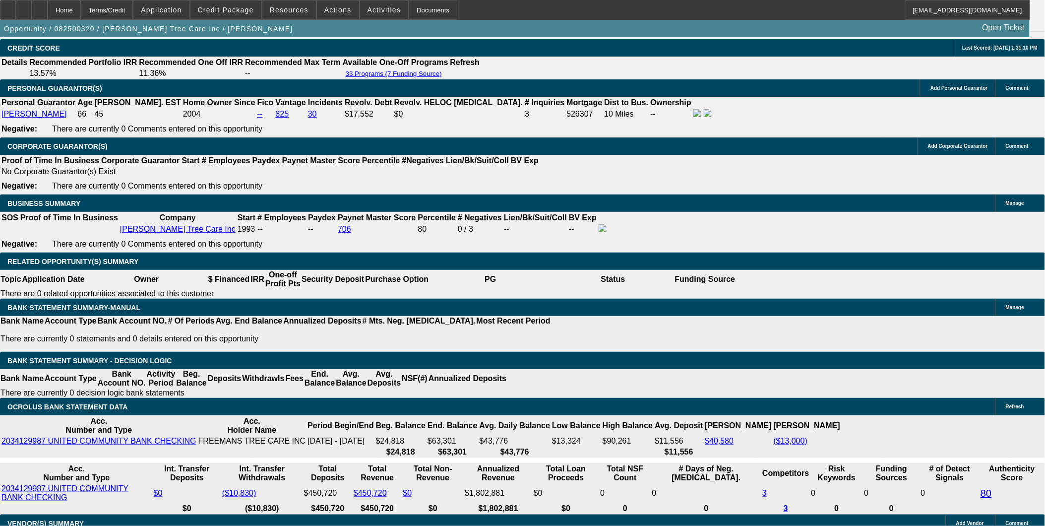
drag, startPoint x: 226, startPoint y: 345, endPoint x: 214, endPoint y: 353, distance: 14.3
drag, startPoint x: 210, startPoint y: 343, endPoint x: 228, endPoint y: 343, distance: 17.9
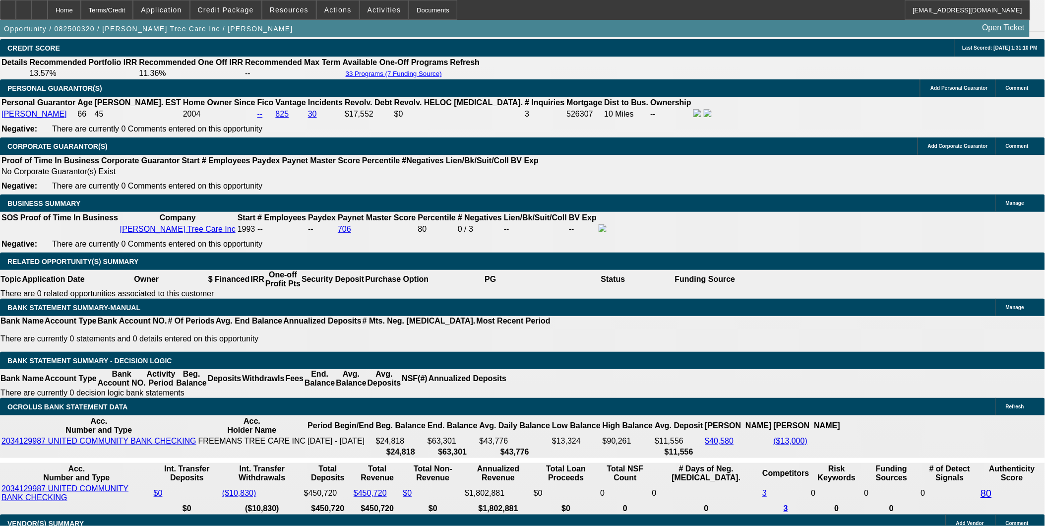
drag, startPoint x: 225, startPoint y: 343, endPoint x: 204, endPoint y: 345, distance: 21.4
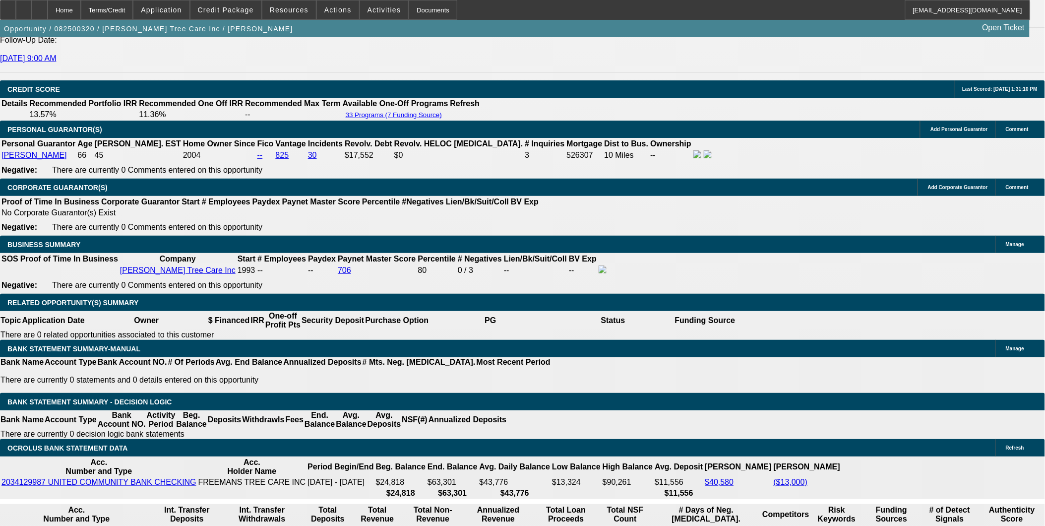
scroll to position [1333, 0]
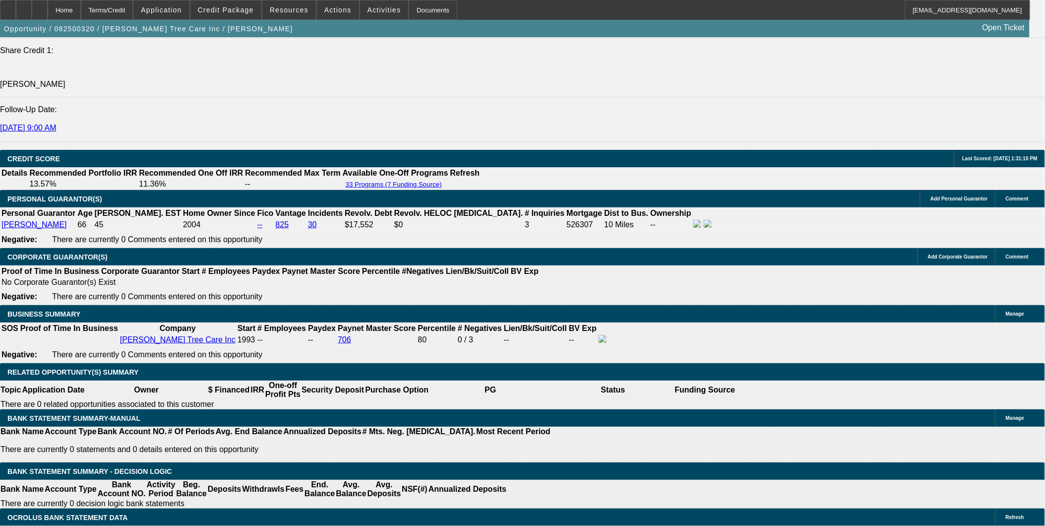
type input "$0.00"
type input "UNKNOWN"
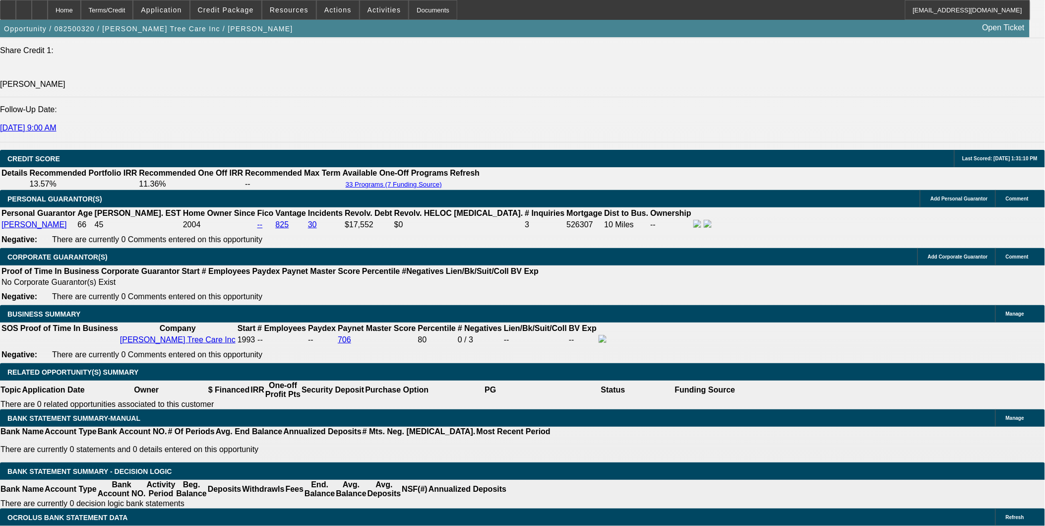
type input "6"
type input "$39,341.02"
type input "$19,670.51"
type input "60"
type input "$5,071.74"
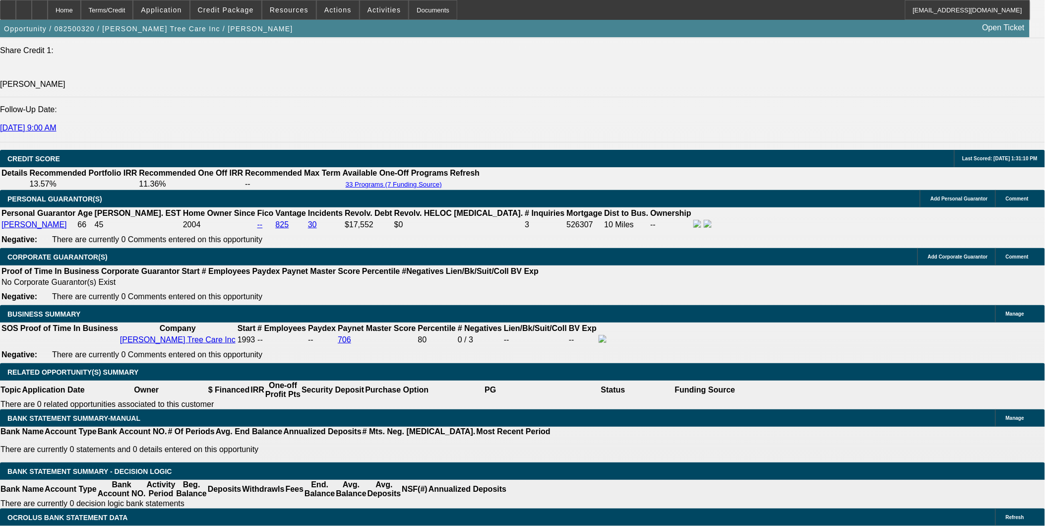
type input "$2,535.87"
type input "60"
drag, startPoint x: 296, startPoint y: 328, endPoint x: 296, endPoint y: 334, distance: 6.4
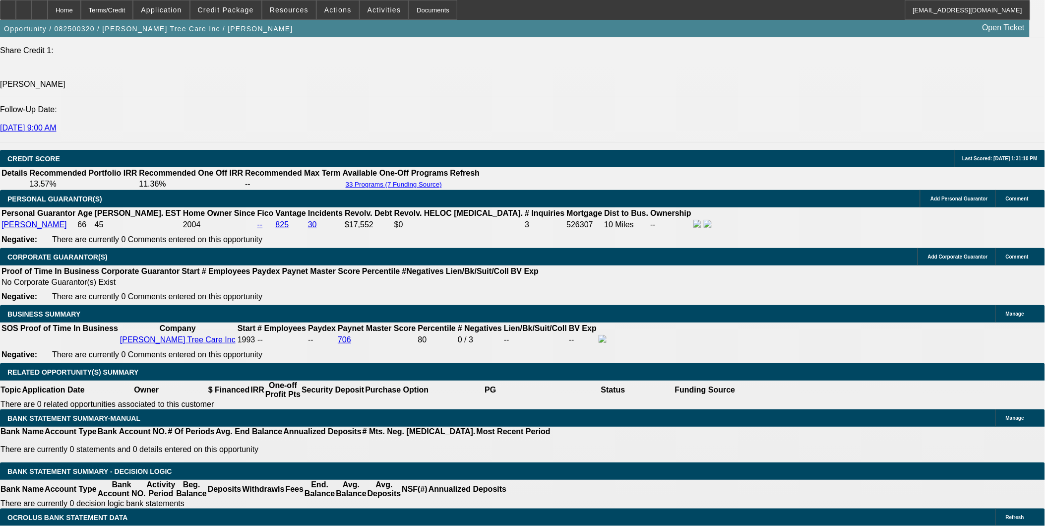
type input "2"
type input "$4.00"
type input "2390"
type input "$4,780.00"
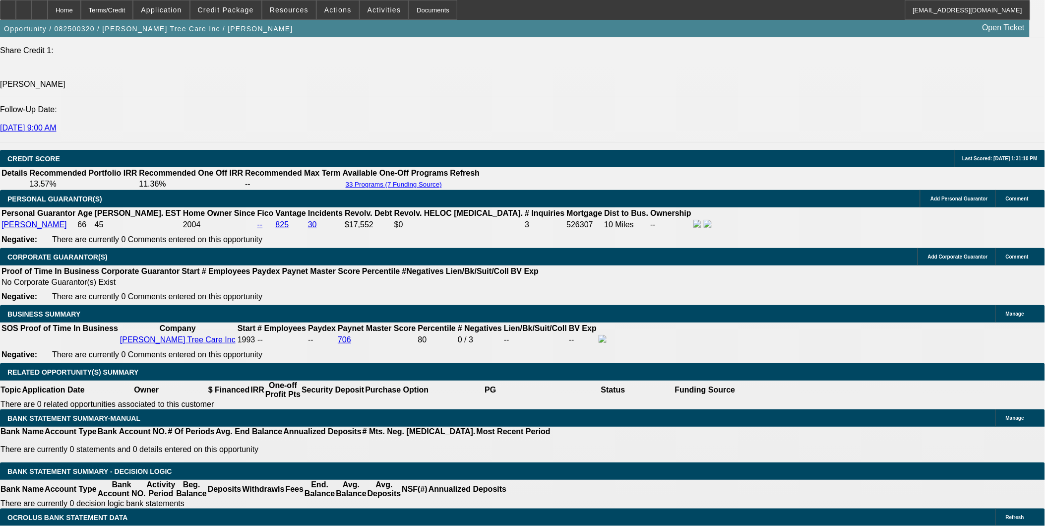
type input "9.4"
type input "2390.12"
type input "$4,780.24"
type input "$2,390.12"
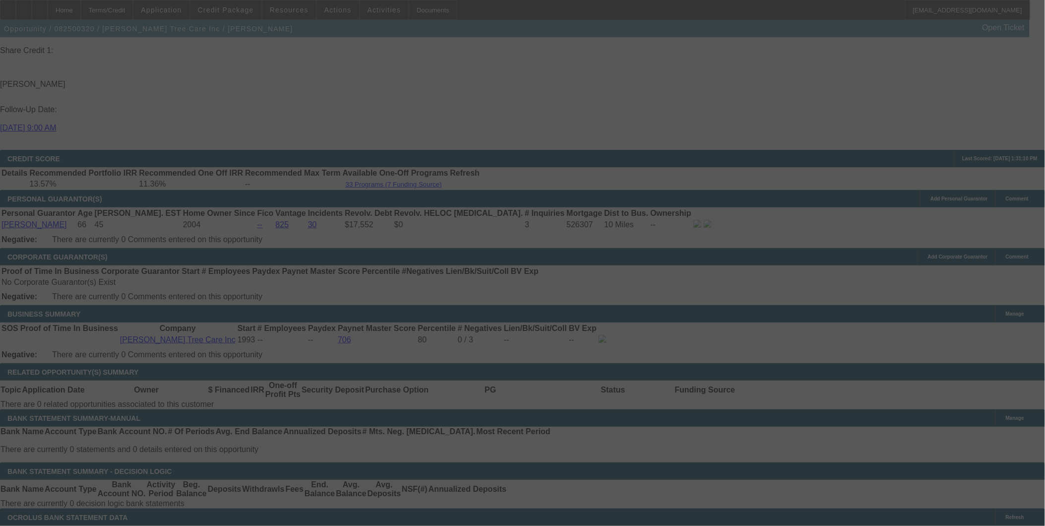
select select "0"
select select "2"
select select "0"
select select "6"
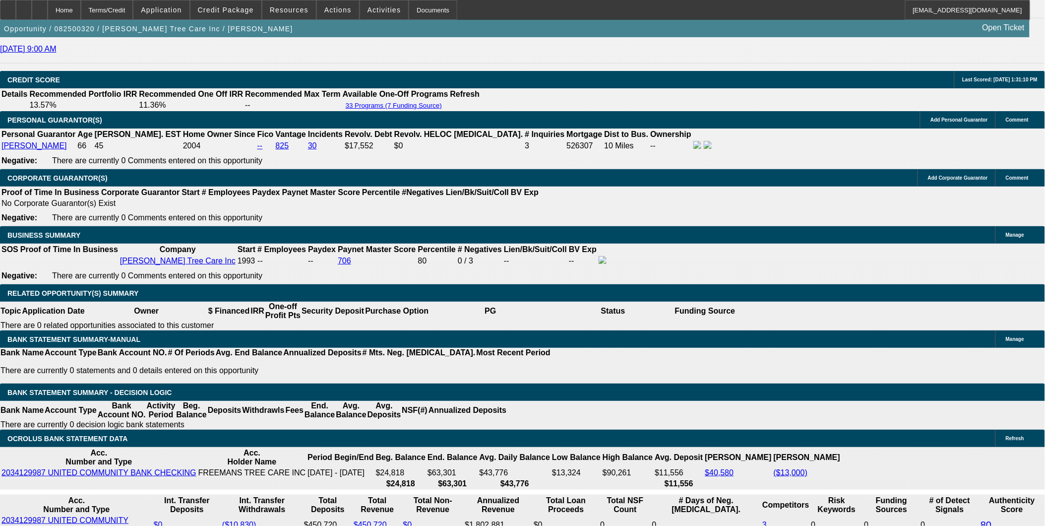
scroll to position [1499, 0]
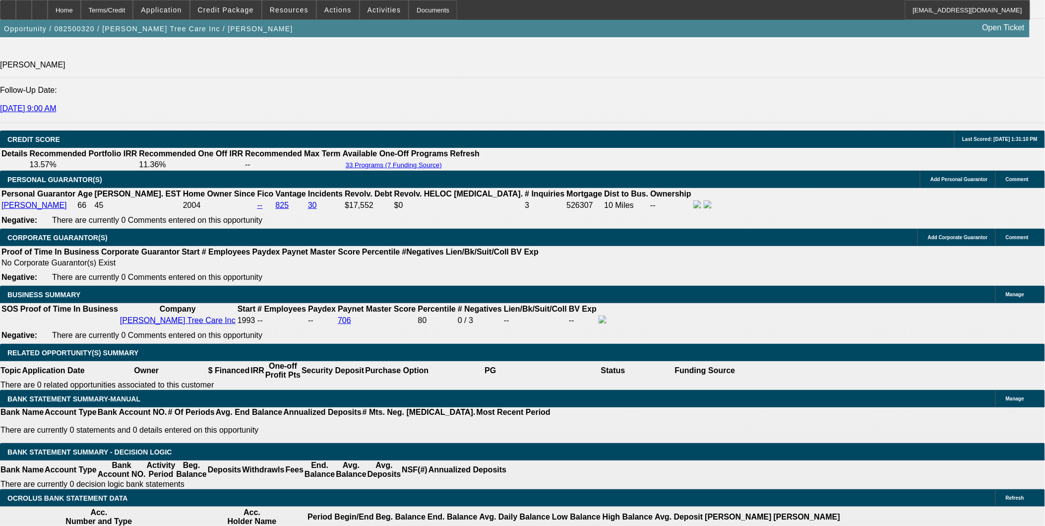
scroll to position [1333, 0]
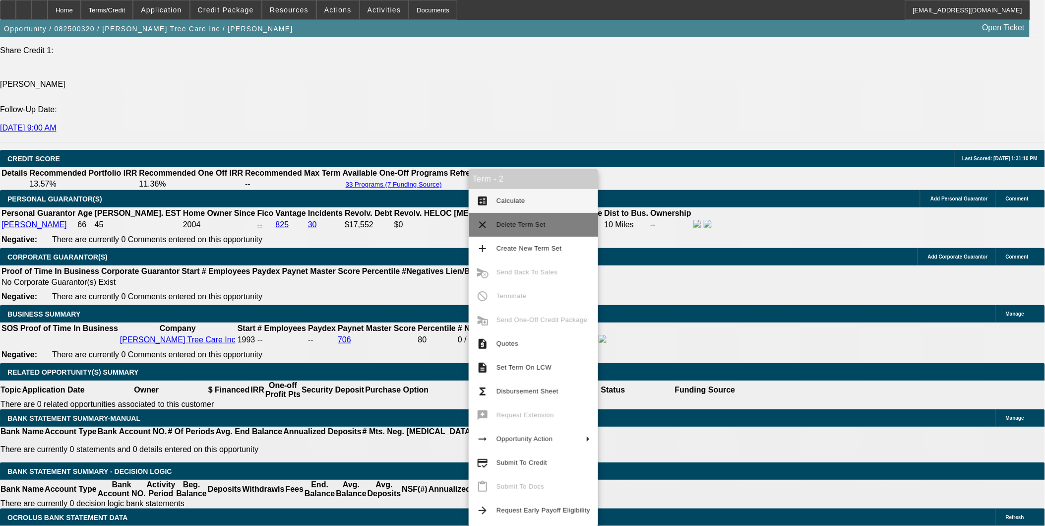
click at [517, 230] on span "Delete Term Set" at bounding box center [543, 225] width 94 height 12
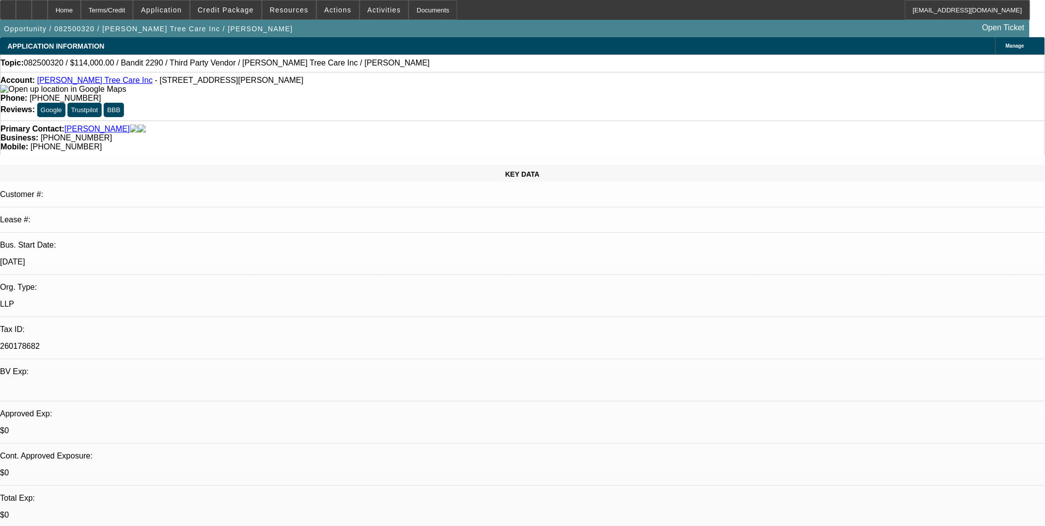
select select "0"
select select "2"
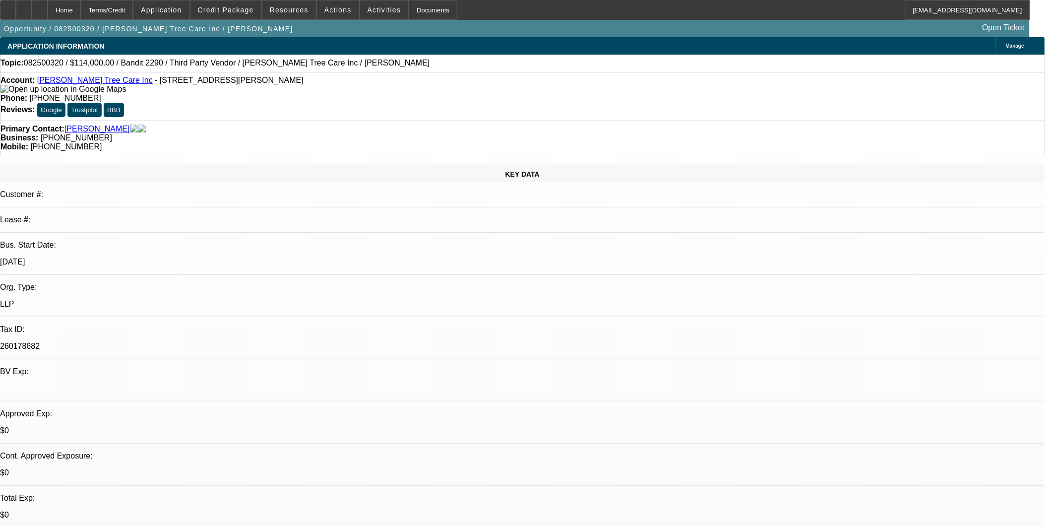
select select "0"
select select "2"
select select "0"
select select "1"
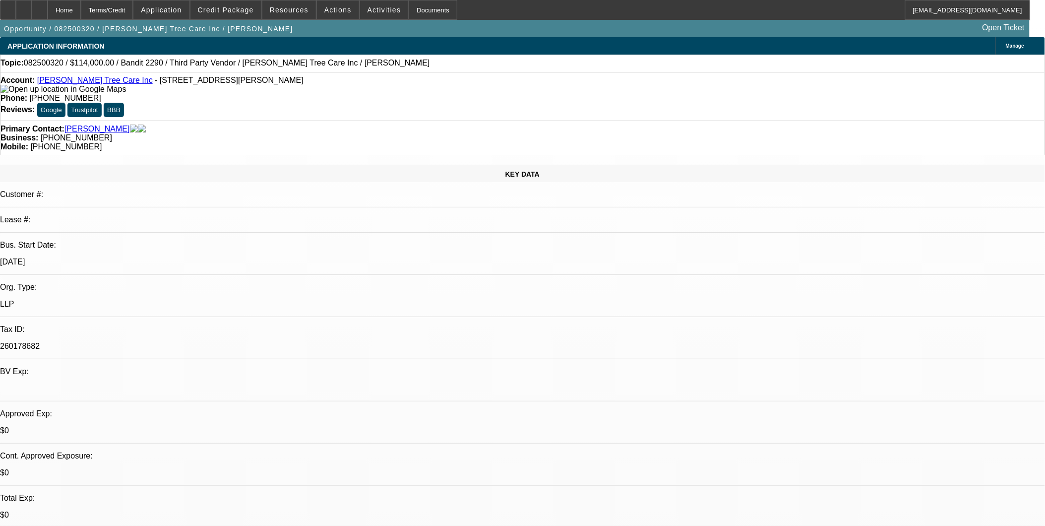
select select "1"
select select "6"
select select "1"
select select "2"
select select "6"
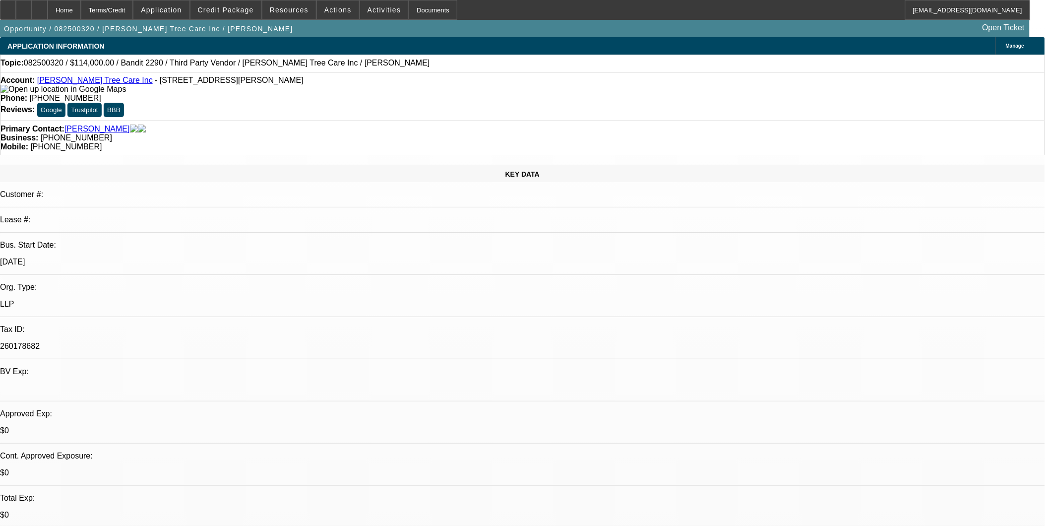
select select "1"
select select "2"
select select "6"
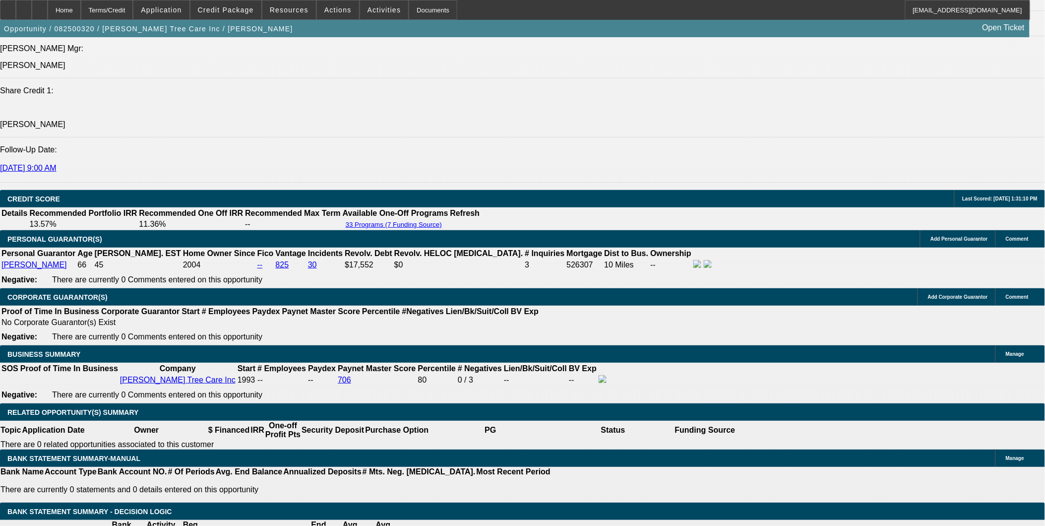
scroll to position [1377, 0]
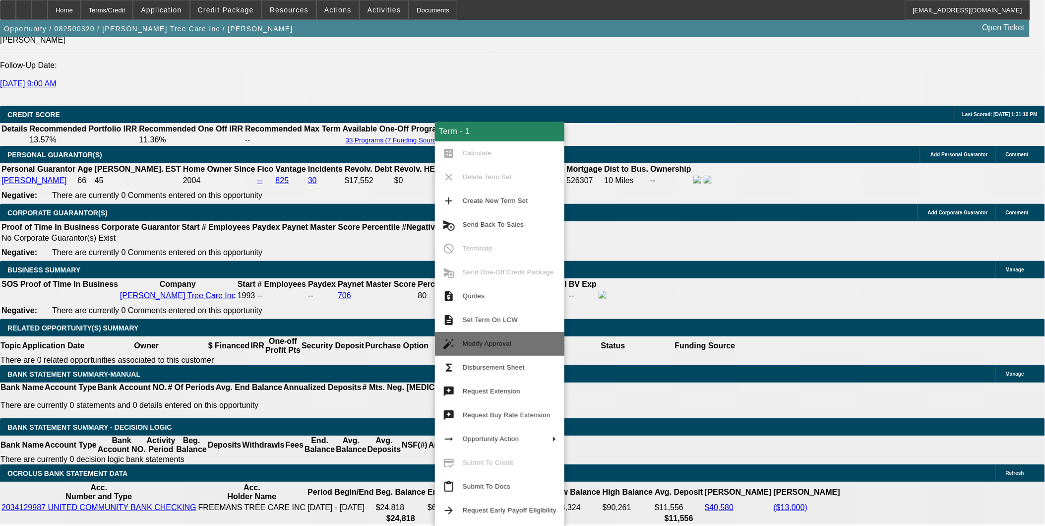
click at [506, 333] on button "auto_fix_high Modify Approval" at bounding box center [499, 344] width 129 height 24
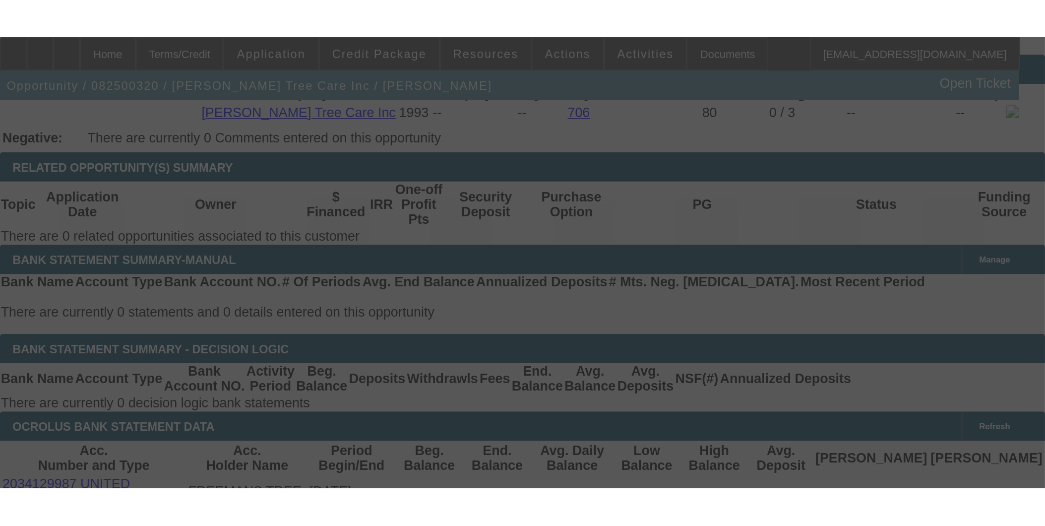
scroll to position [1370, 0]
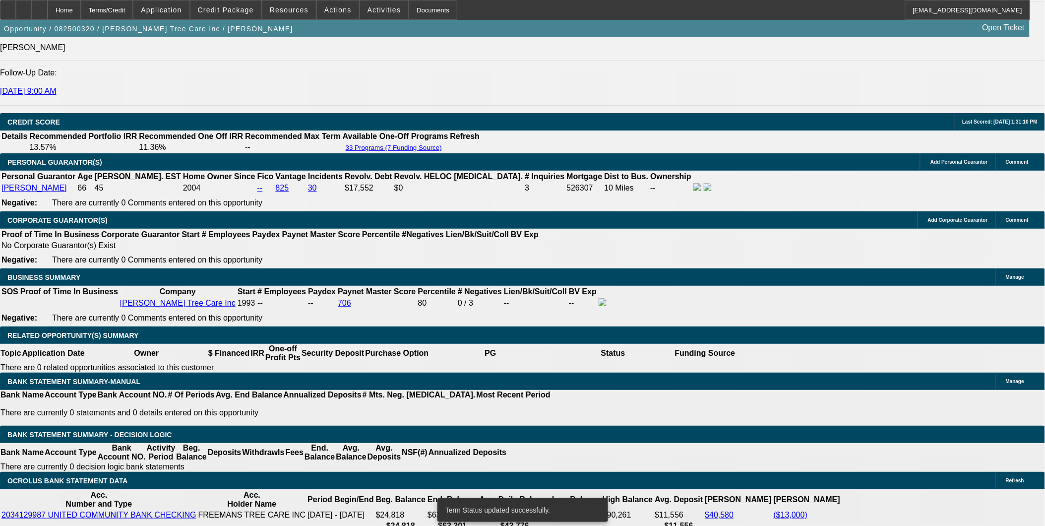
select select "0"
select select "2"
select select "0"
select select "6"
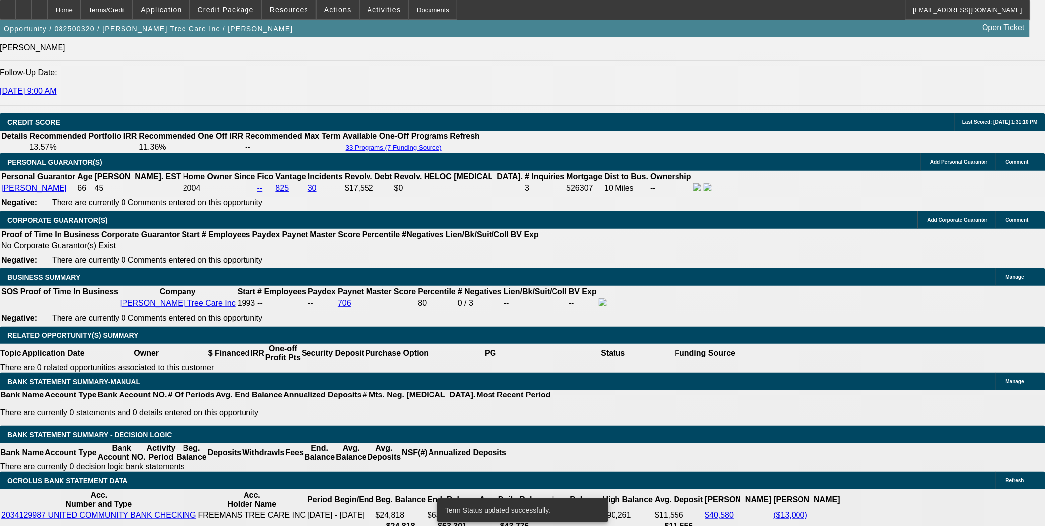
select select "0"
select select "6"
select select "0"
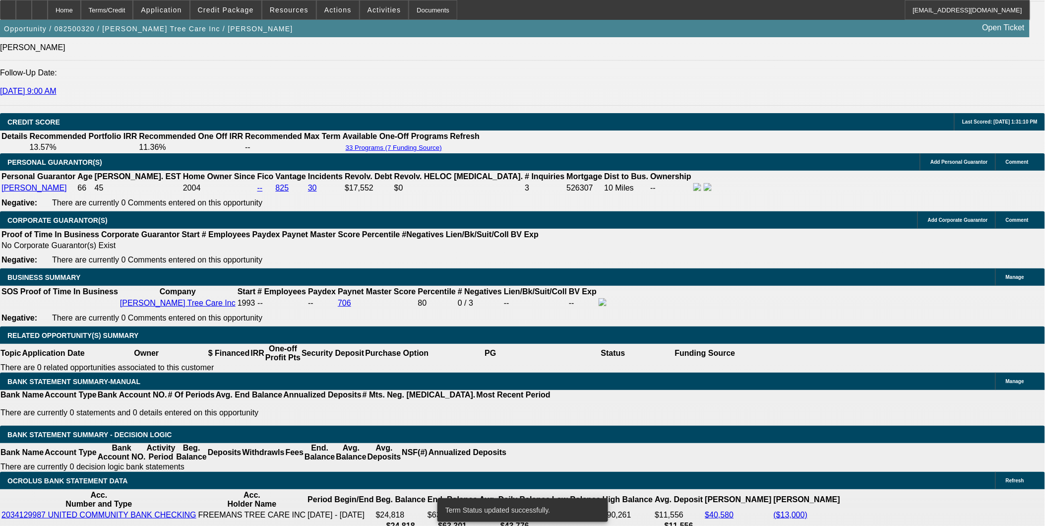
select select "2"
select select "0"
select select "6"
select select "0"
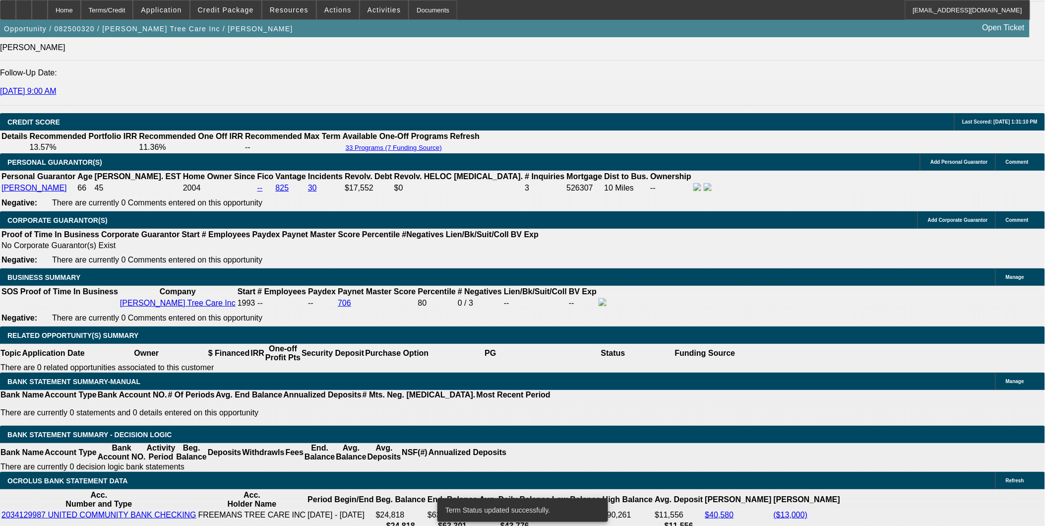
select select "2"
select select "0"
select select "6"
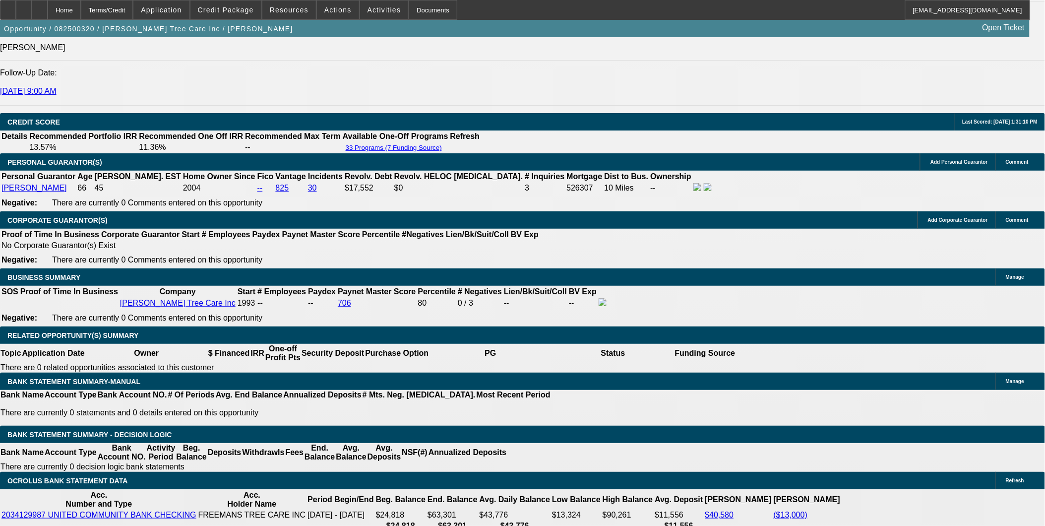
type input "UNKNOWN"
type input "9"
type input "$5,673.78"
type input "$2,836.89"
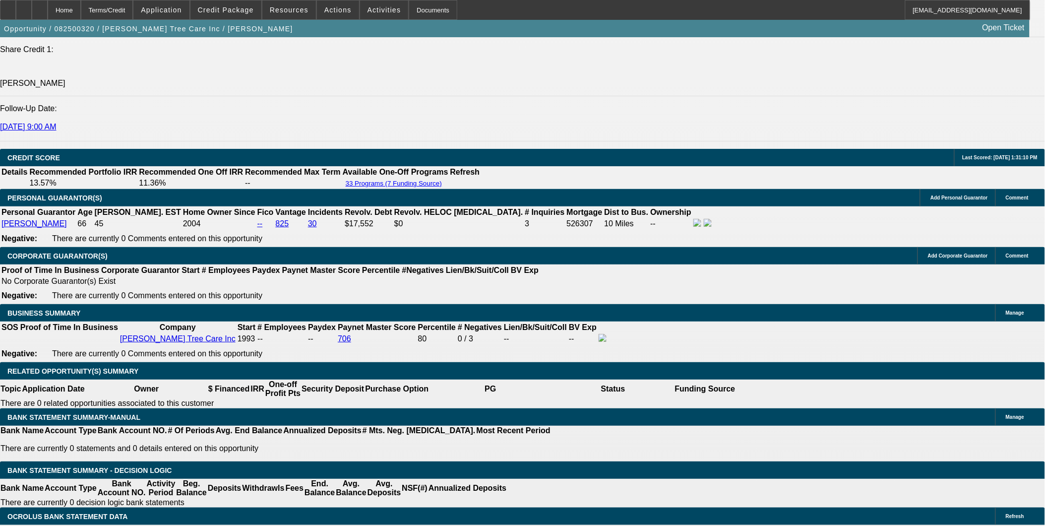
scroll to position [1315, 0]
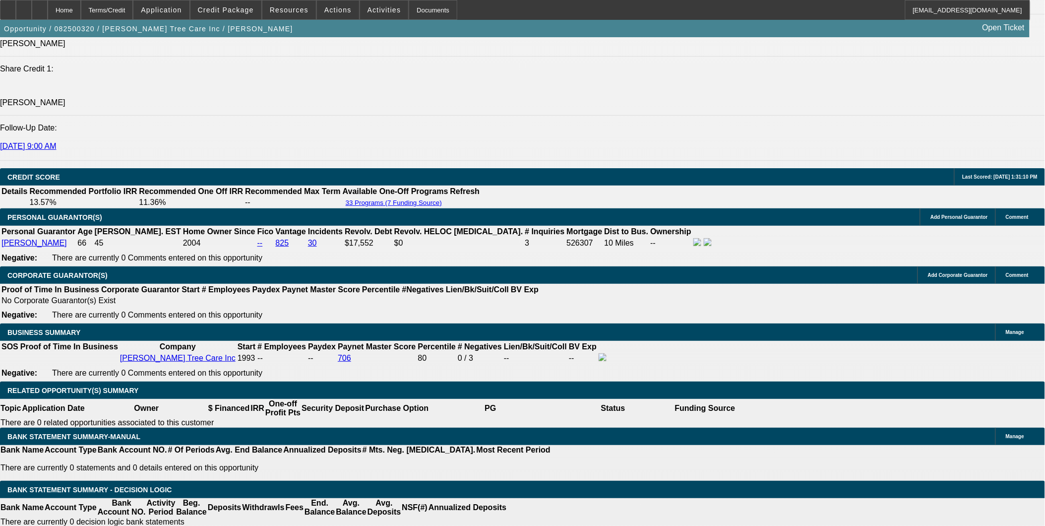
type input "9"
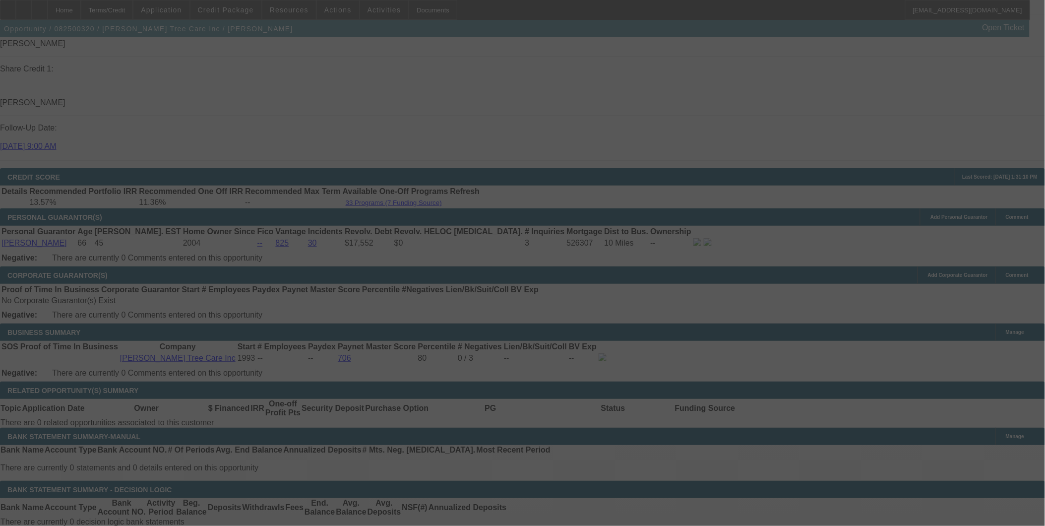
select select "0"
select select "2"
select select "0"
select select "6"
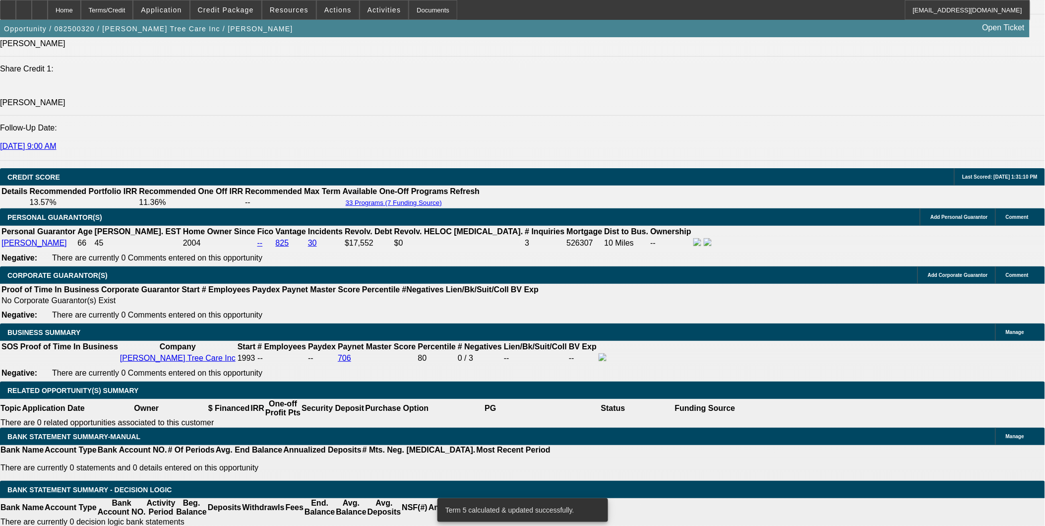
select select "0"
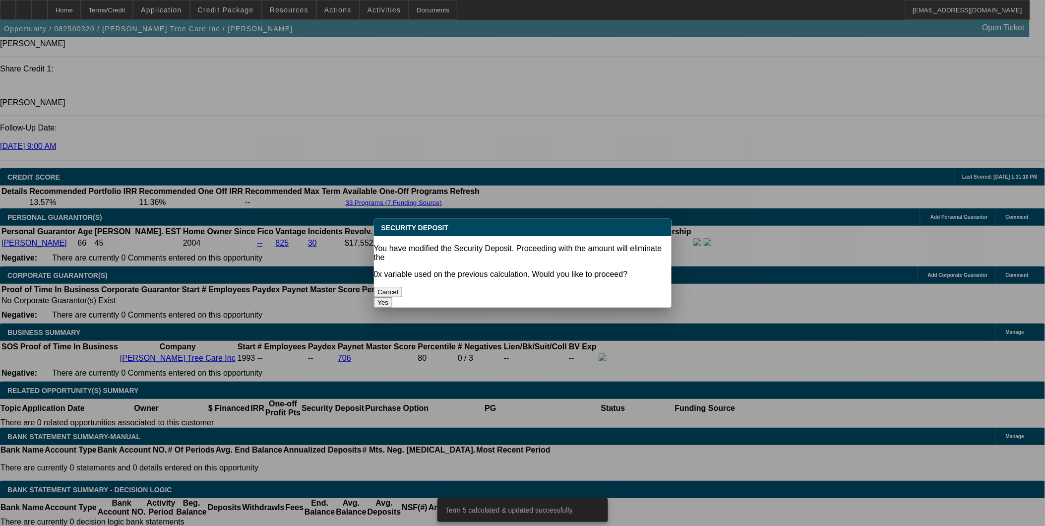
scroll to position [0, 0]
drag, startPoint x: 593, startPoint y: 270, endPoint x: 552, endPoint y: 300, distance: 50.8
click at [393, 297] on button "Yes" at bounding box center [383, 302] width 19 height 10
type input "$0.00"
type input "UNKNOWN"
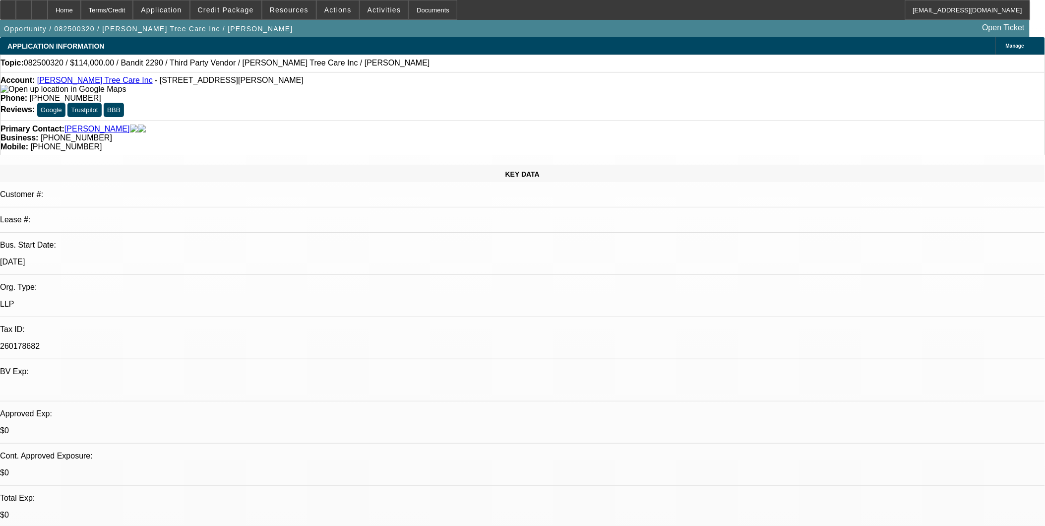
scroll to position [1315, 0]
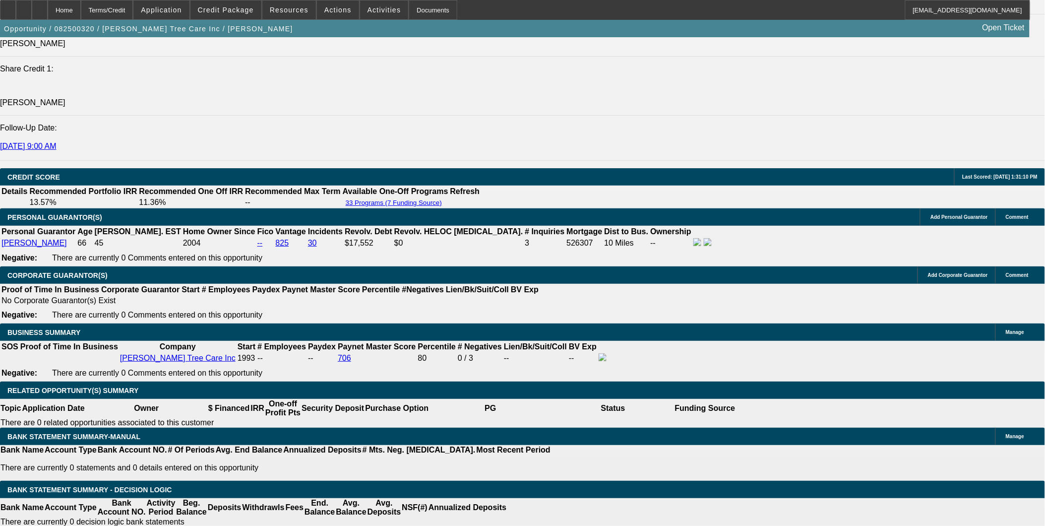
select select "1"
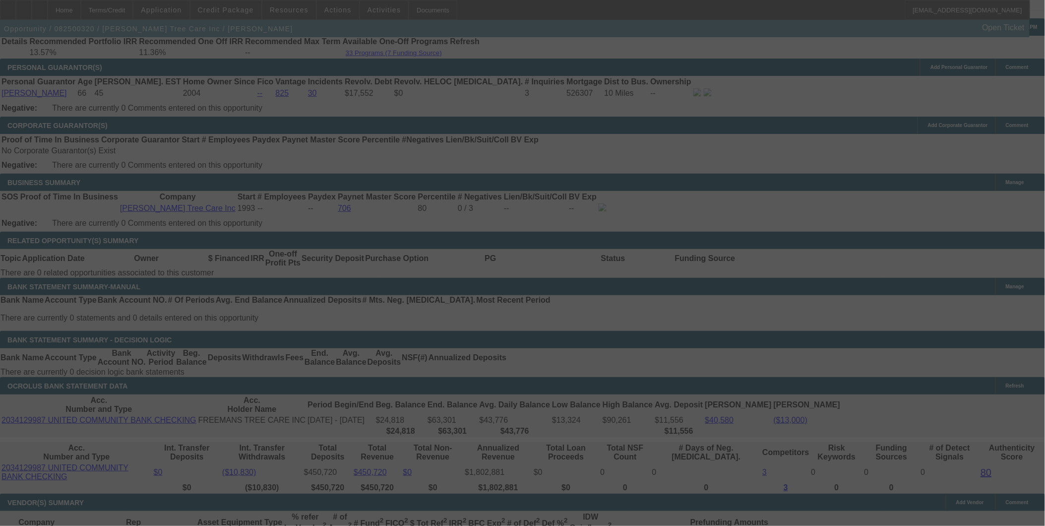
scroll to position [1480, 0]
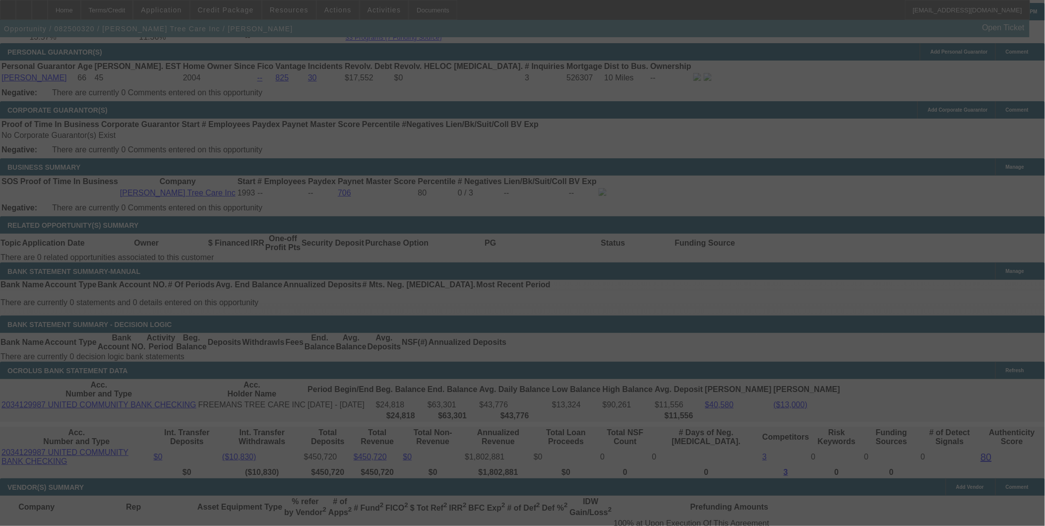
select select "0"
select select "6"
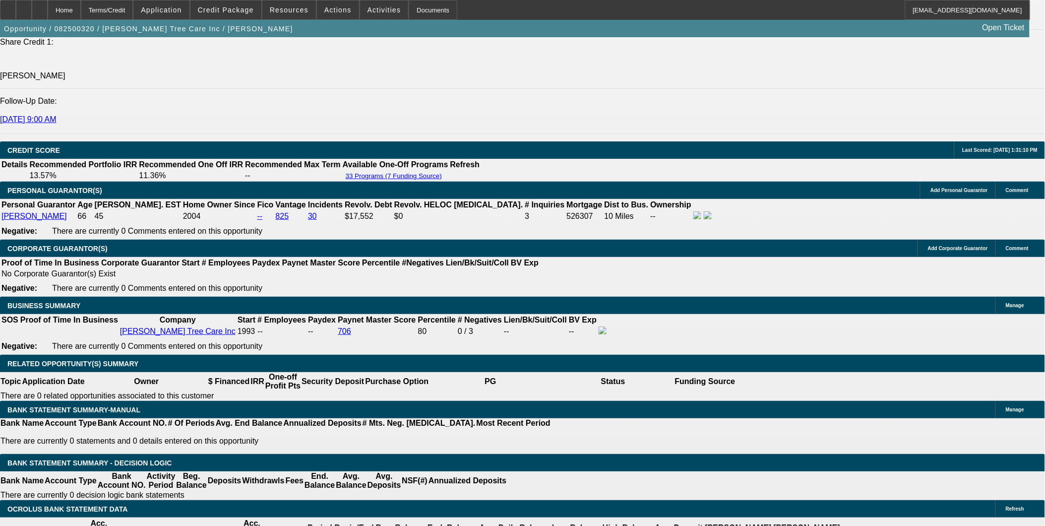
scroll to position [1361, 0]
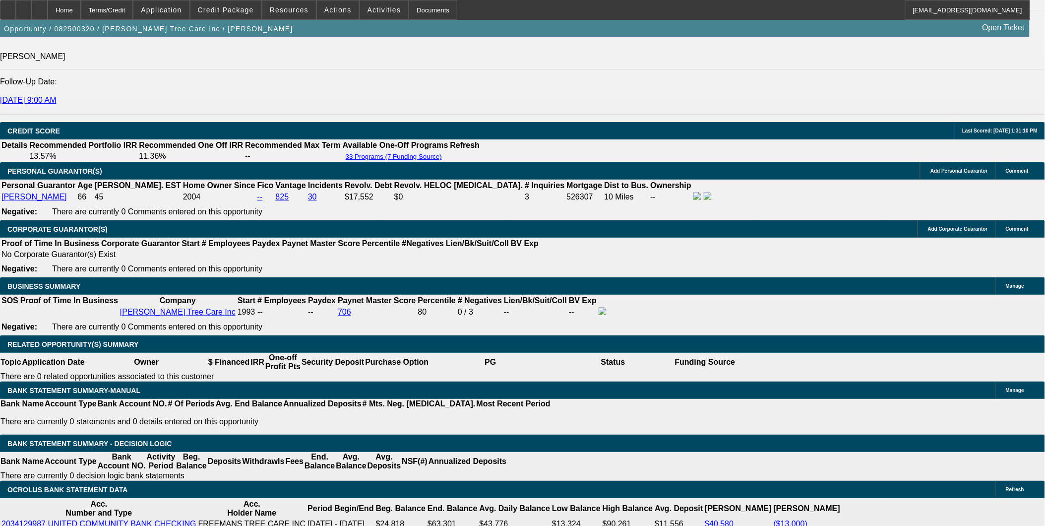
drag, startPoint x: 207, startPoint y: 427, endPoint x: 234, endPoint y: 427, distance: 26.8
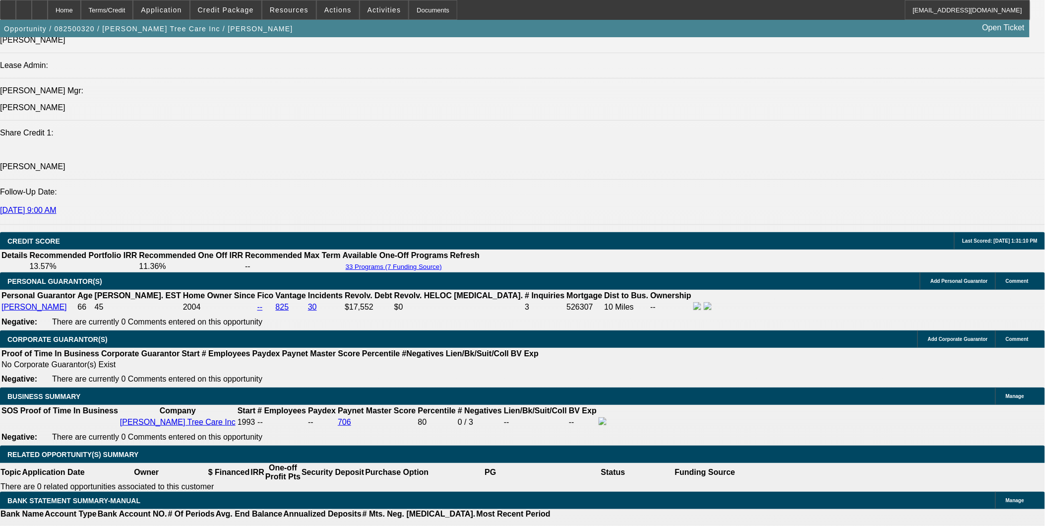
scroll to position [1306, 0]
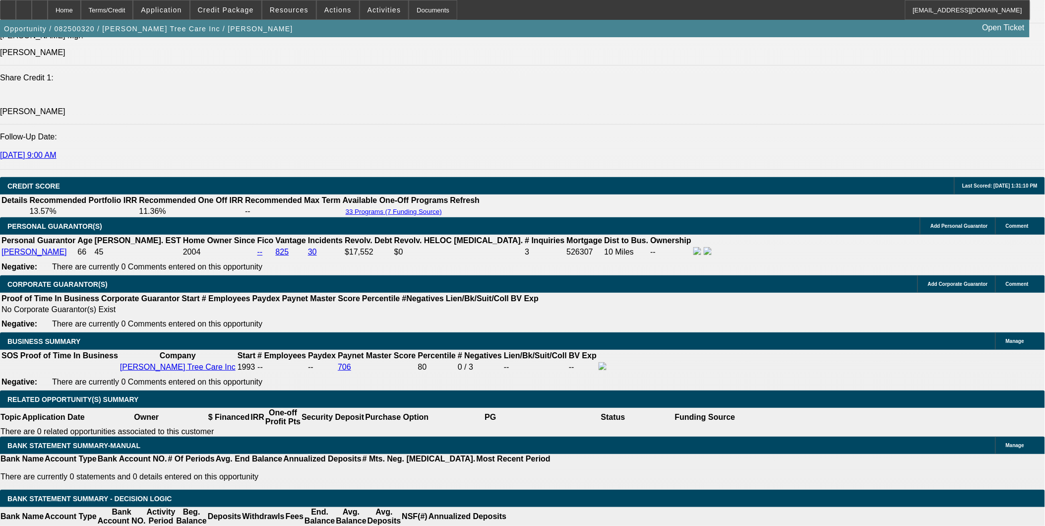
type input "UNKNOWN"
type input "8"
type input "$2,783.07"
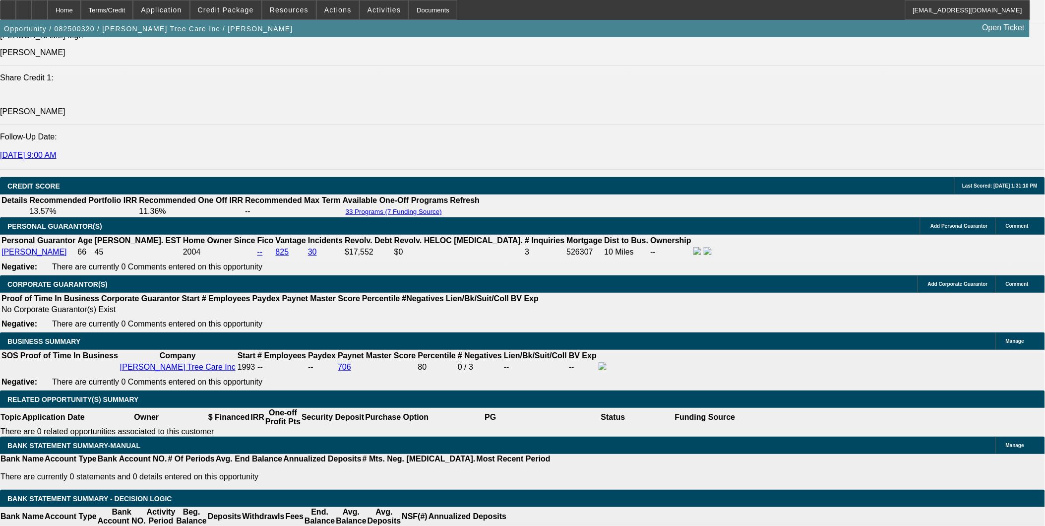
type input "8.99"
type input "$2,836.35"
type input "8.99"
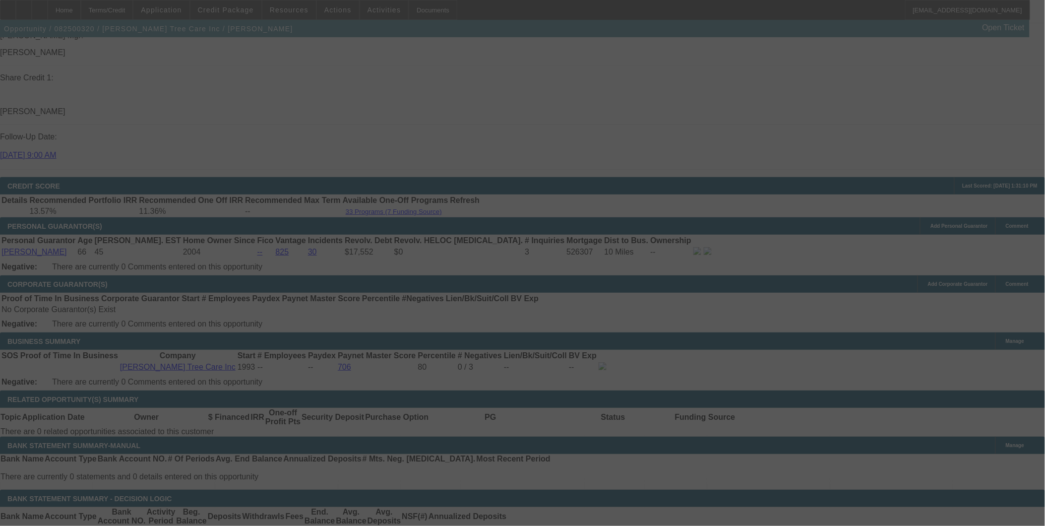
select select "0"
select select "6"
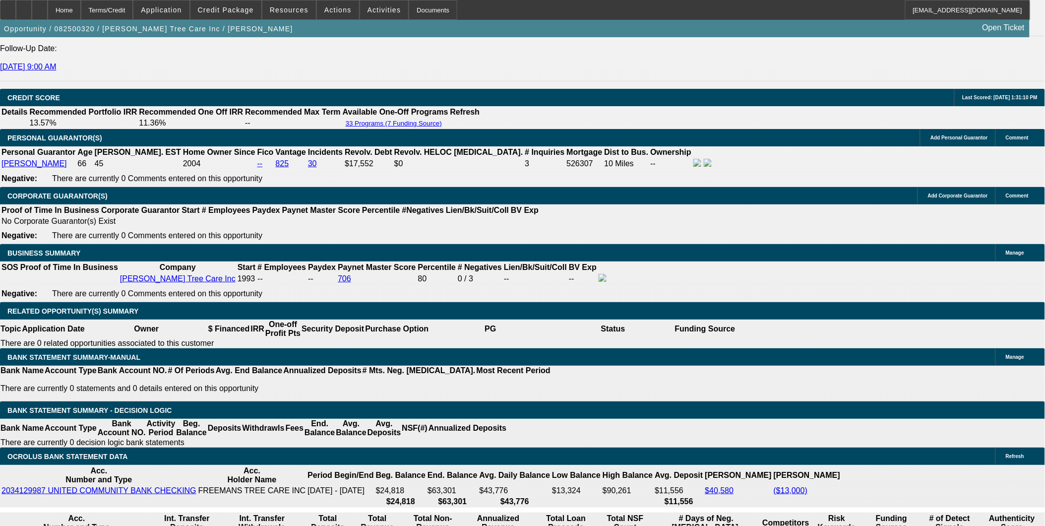
scroll to position [1361, 0]
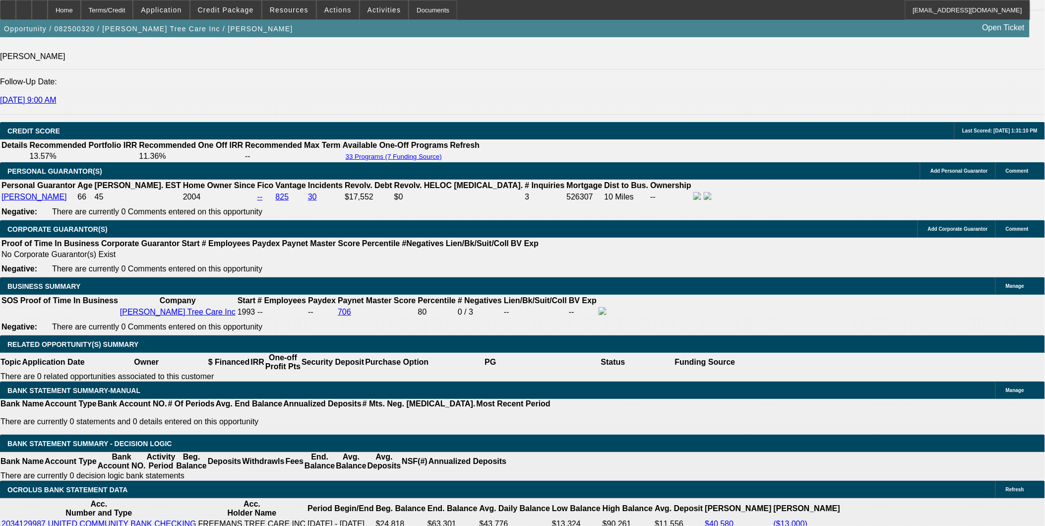
type input "UNKNOWN"
type input "8"
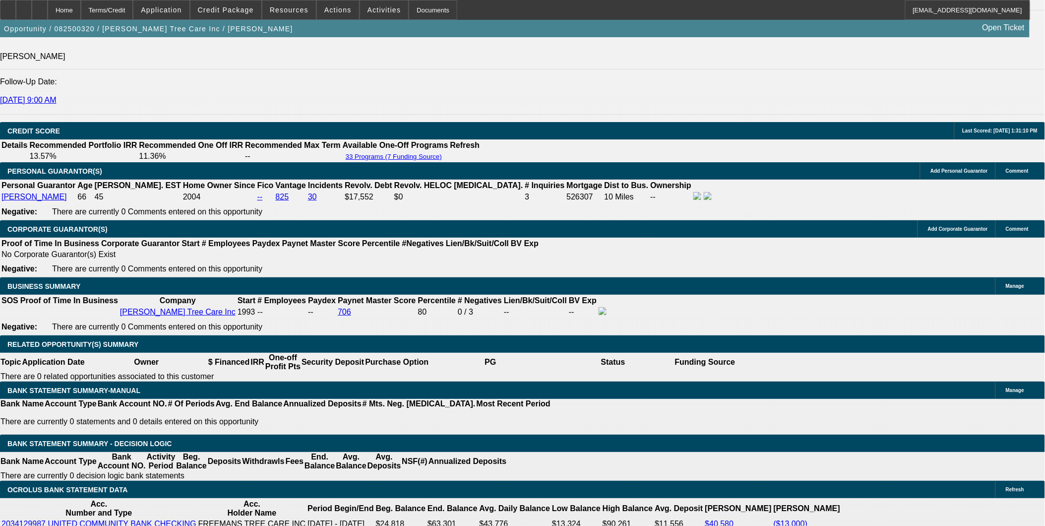
type input "$2,783.07"
type input "8.99"
type input "$2,836.35"
type input "8.9999"
type input "$2,836.84"
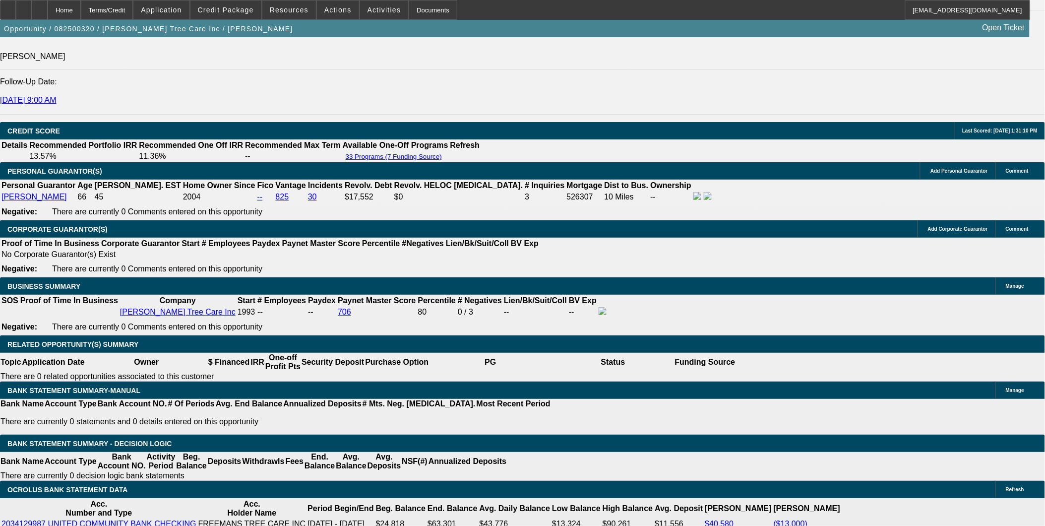
type input "8.99999"
type input "$2,836.89"
type input "8.99999999"
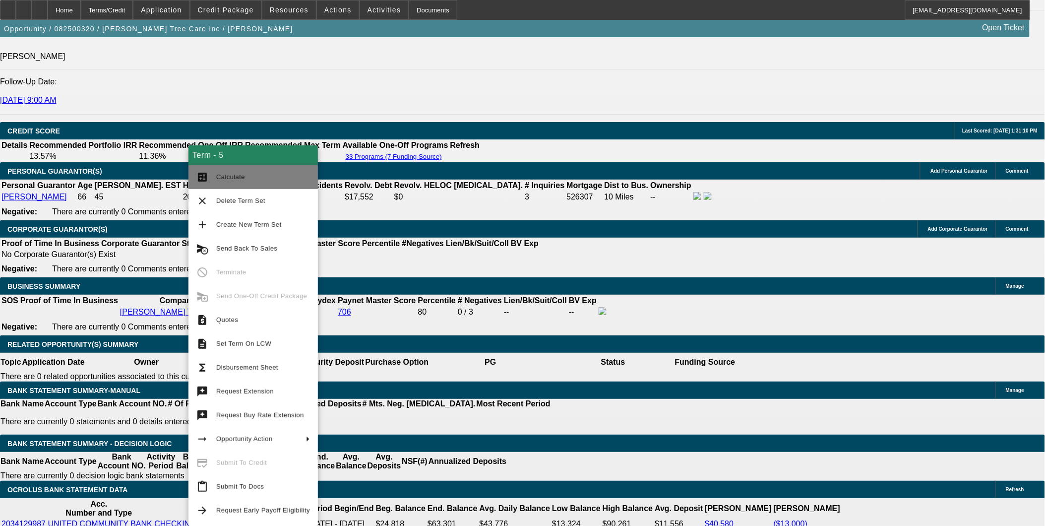
click at [231, 180] on span "Calculate" at bounding box center [230, 176] width 29 height 7
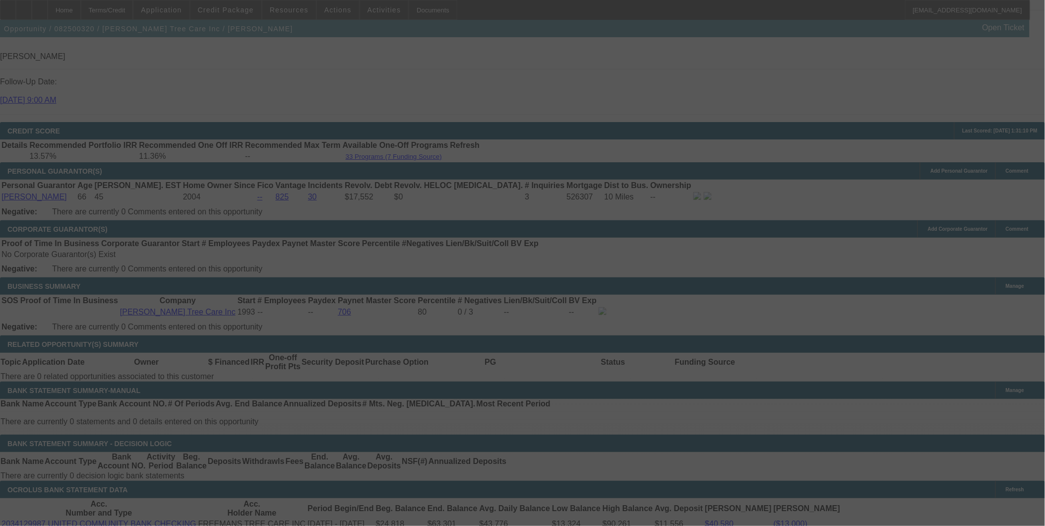
select select "0"
select select "6"
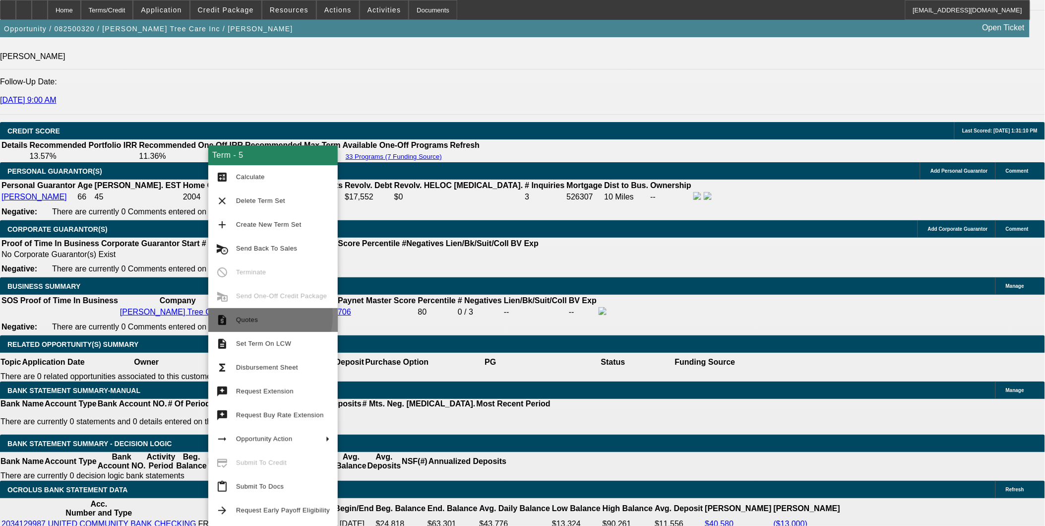
click at [258, 316] on span "Quotes" at bounding box center [283, 320] width 94 height 12
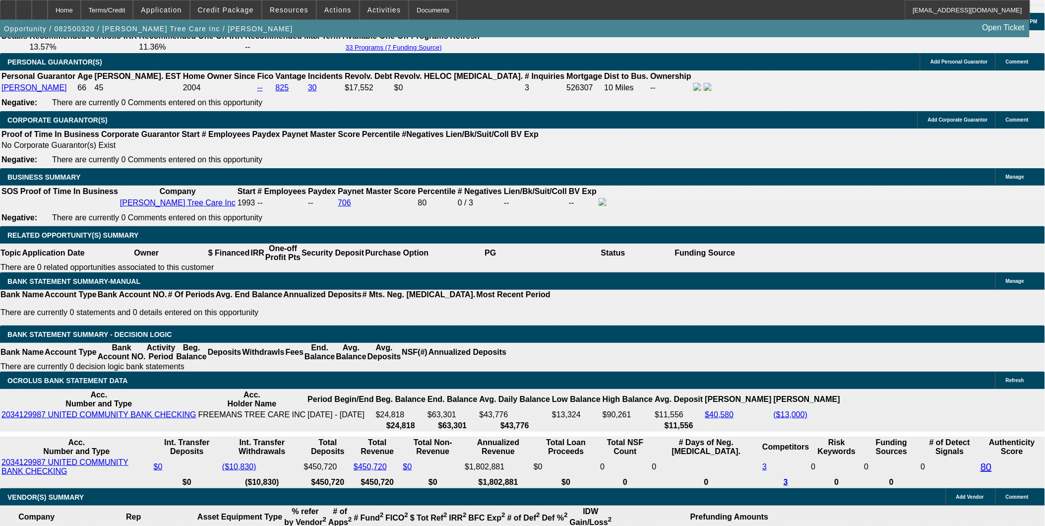
scroll to position [1361, 0]
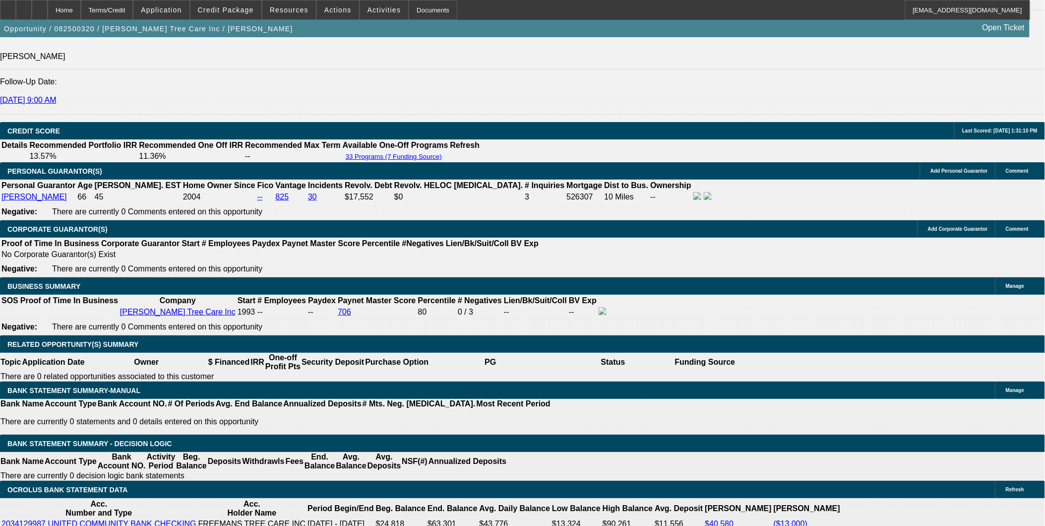
drag, startPoint x: 206, startPoint y: 425, endPoint x: 231, endPoint y: 424, distance: 24.8
drag, startPoint x: 234, startPoint y: 429, endPoint x: 206, endPoint y: 424, distance: 28.2
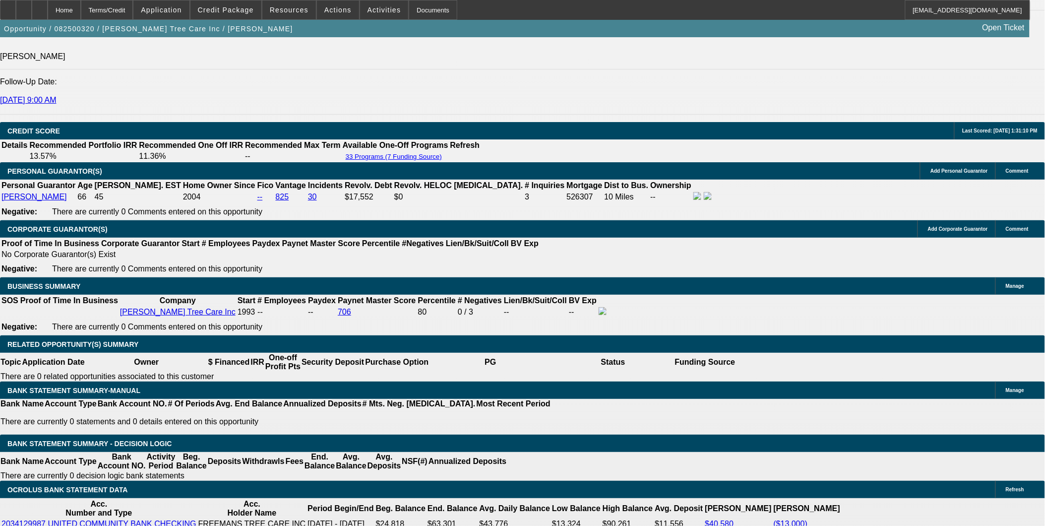
drag, startPoint x: 939, startPoint y: 364, endPoint x: 986, endPoint y: 364, distance: 47.1
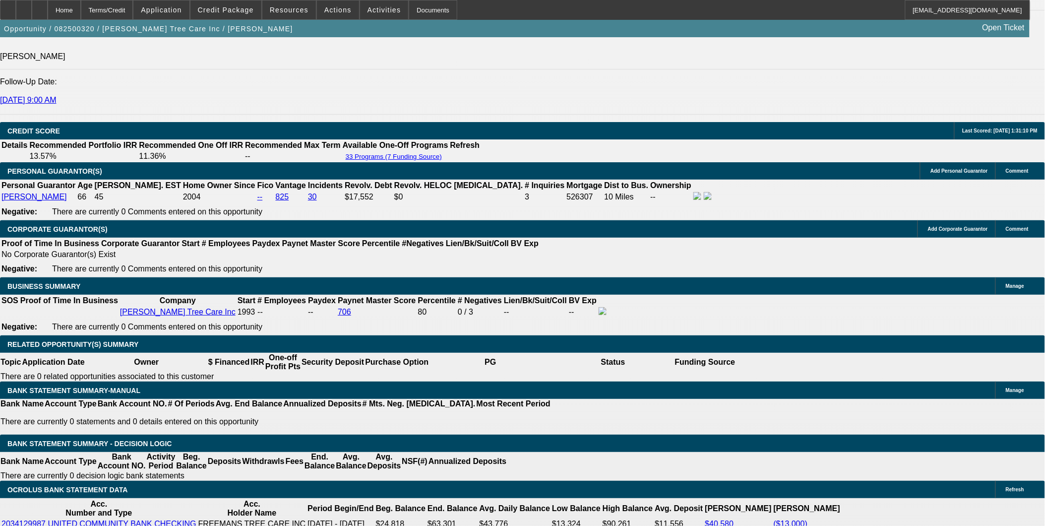
drag, startPoint x: 770, startPoint y: 368, endPoint x: 812, endPoint y: 368, distance: 42.7
drag, startPoint x: 210, startPoint y: 425, endPoint x: 231, endPoint y: 427, distance: 20.9
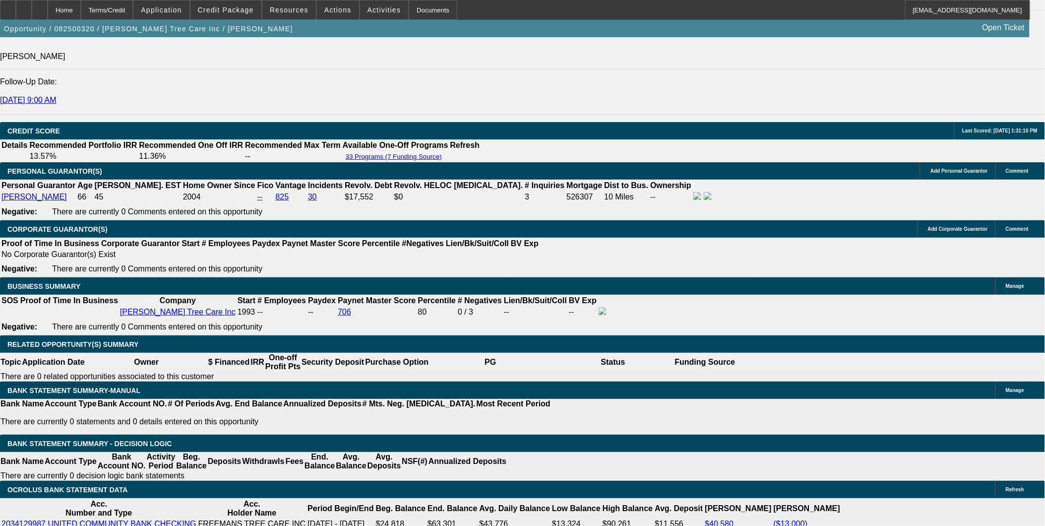
drag, startPoint x: 231, startPoint y: 427, endPoint x: 242, endPoint y: 426, distance: 11.5
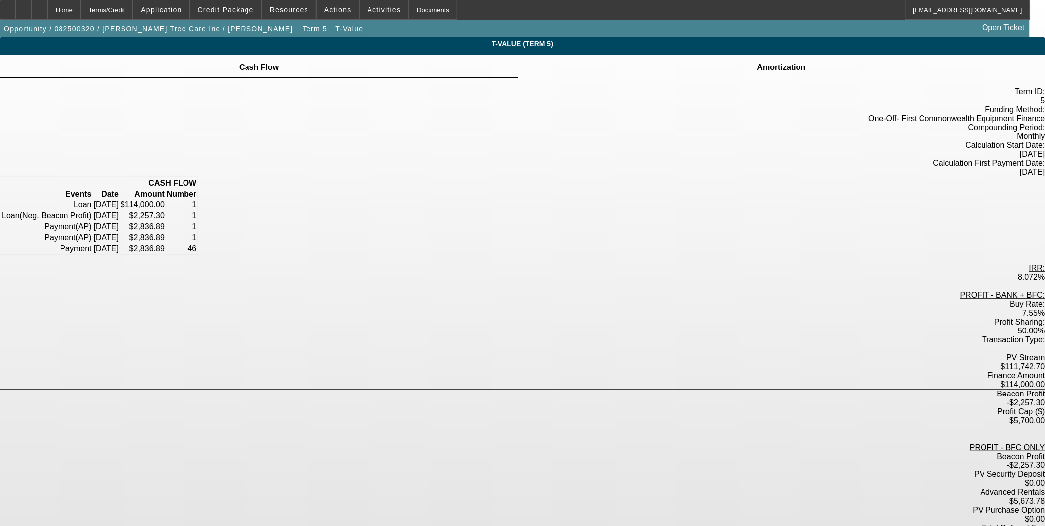
click at [701, 75] on div "Amortization" at bounding box center [781, 67] width 527 height 24
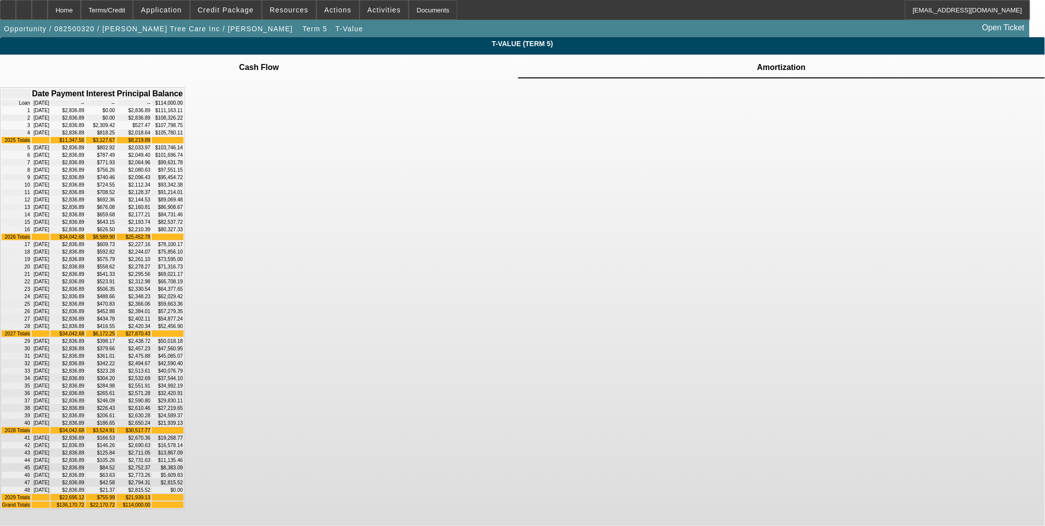
drag, startPoint x: 509, startPoint y: 174, endPoint x: 479, endPoint y: 174, distance: 29.8
click at [85, 143] on td "$11,347.56" at bounding box center [68, 140] width 34 height 6
drag, startPoint x: 482, startPoint y: 174, endPoint x: 509, endPoint y: 175, distance: 26.8
click at [85, 143] on td "$11,347.56" at bounding box center [68, 140] width 34 height 6
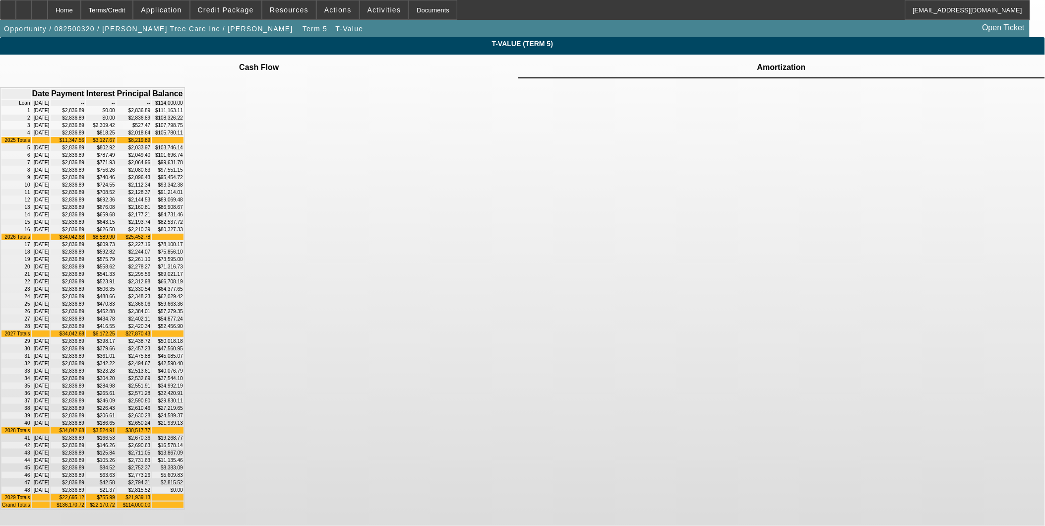
click at [85, 143] on td "$11,347.56" at bounding box center [68, 140] width 34 height 6
drag, startPoint x: 505, startPoint y: 175, endPoint x: 479, endPoint y: 175, distance: 25.8
click at [85, 143] on td "$11,347.56" at bounding box center [68, 140] width 34 height 6
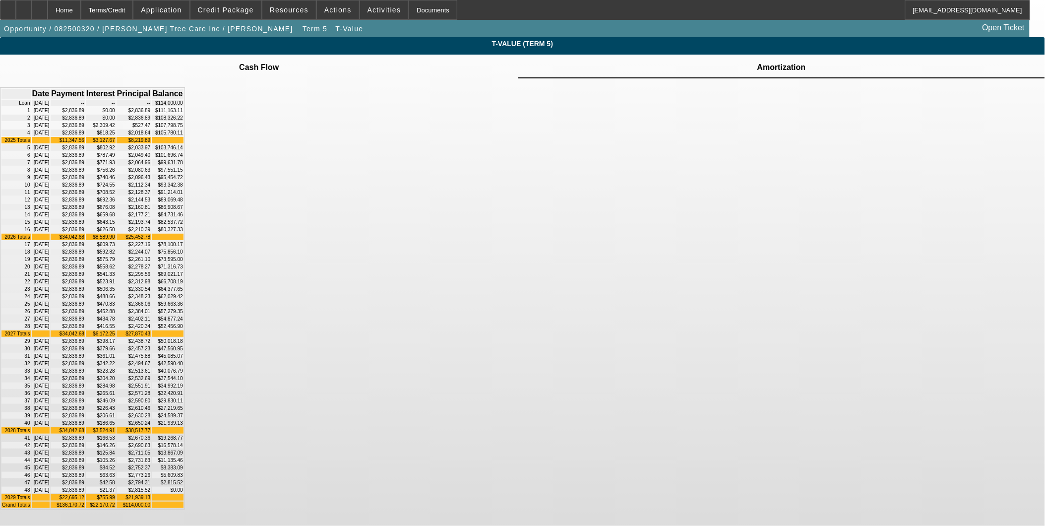
drag, startPoint x: 479, startPoint y: 175, endPoint x: 517, endPoint y: 177, distance: 37.7
click at [85, 143] on td "$11,347.56" at bounding box center [68, 140] width 34 height 6
drag, startPoint x: 389, startPoint y: 72, endPoint x: 232, endPoint y: 32, distance: 161.8
click at [279, 70] on td "Cash Flow" at bounding box center [259, 67] width 41 height 9
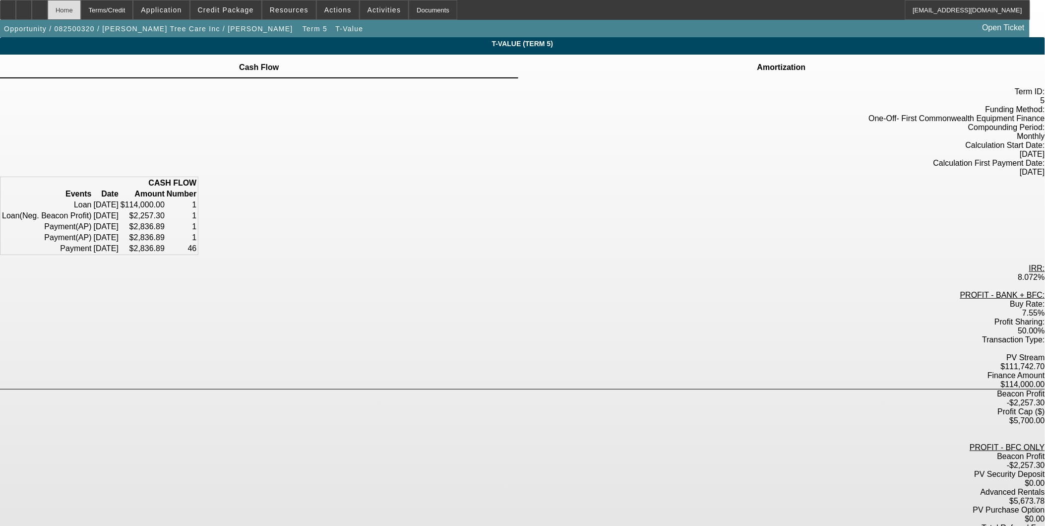
click at [81, 17] on div "Home" at bounding box center [64, 10] width 33 height 20
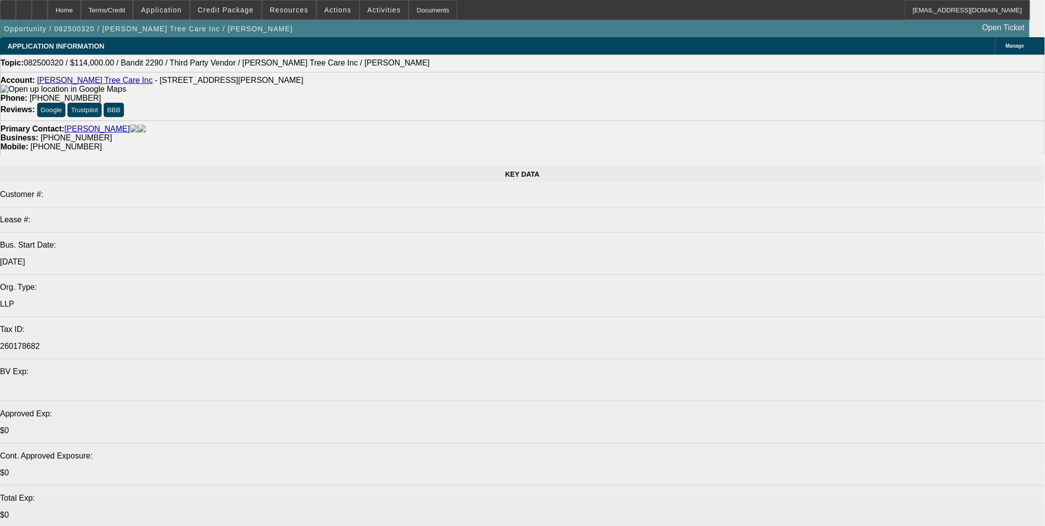
select select "0"
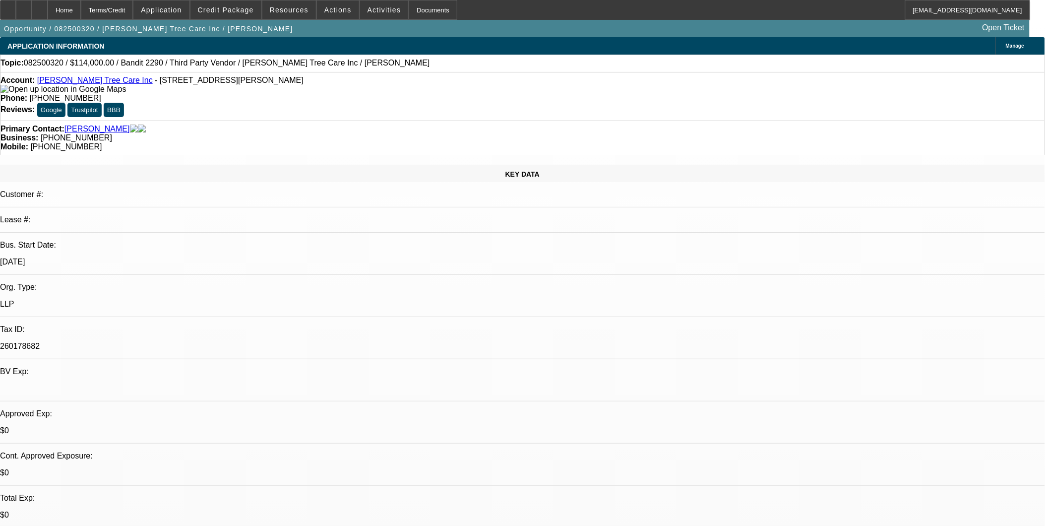
select select "0"
select select "6"
select select "0"
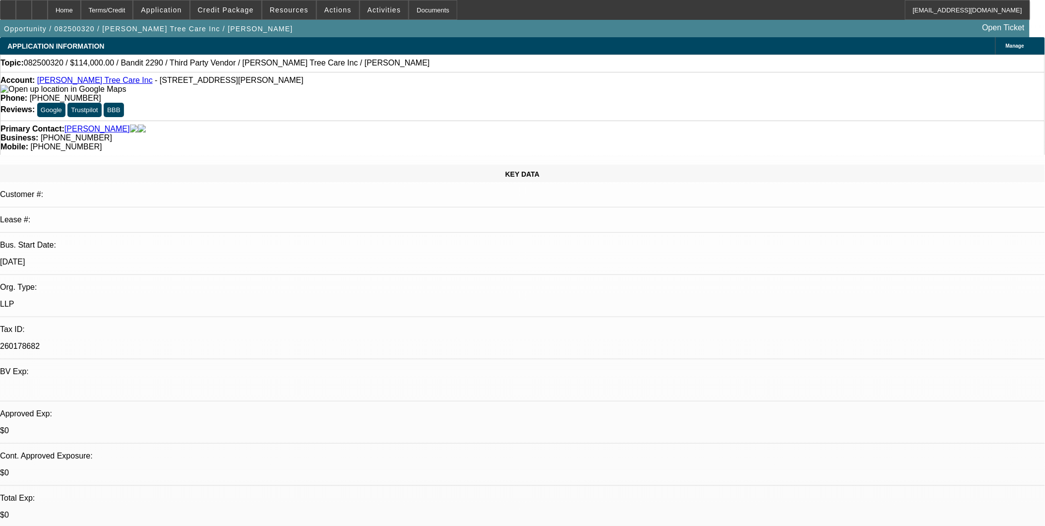
select select "6"
select select "0"
select select "2"
select select "0"
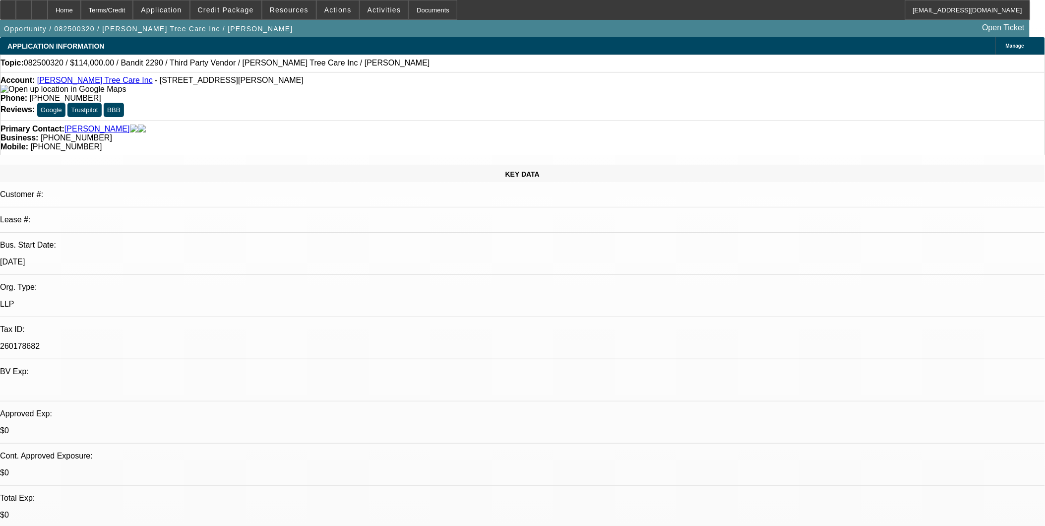
select select "6"
select select "0"
select select "2"
select select "0"
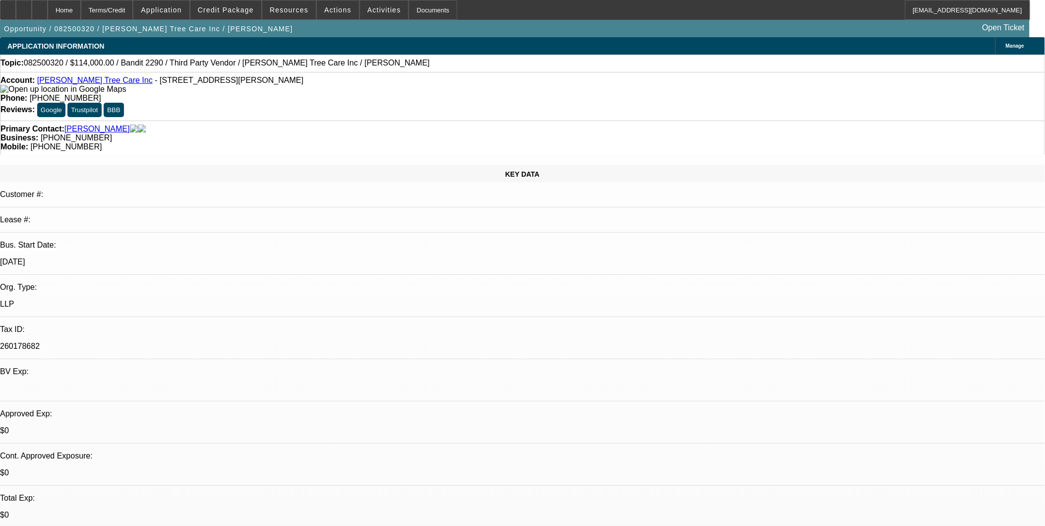
select select "6"
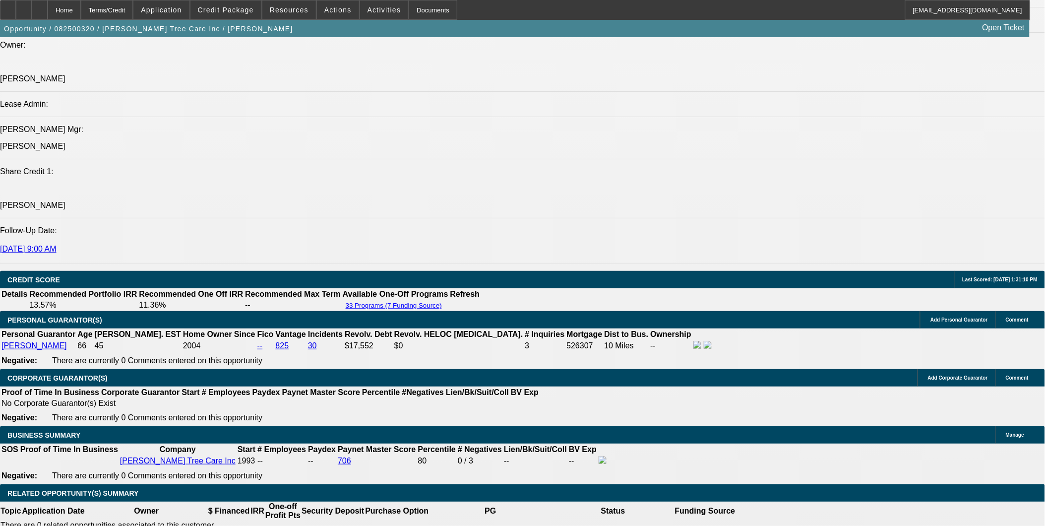
scroll to position [1377, 0]
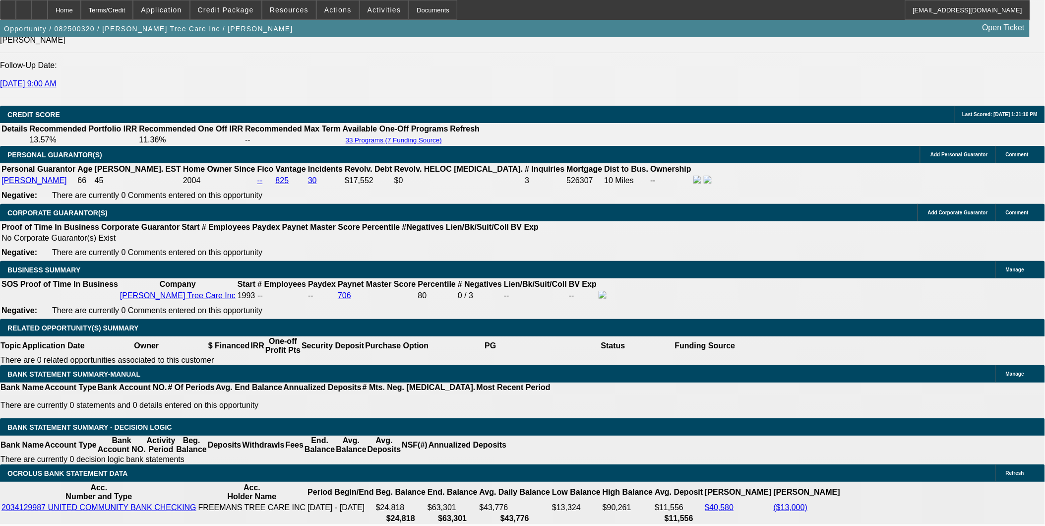
drag, startPoint x: 228, startPoint y: 186, endPoint x: 248, endPoint y: 187, distance: 20.4
drag, startPoint x: 244, startPoint y: 142, endPoint x: 226, endPoint y: 146, distance: 18.8
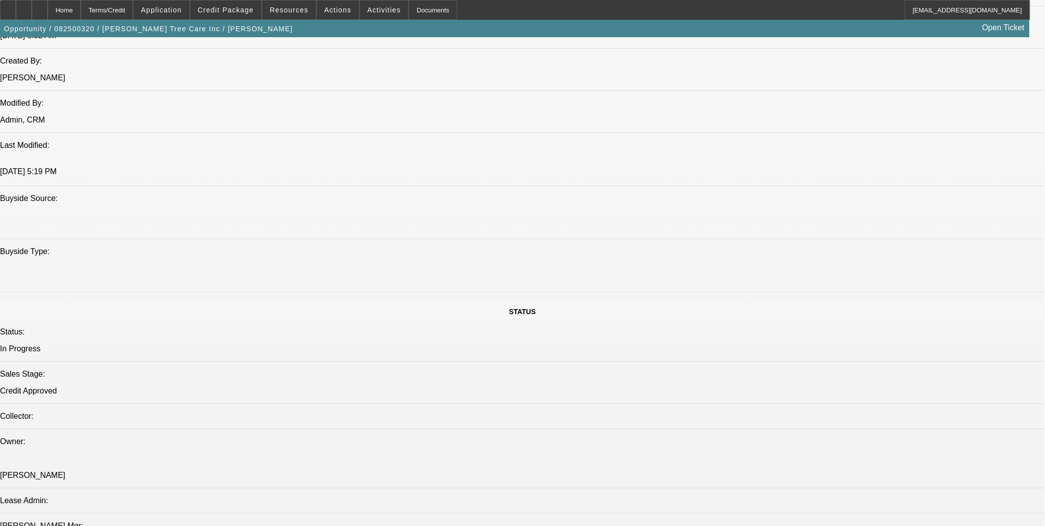
scroll to position [661, 0]
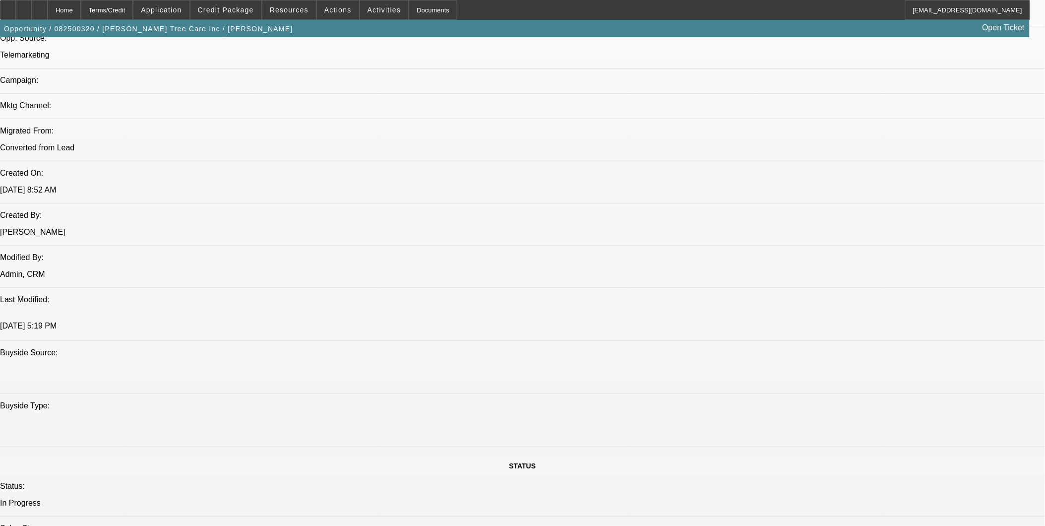
drag, startPoint x: 192, startPoint y: 201, endPoint x: 171, endPoint y: 196, distance: 22.3
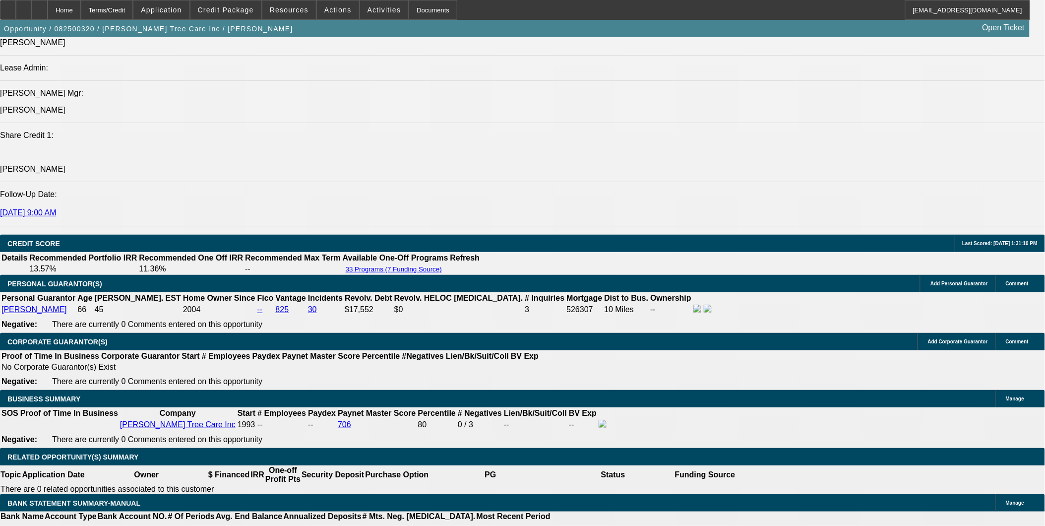
scroll to position [1377, 0]
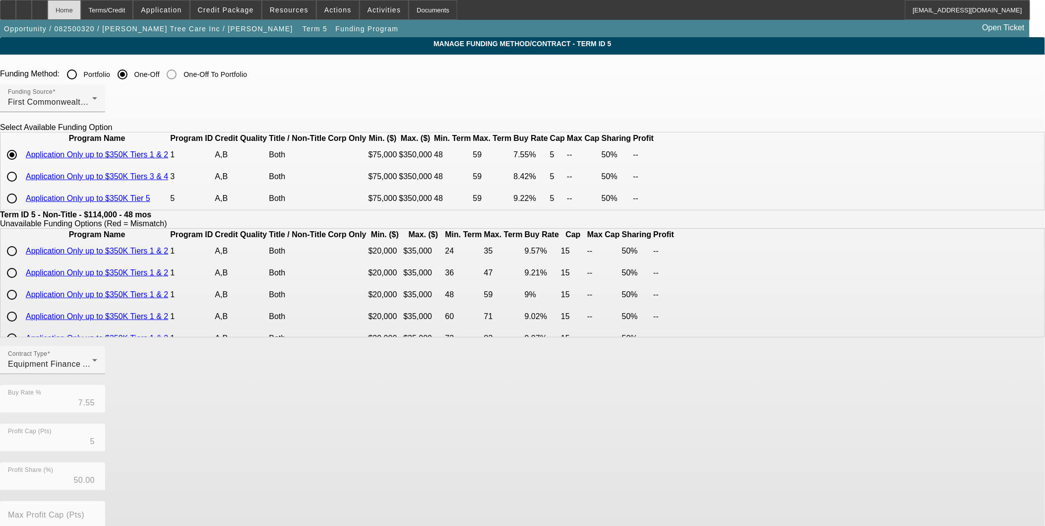
click at [81, 9] on div "Home" at bounding box center [64, 10] width 33 height 20
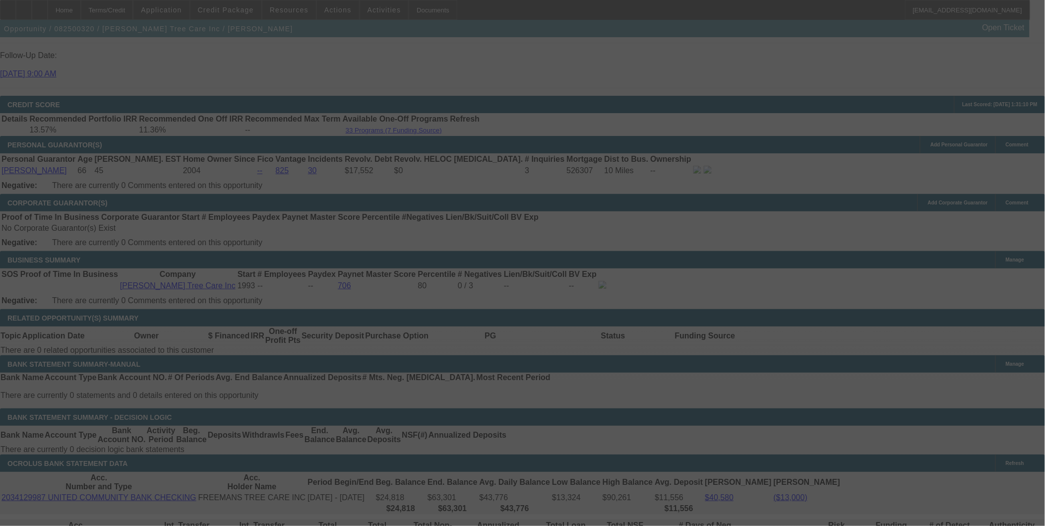
scroll to position [1384, 0]
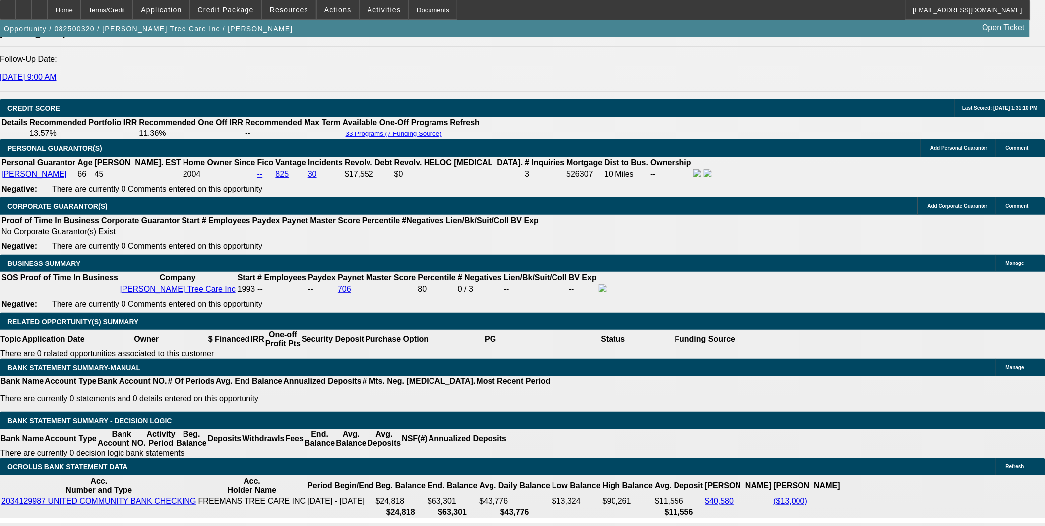
select select "0"
select select "6"
select select "0"
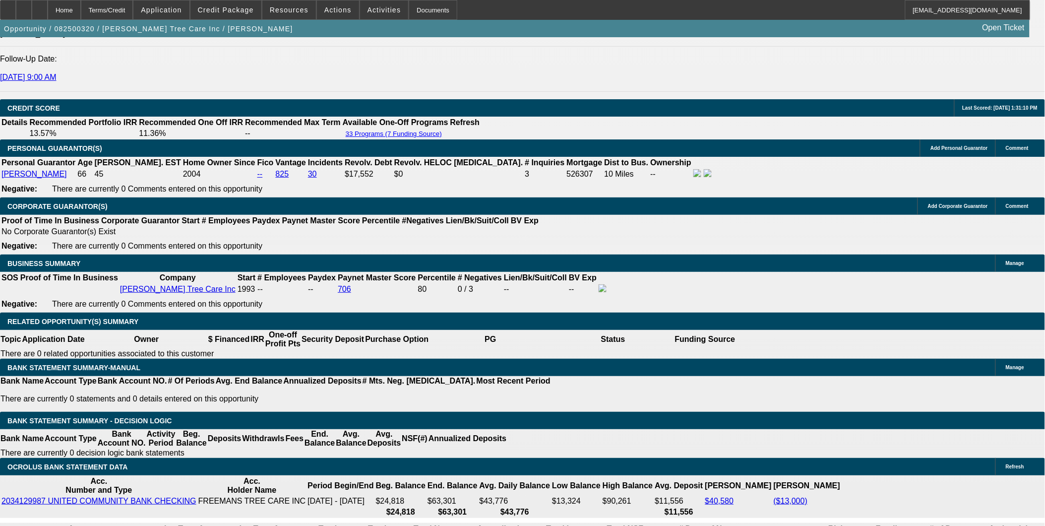
select select "0"
select select "6"
select select "0"
select select "2"
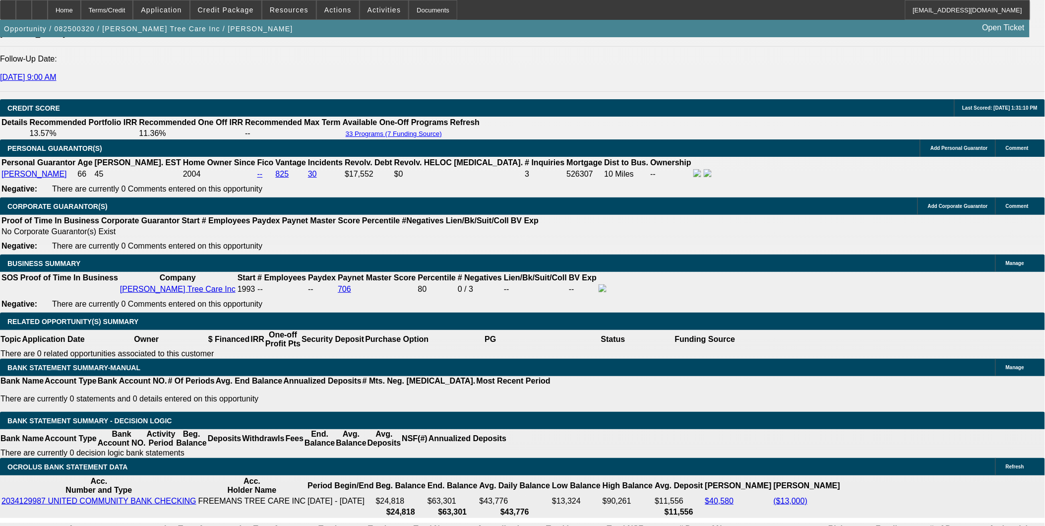
select select "2"
select select "0"
select select "6"
select select "0"
select select "2"
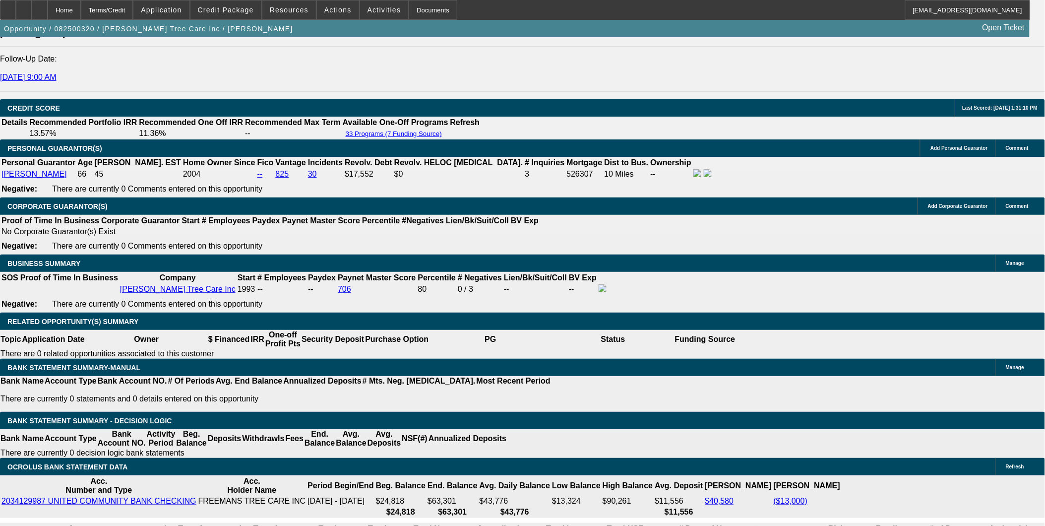
select select "2"
select select "0"
select select "6"
